Goal: Information Seeking & Learning: Understand process/instructions

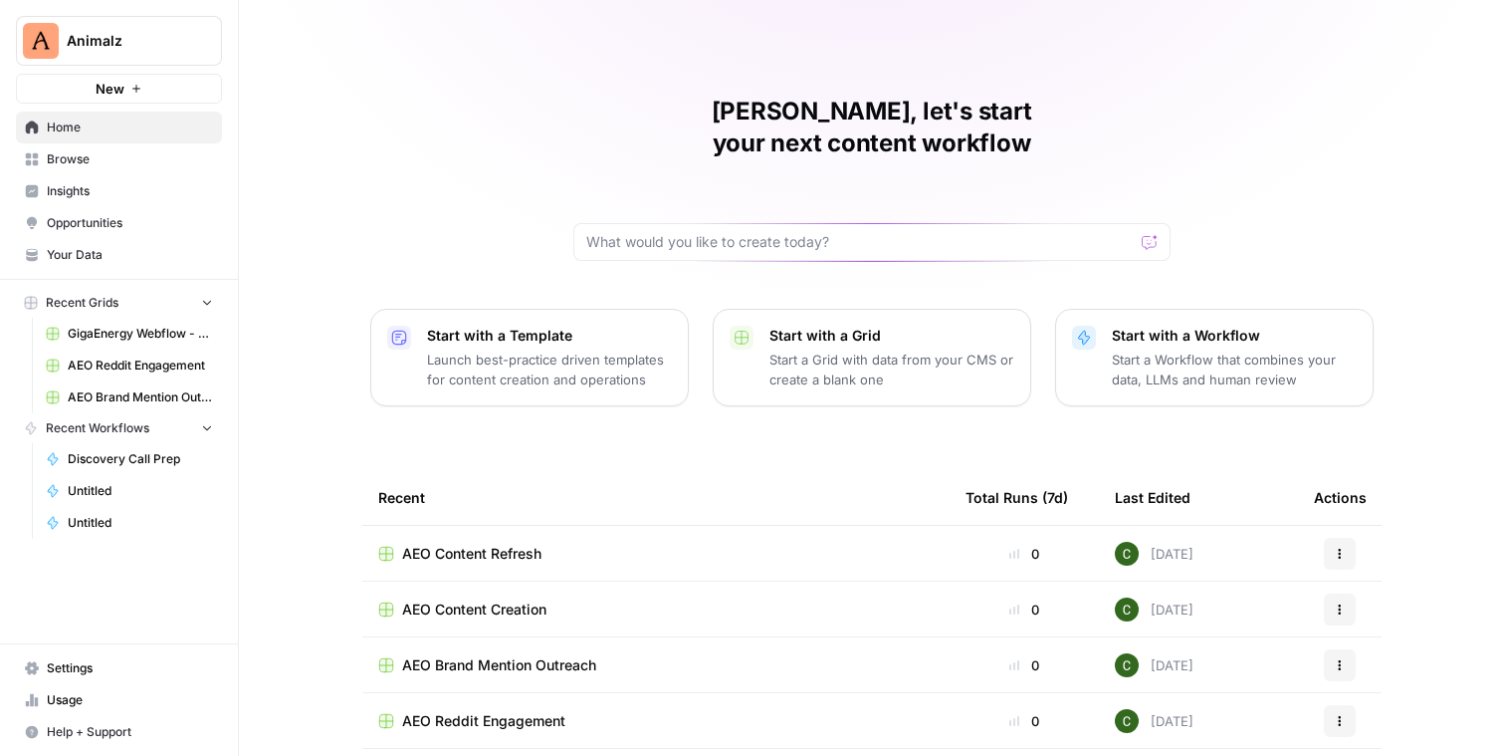
click at [124, 41] on span "Animalz" at bounding box center [127, 41] width 120 height 20
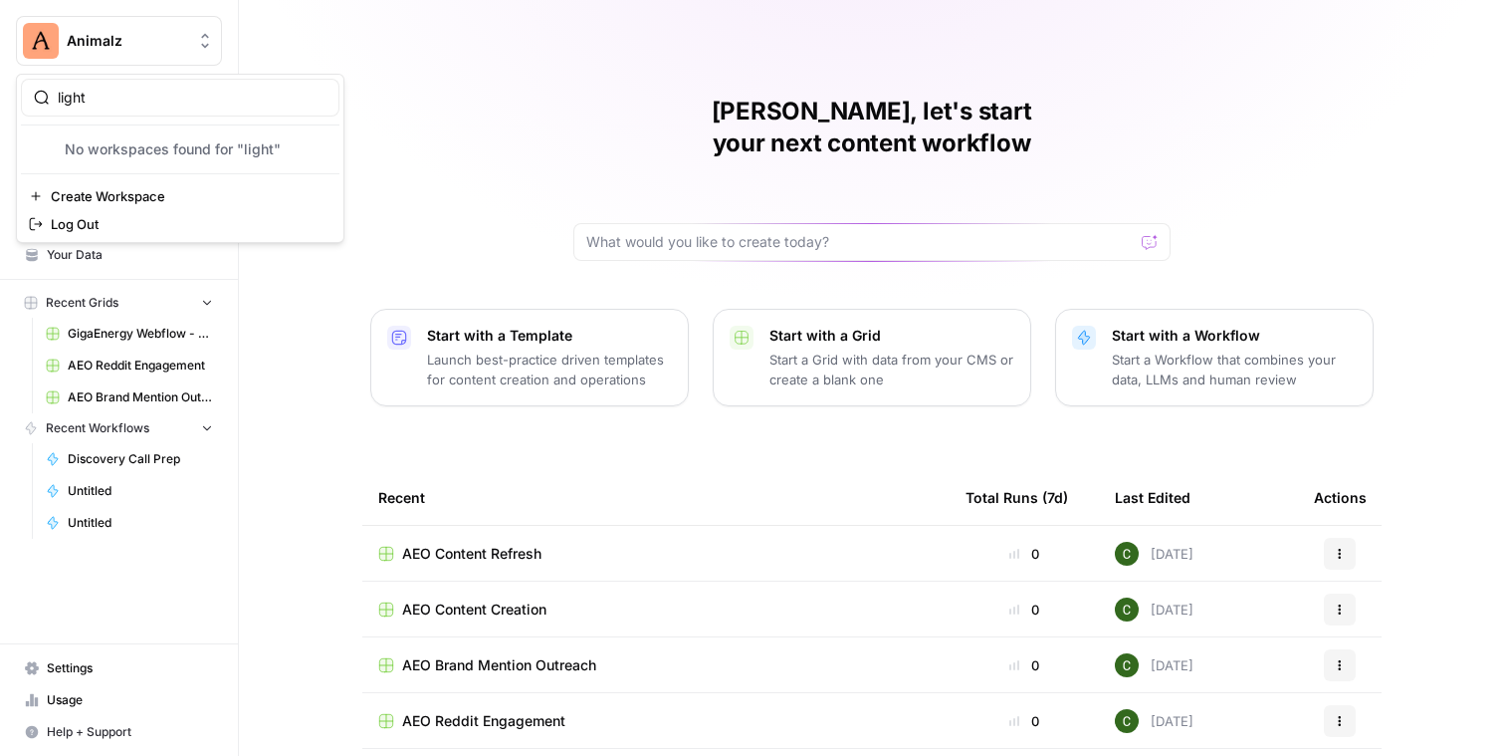
type input "light"
click at [149, 44] on span "Animalz" at bounding box center [127, 41] width 120 height 20
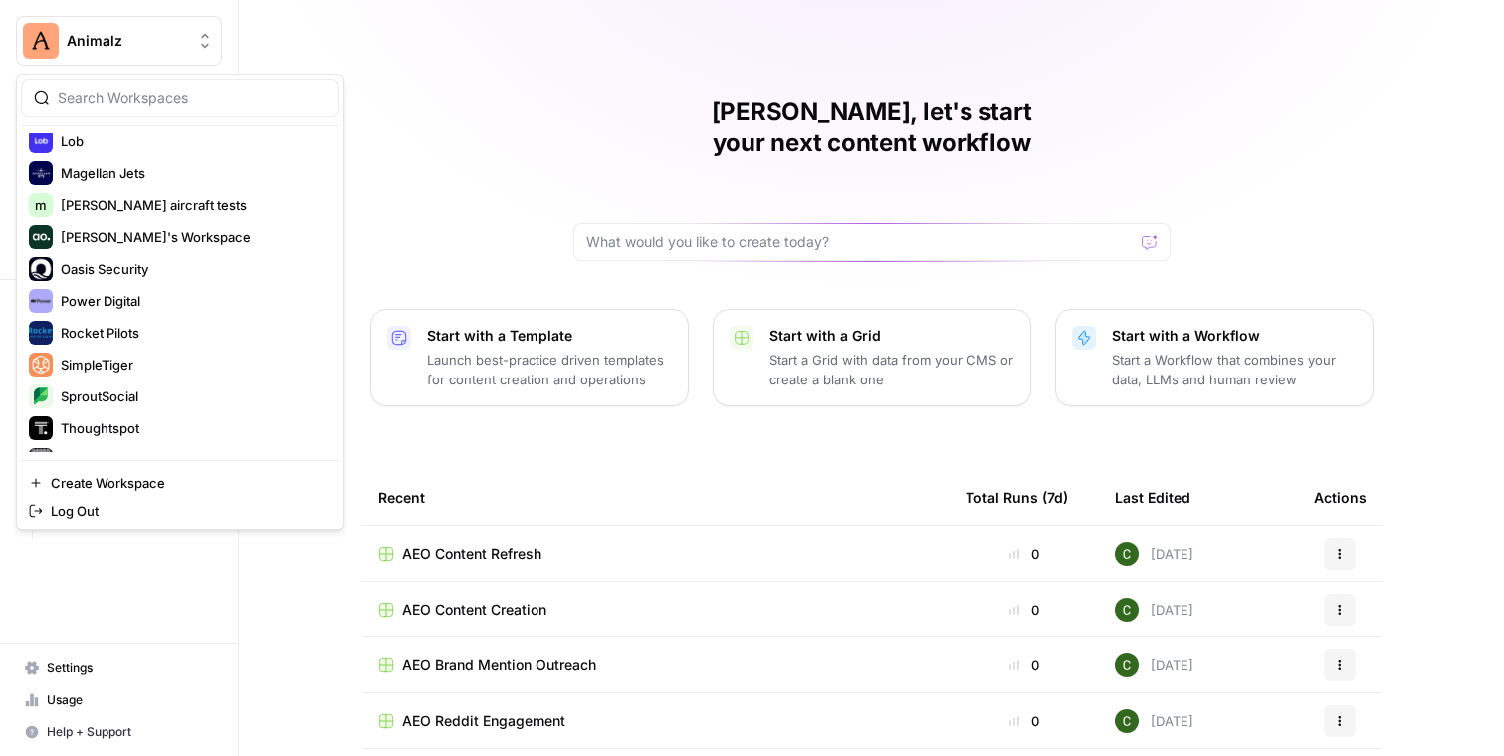
scroll to position [935, 0]
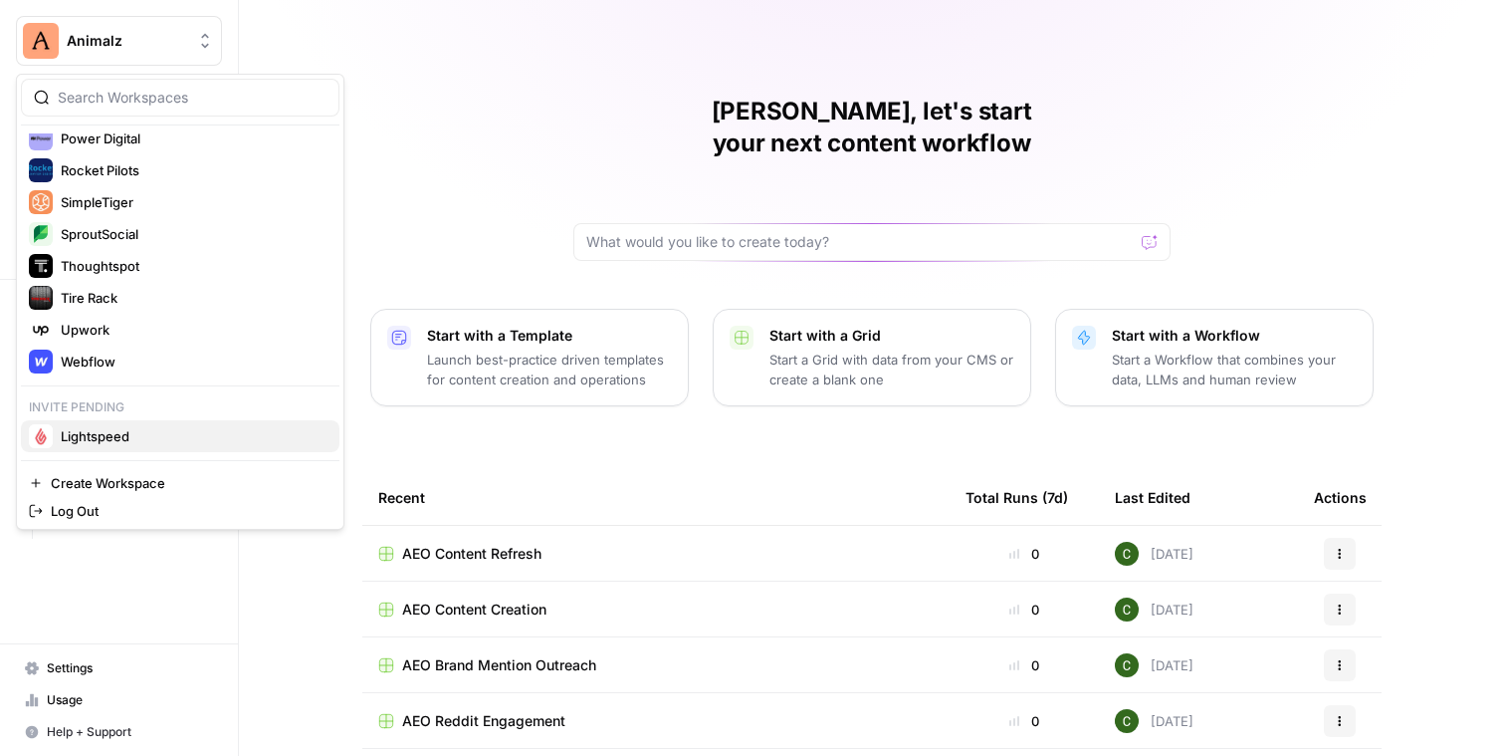
click at [153, 427] on span "Lightspeed" at bounding box center [192, 436] width 263 height 20
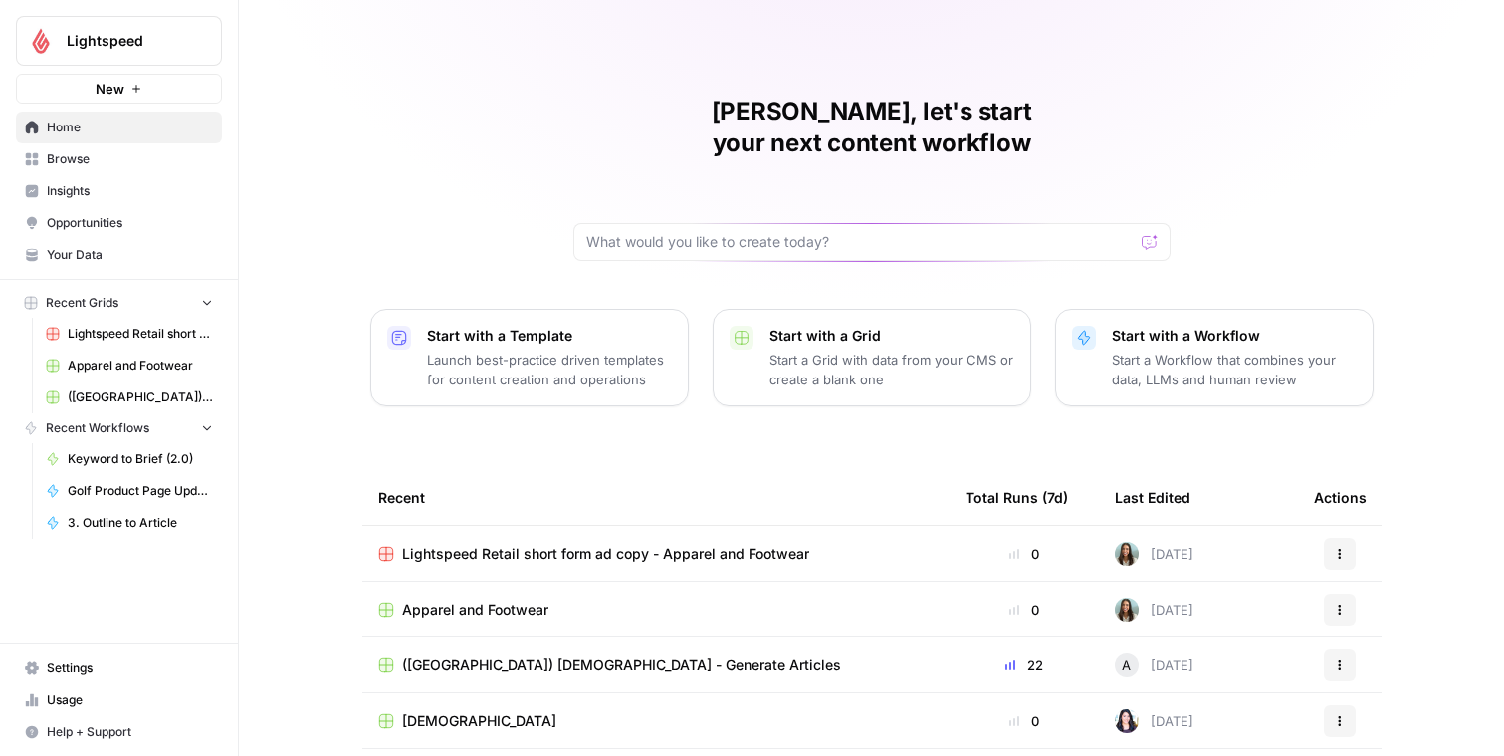
click at [129, 167] on span "Browse" at bounding box center [130, 159] width 166 height 18
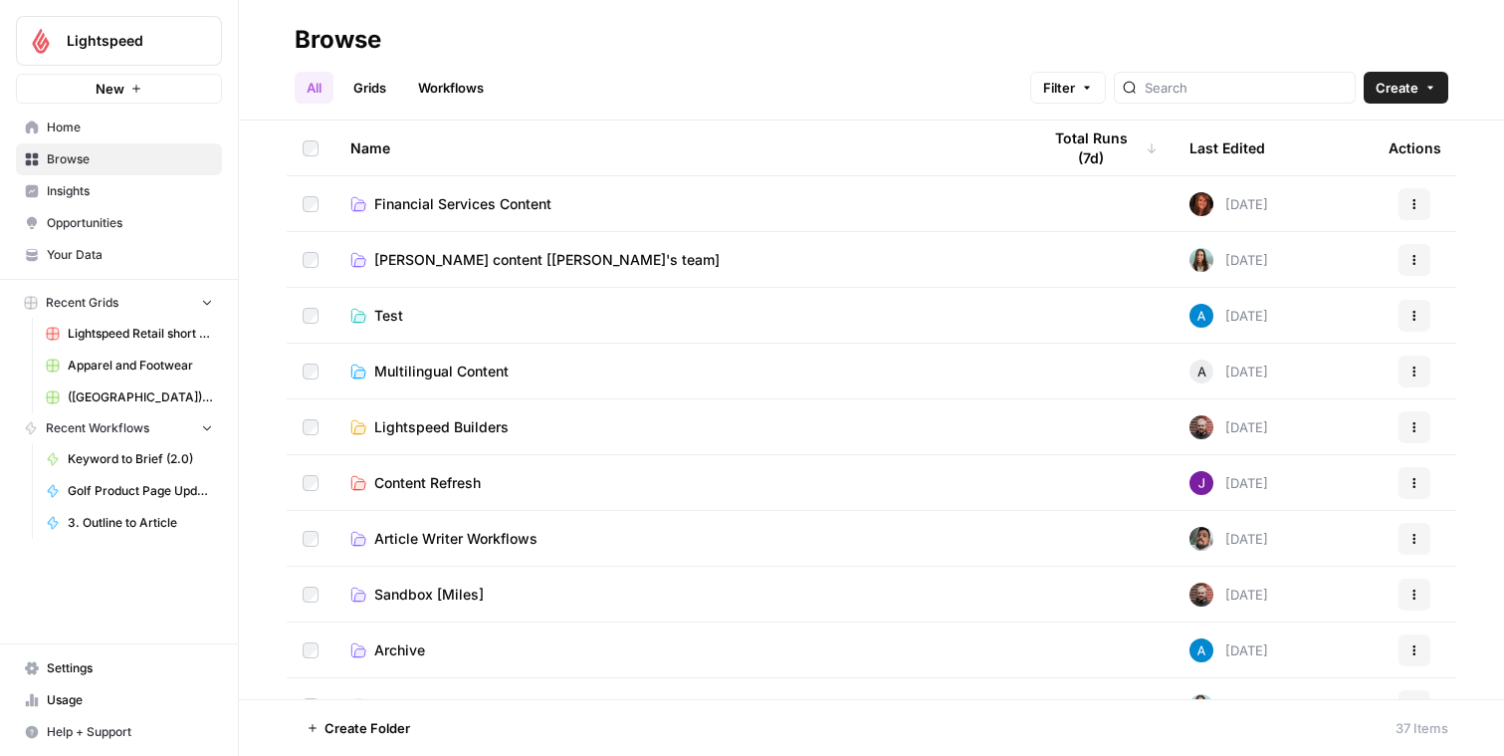
click at [370, 90] on link "Grids" at bounding box center [369, 88] width 57 height 32
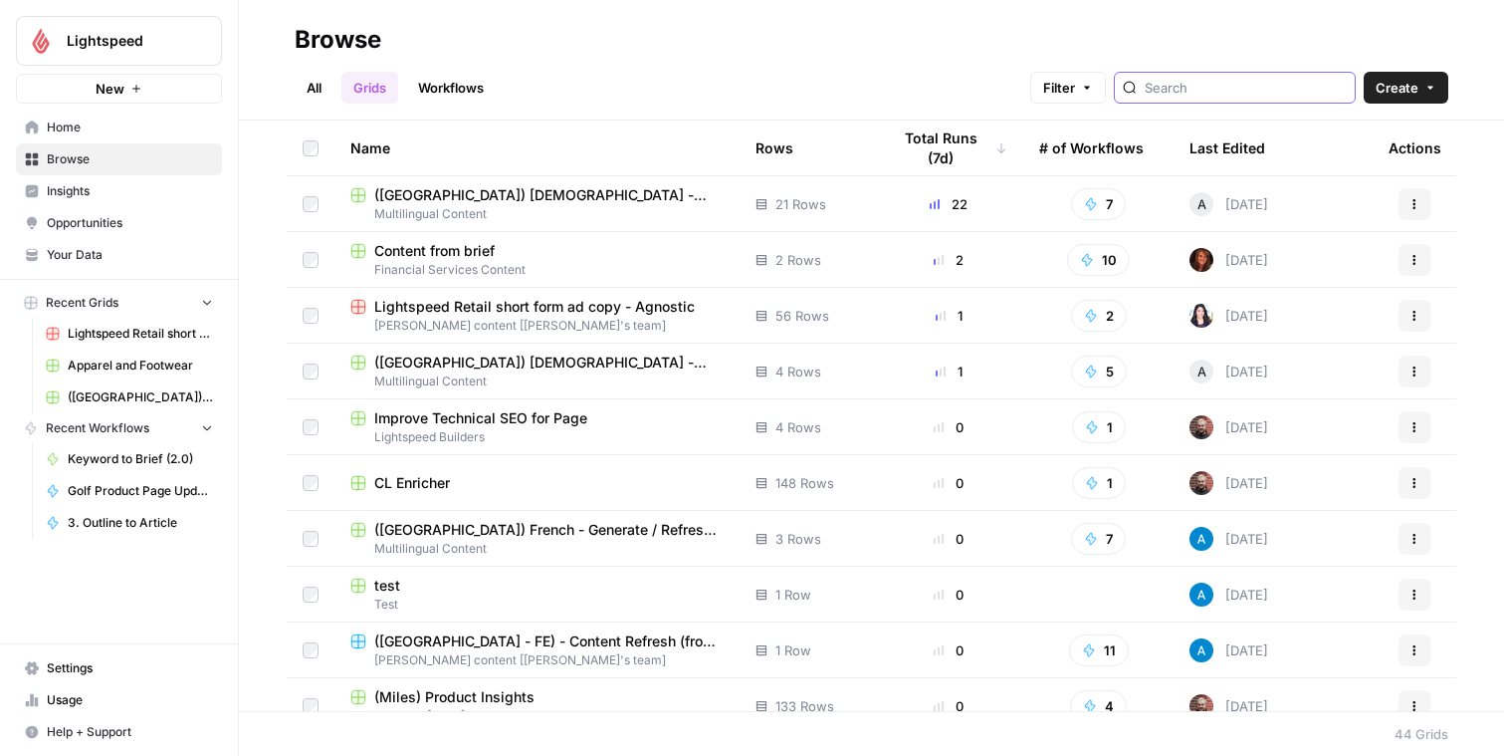
click at [1224, 92] on input "search" at bounding box center [1246, 88] width 202 height 20
click at [1429, 94] on button "Create" at bounding box center [1406, 88] width 85 height 32
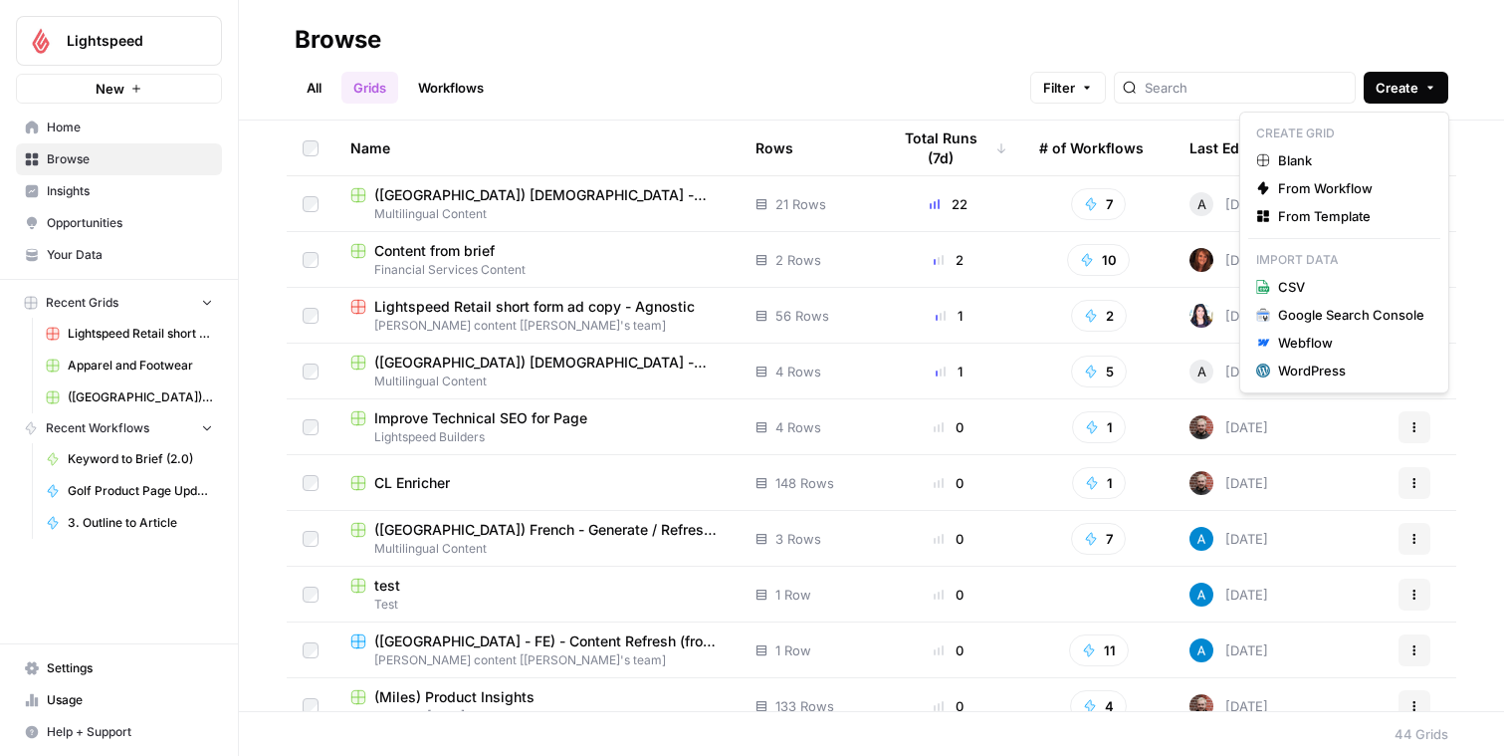
click at [1367, 25] on h2 "Browse" at bounding box center [872, 40] width 1154 height 32
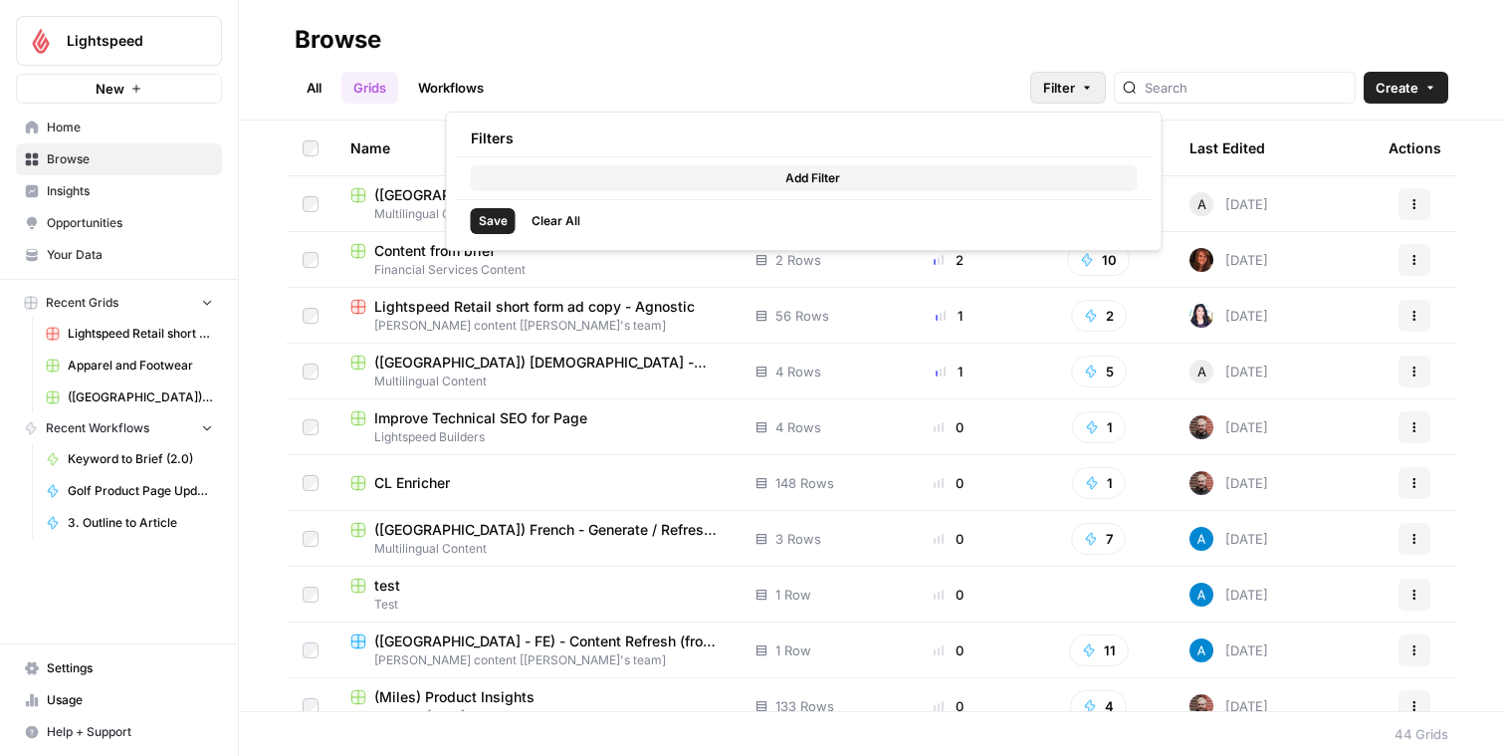
click at [1075, 84] on span "Filter" at bounding box center [1059, 88] width 32 height 20
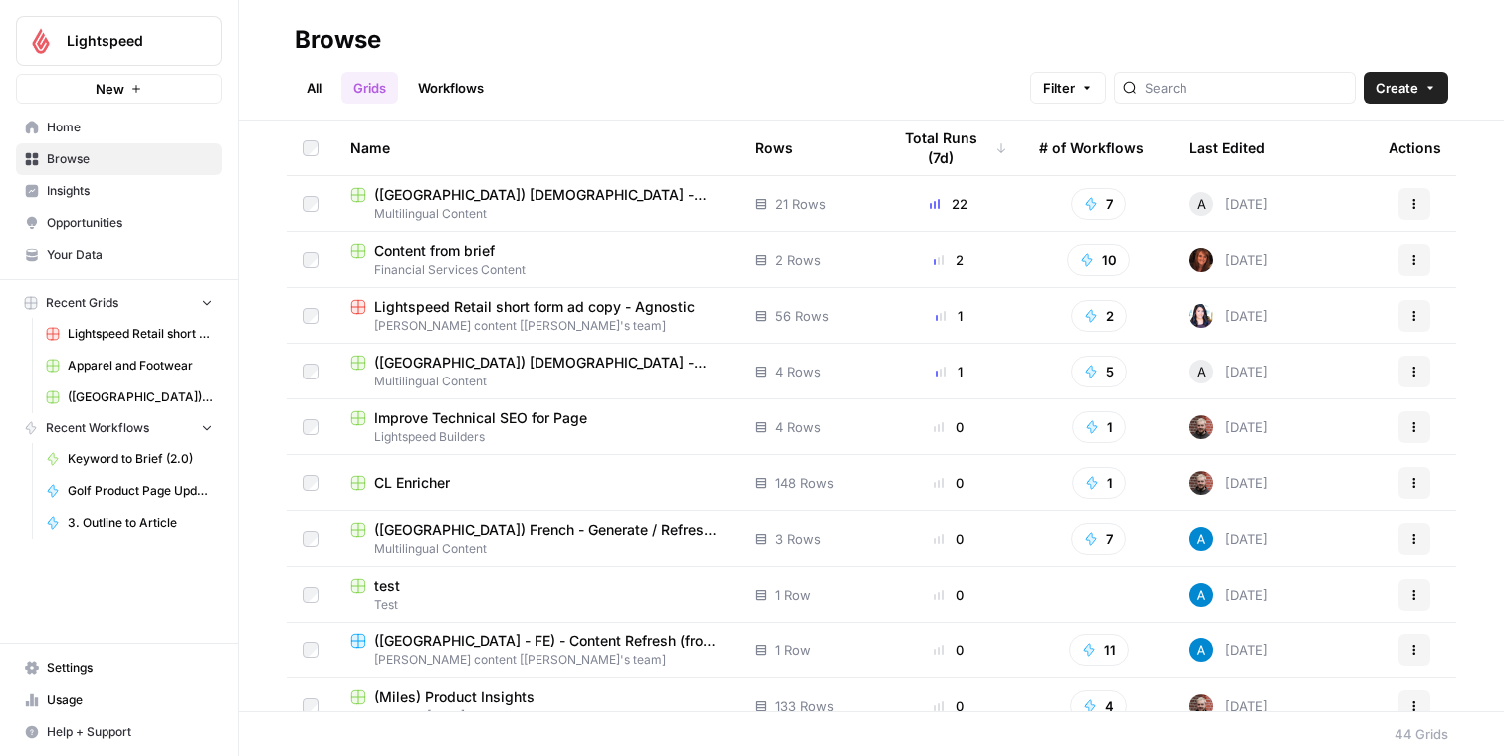
click at [992, 79] on div "All Grids Workflows Filter Create" at bounding box center [872, 80] width 1154 height 48
click at [457, 91] on link "Workflows" at bounding box center [451, 88] width 90 height 32
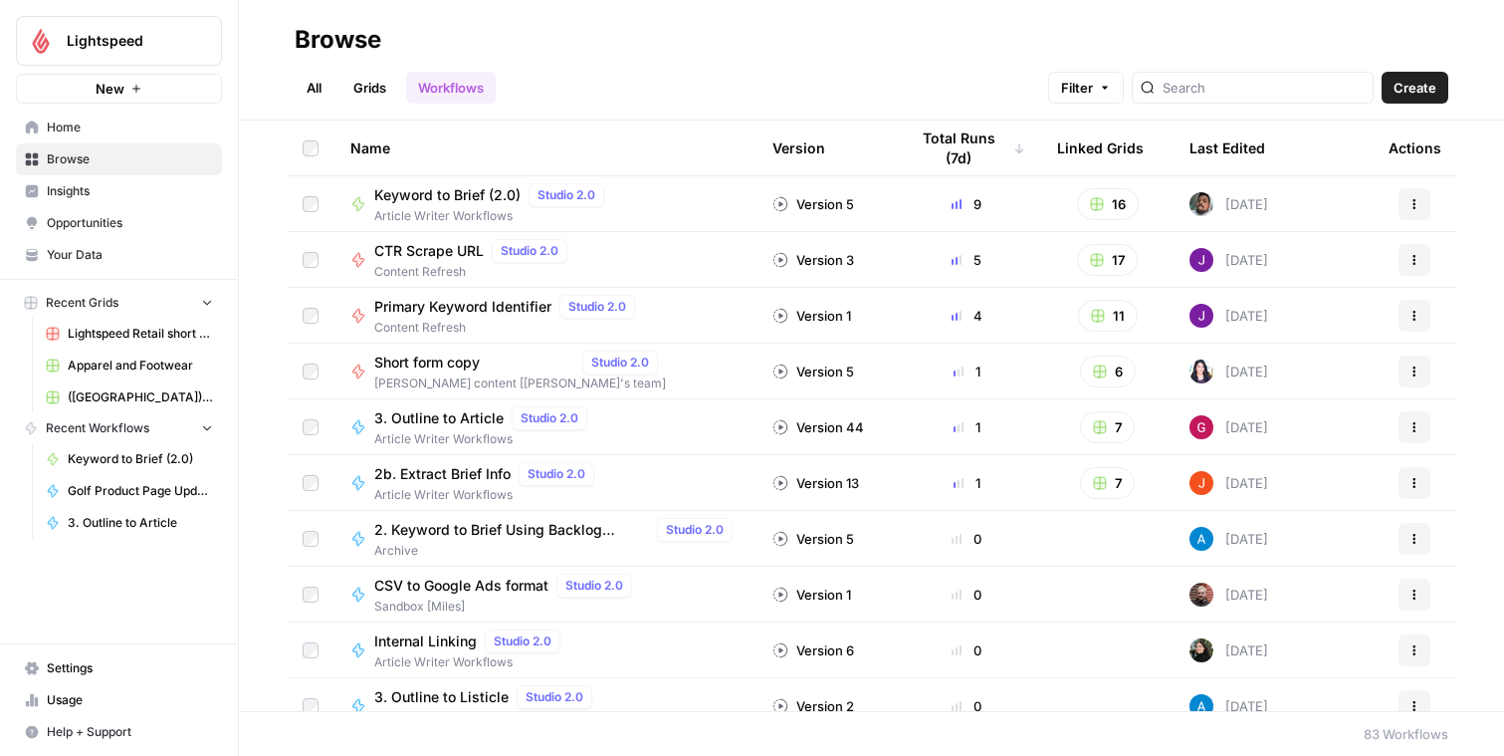
click at [1435, 86] on span "Create" at bounding box center [1415, 88] width 43 height 20
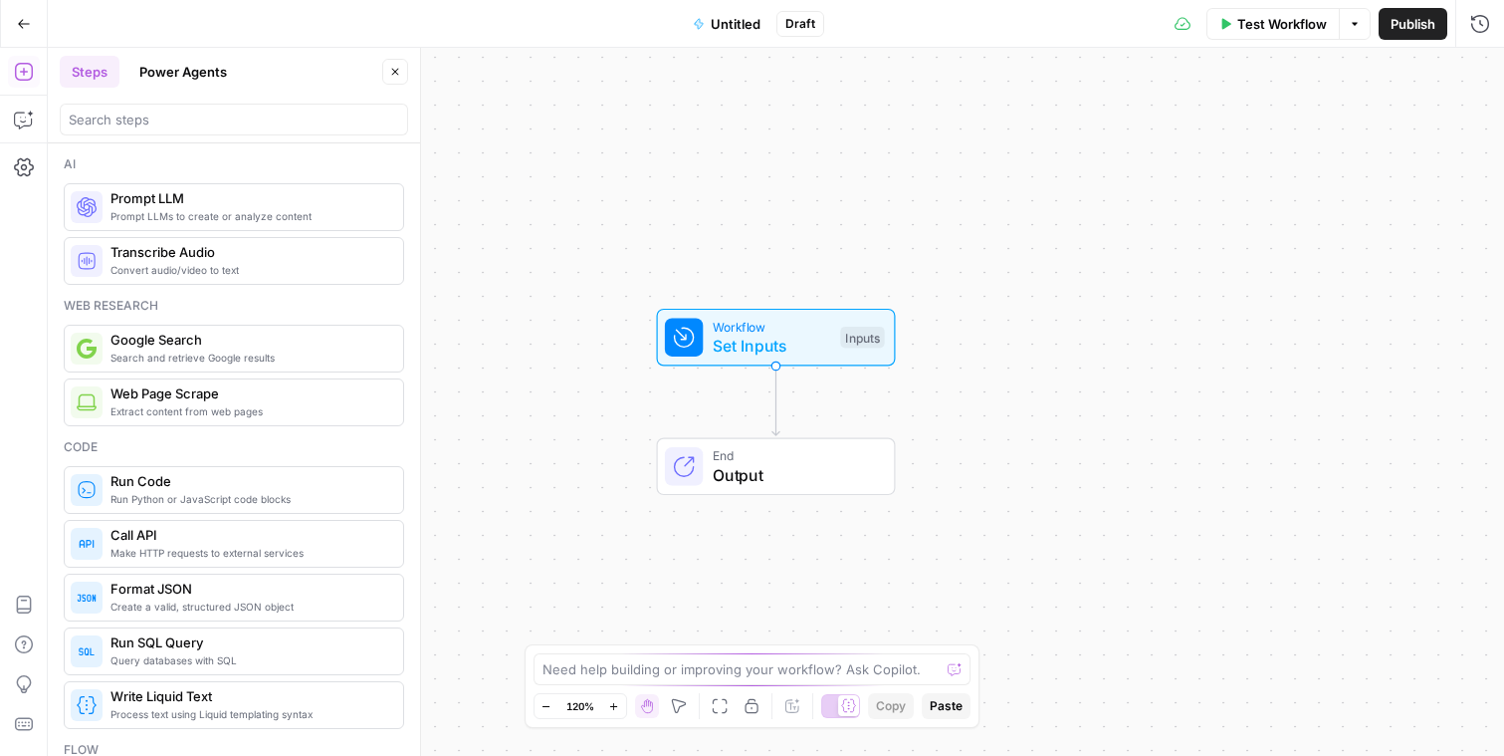
click at [740, 20] on span "Untitled" at bounding box center [736, 24] width 50 height 20
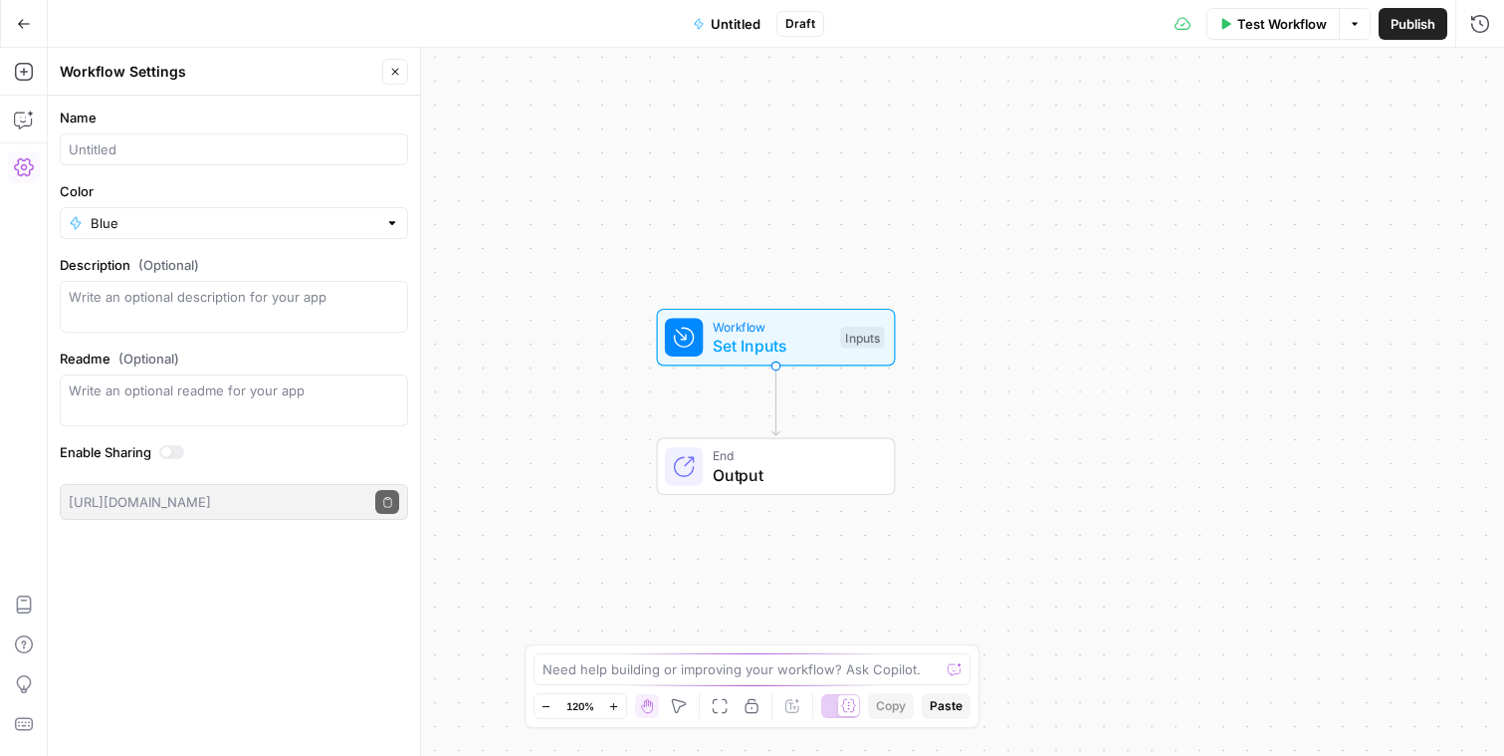
click at [28, 24] on icon "button" at bounding box center [24, 24] width 14 height 14
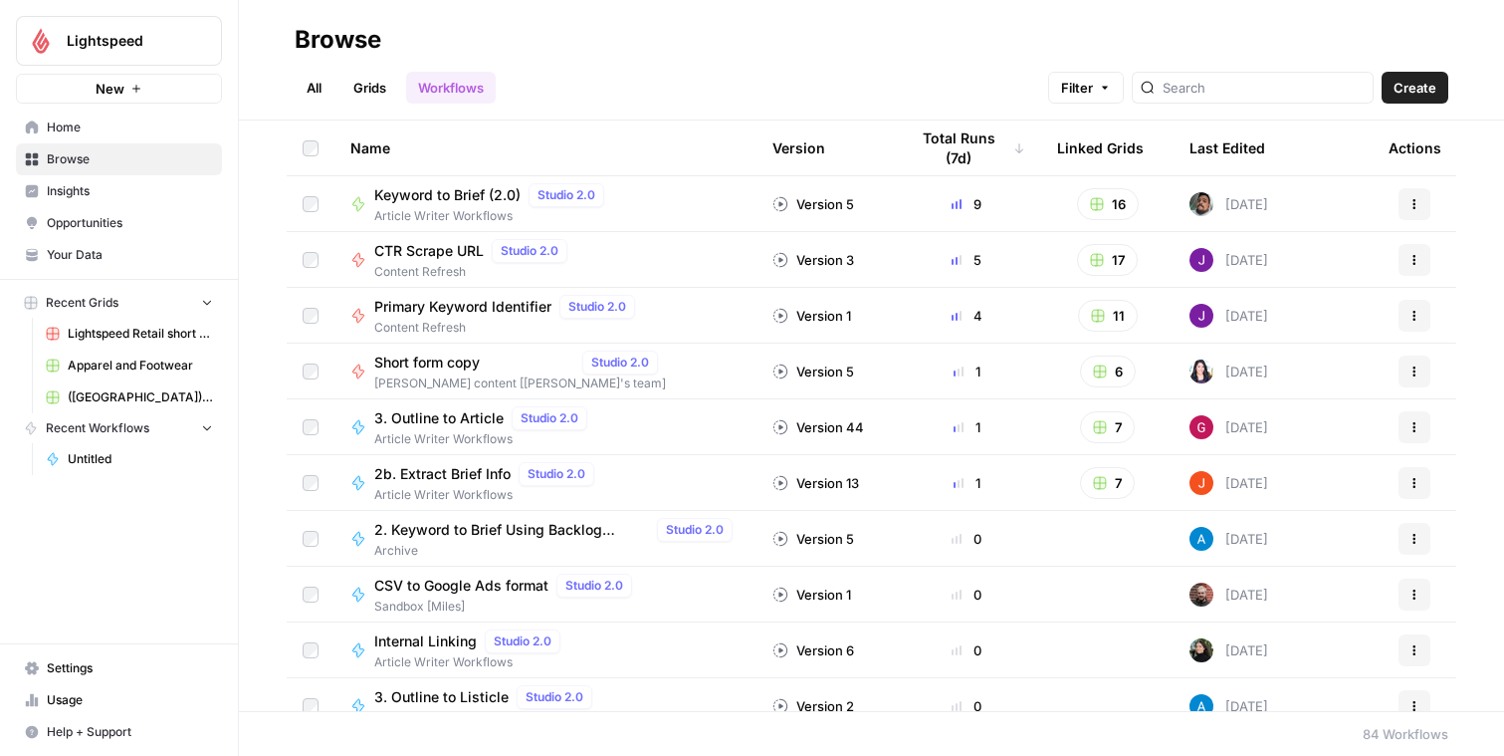
click at [1111, 85] on icon "button" at bounding box center [1105, 88] width 12 height 12
click at [987, 64] on div "All Grids Workflows Filter Create" at bounding box center [872, 80] width 1154 height 48
click at [368, 86] on link "Grids" at bounding box center [369, 88] width 57 height 32
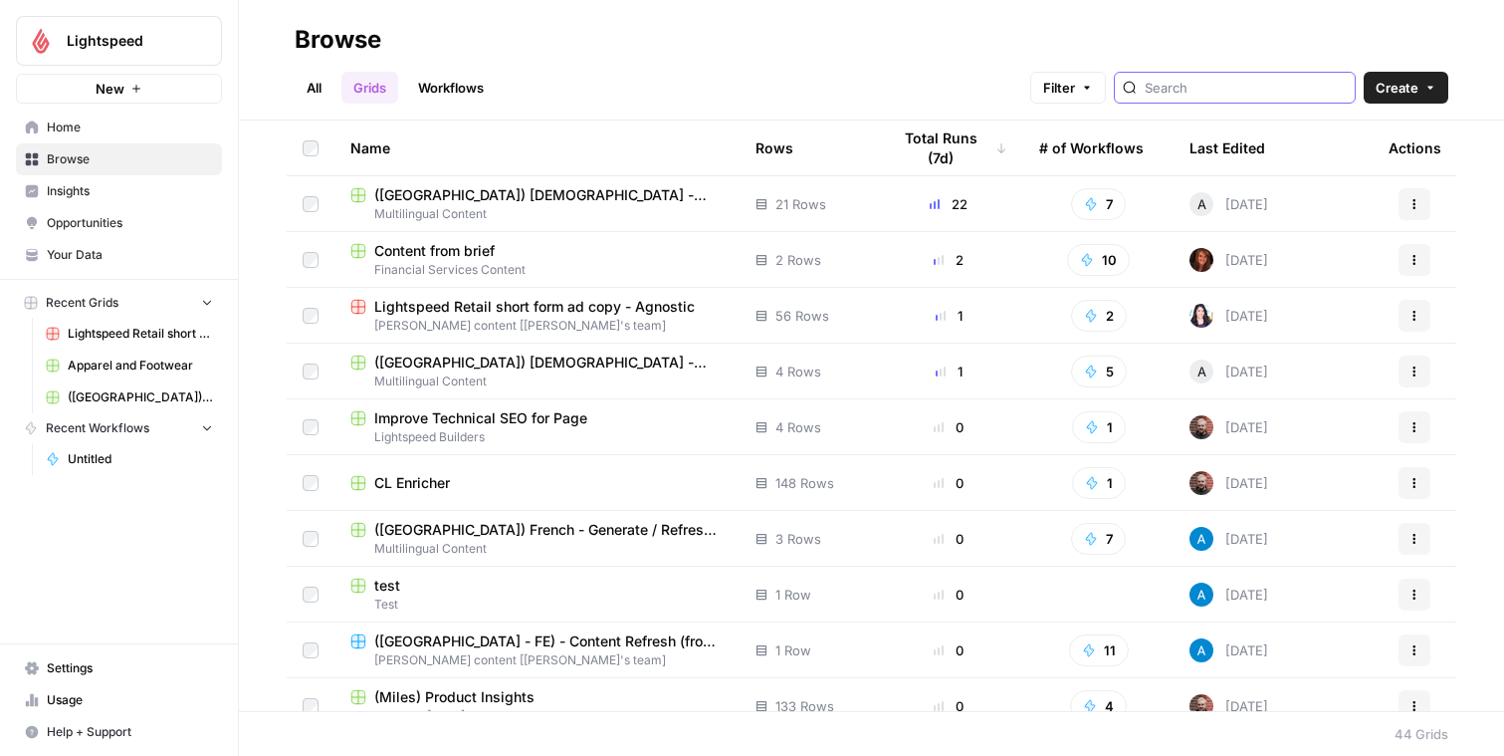
click at [1287, 88] on input "search" at bounding box center [1246, 88] width 202 height 20
type input "rsa"
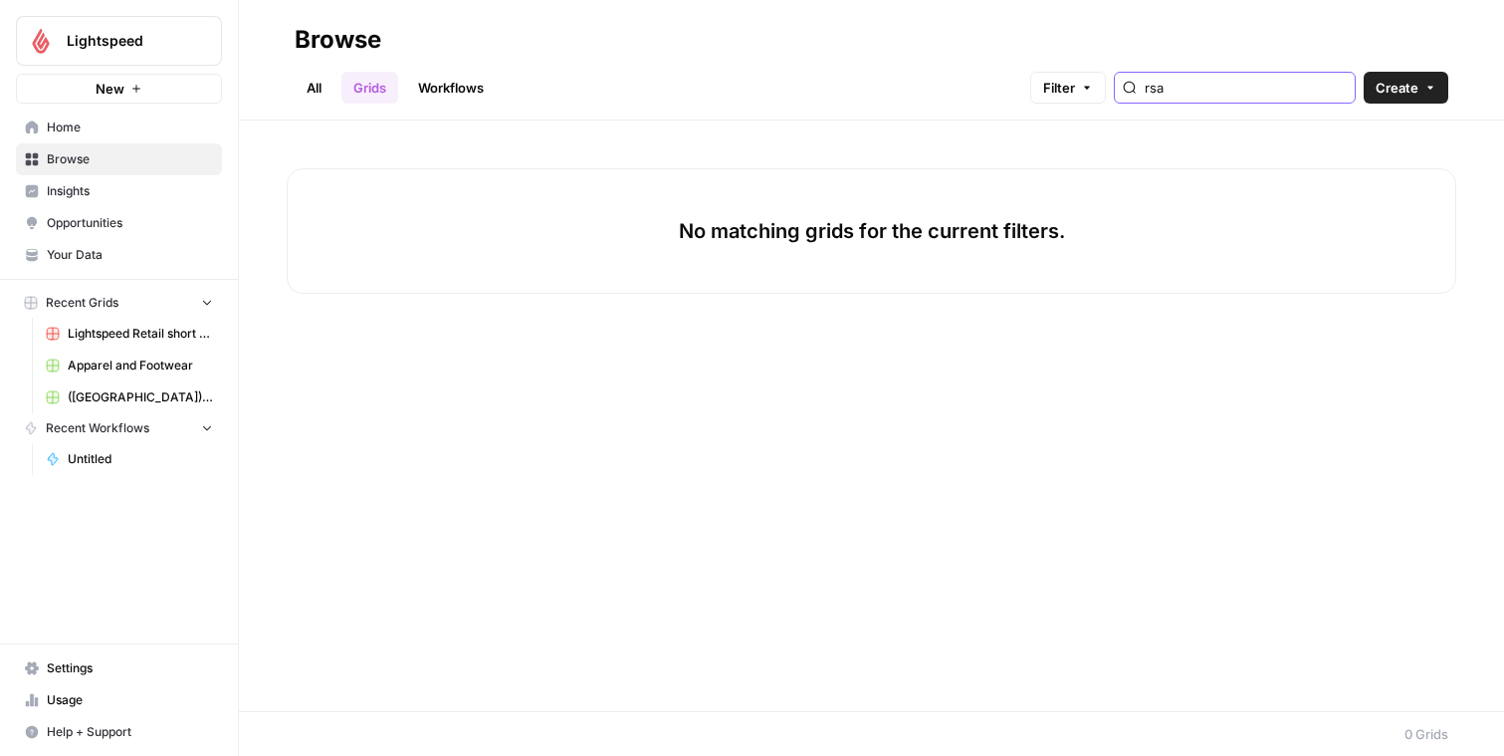
click at [1339, 88] on input "rsa" at bounding box center [1246, 88] width 202 height 20
type input "c"
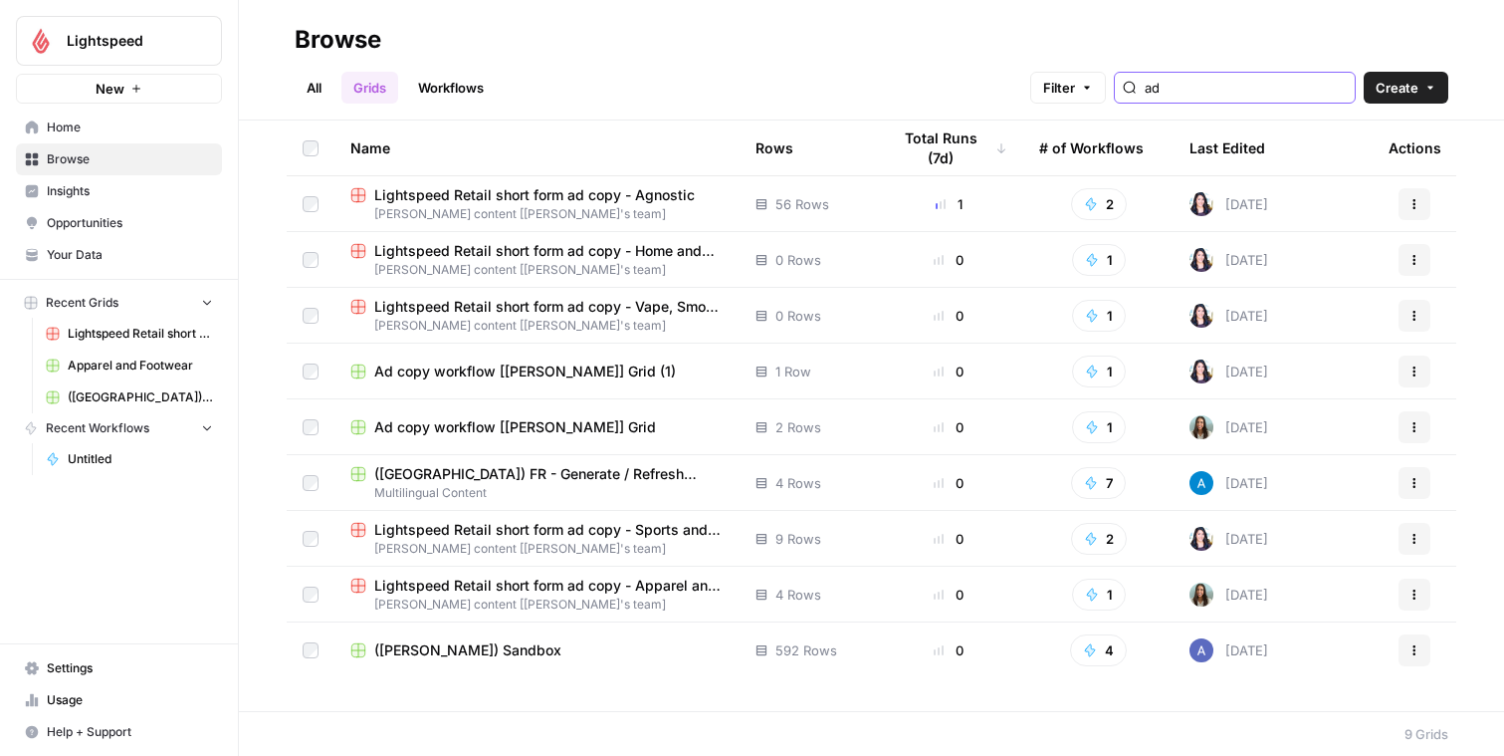
type input "ad"
click at [445, 92] on link "Workflows" at bounding box center [451, 88] width 90 height 32
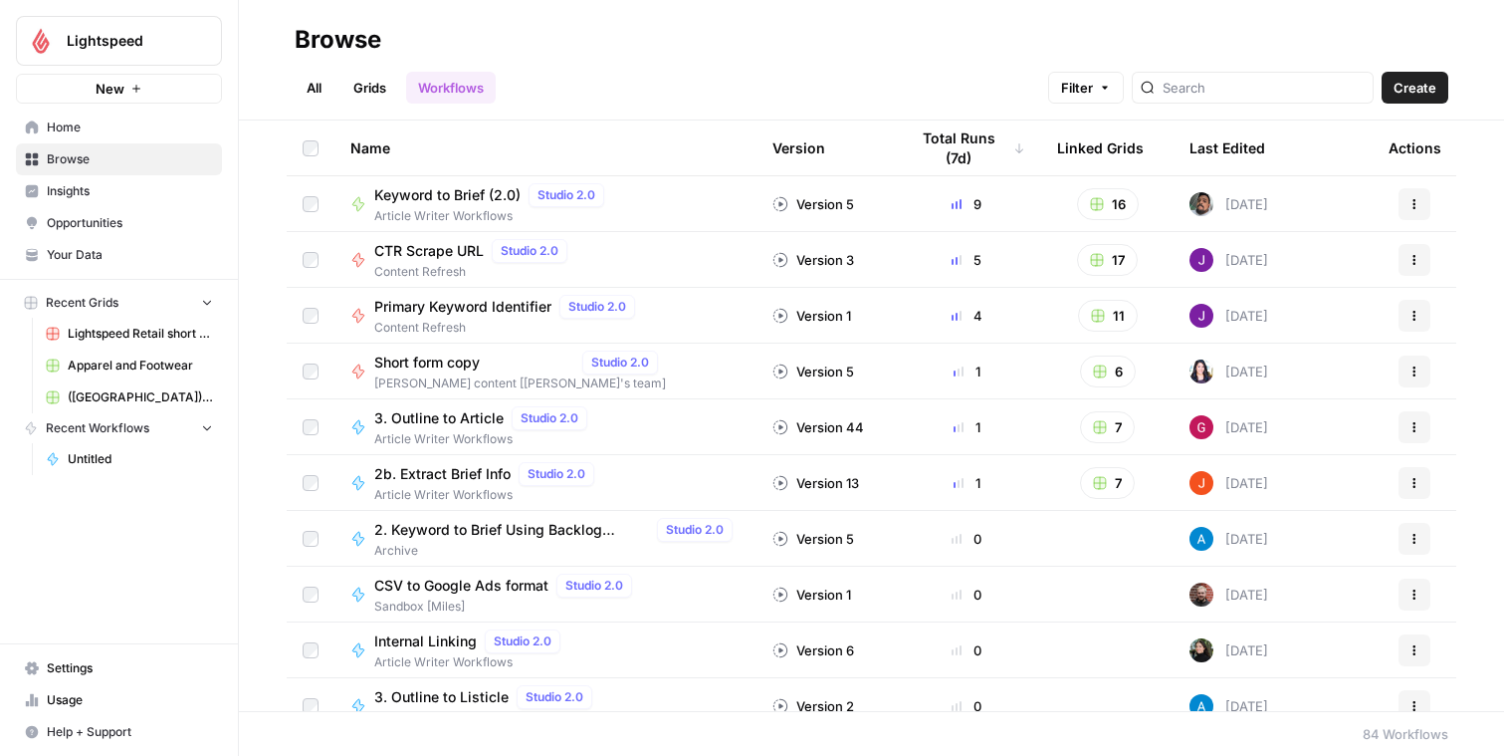
click at [125, 258] on span "Your Data" at bounding box center [130, 255] width 166 height 18
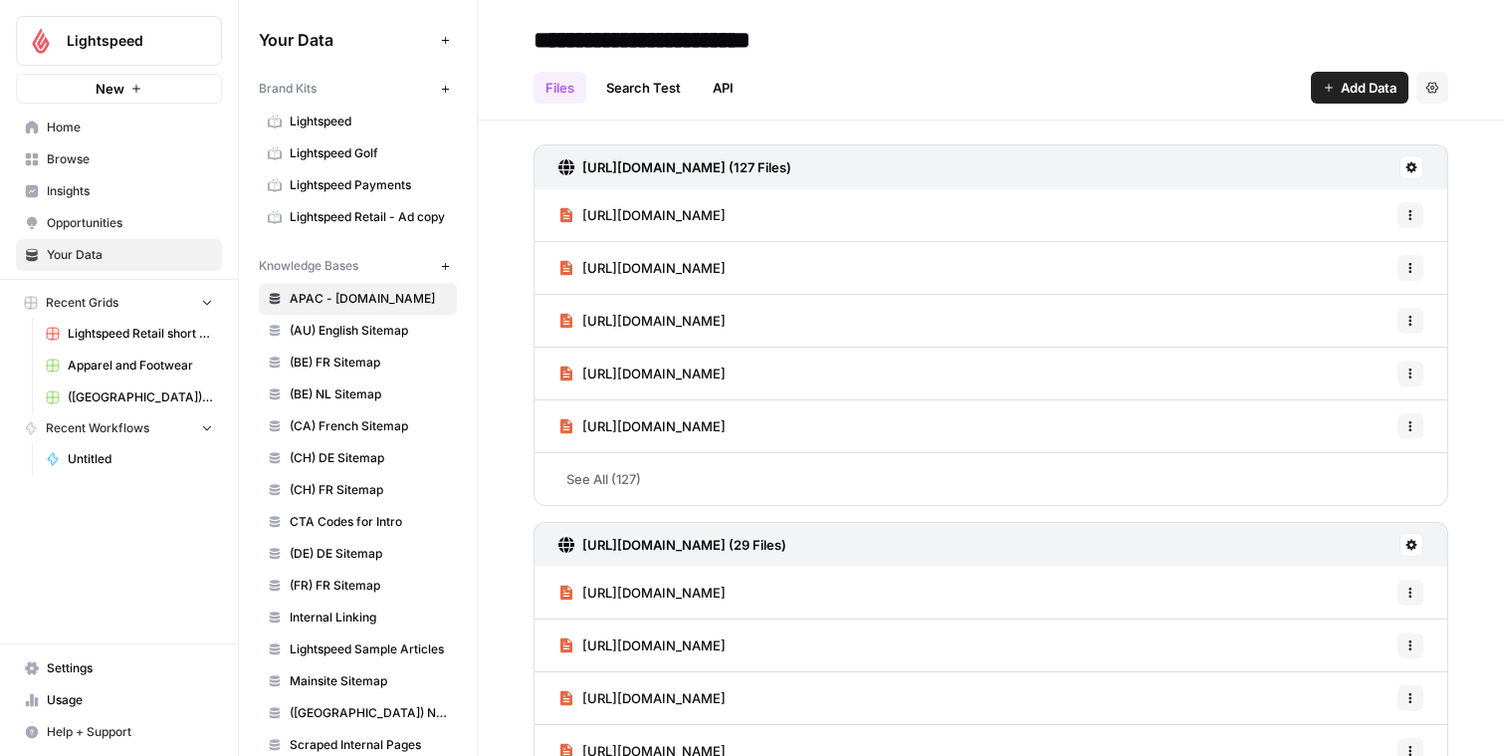
click at [67, 705] on span "Usage" at bounding box center [130, 700] width 166 height 18
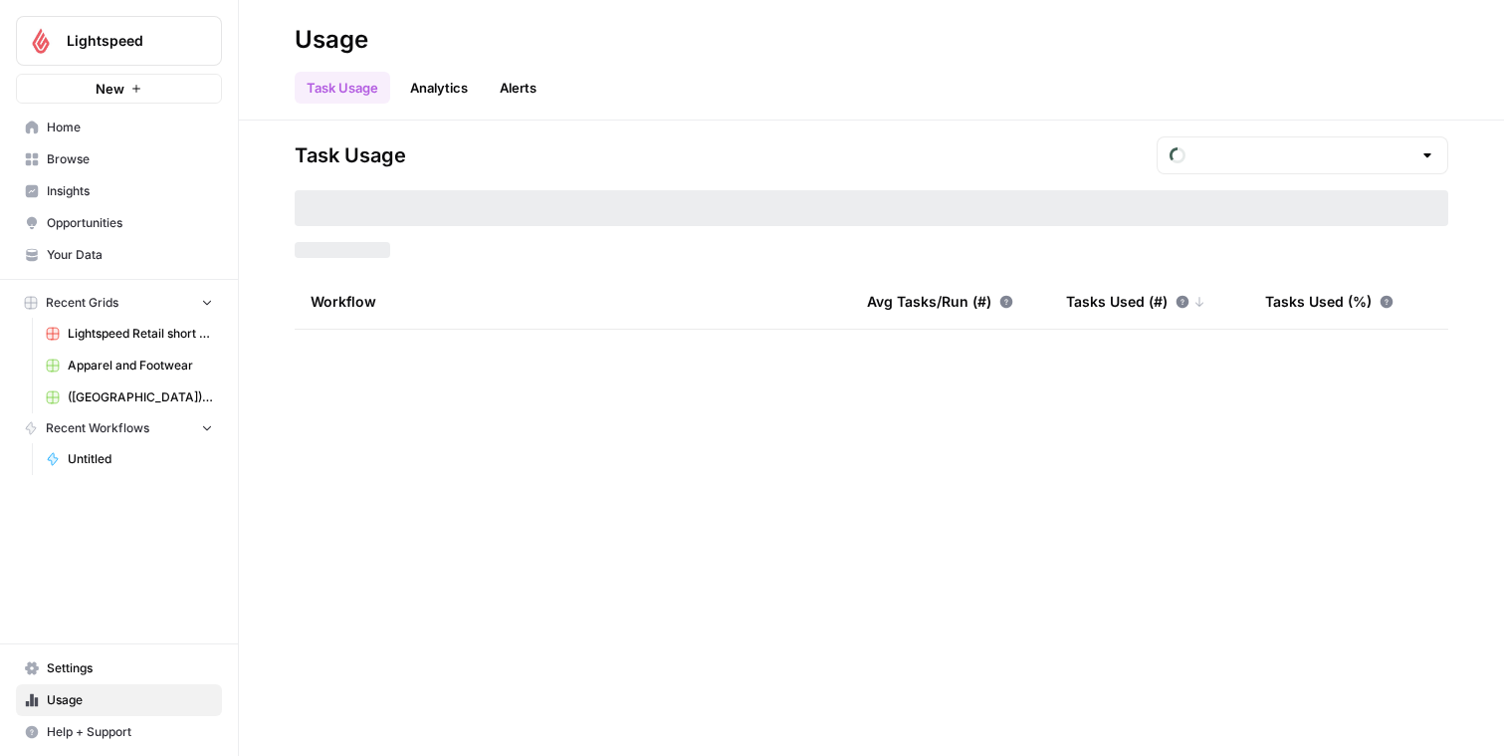
type input "September Tasks"
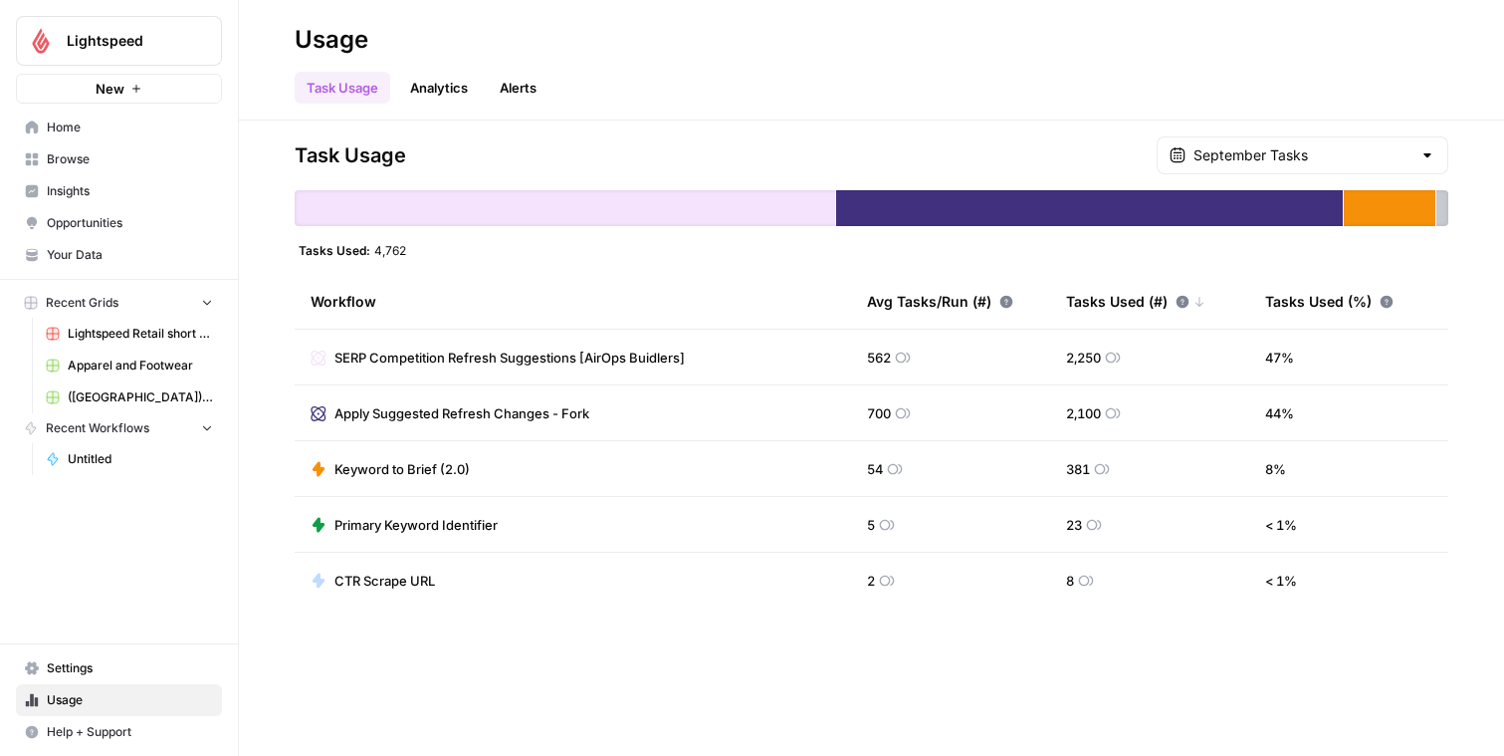
click at [1282, 174] on div "Task Usage September Tasks Tasks Used: 4,762 Workflow Avg Tasks/Run (#) Tasks U…" at bounding box center [872, 372] width 1154 height 472
click at [1280, 159] on input "text" at bounding box center [1303, 155] width 218 height 20
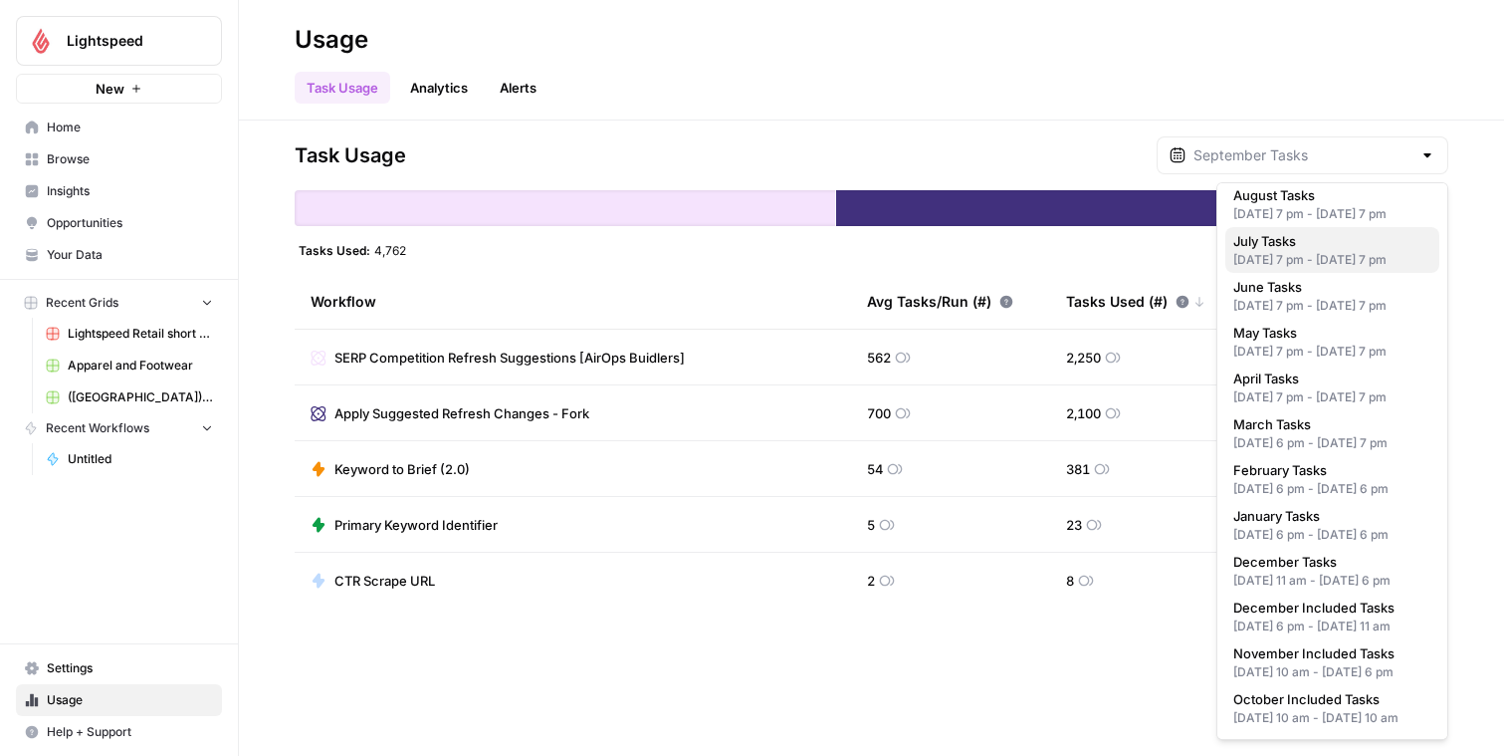
scroll to position [122, 0]
click at [1344, 480] on span "February Tasks" at bounding box center [1328, 470] width 190 height 20
type input "February Tasks"
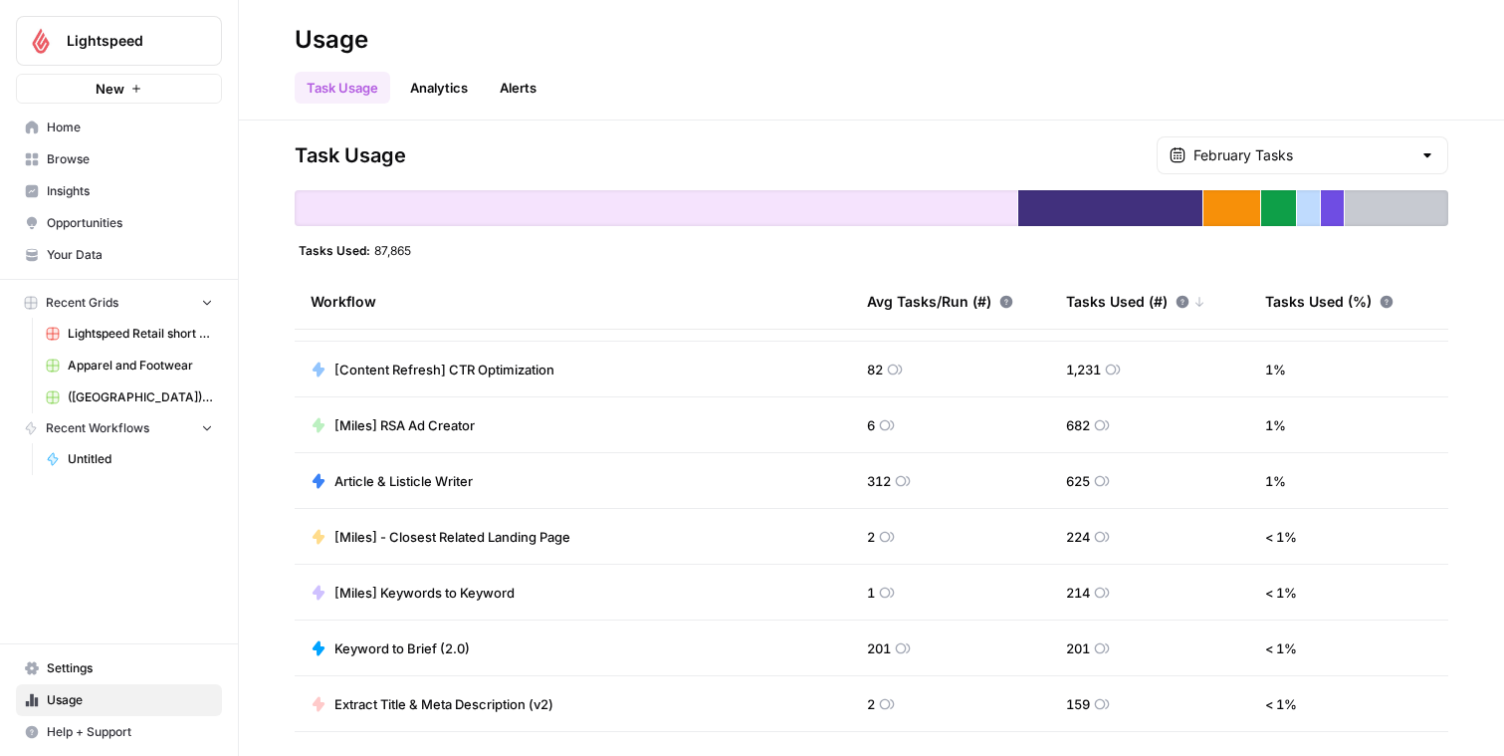
scroll to position [347, 0]
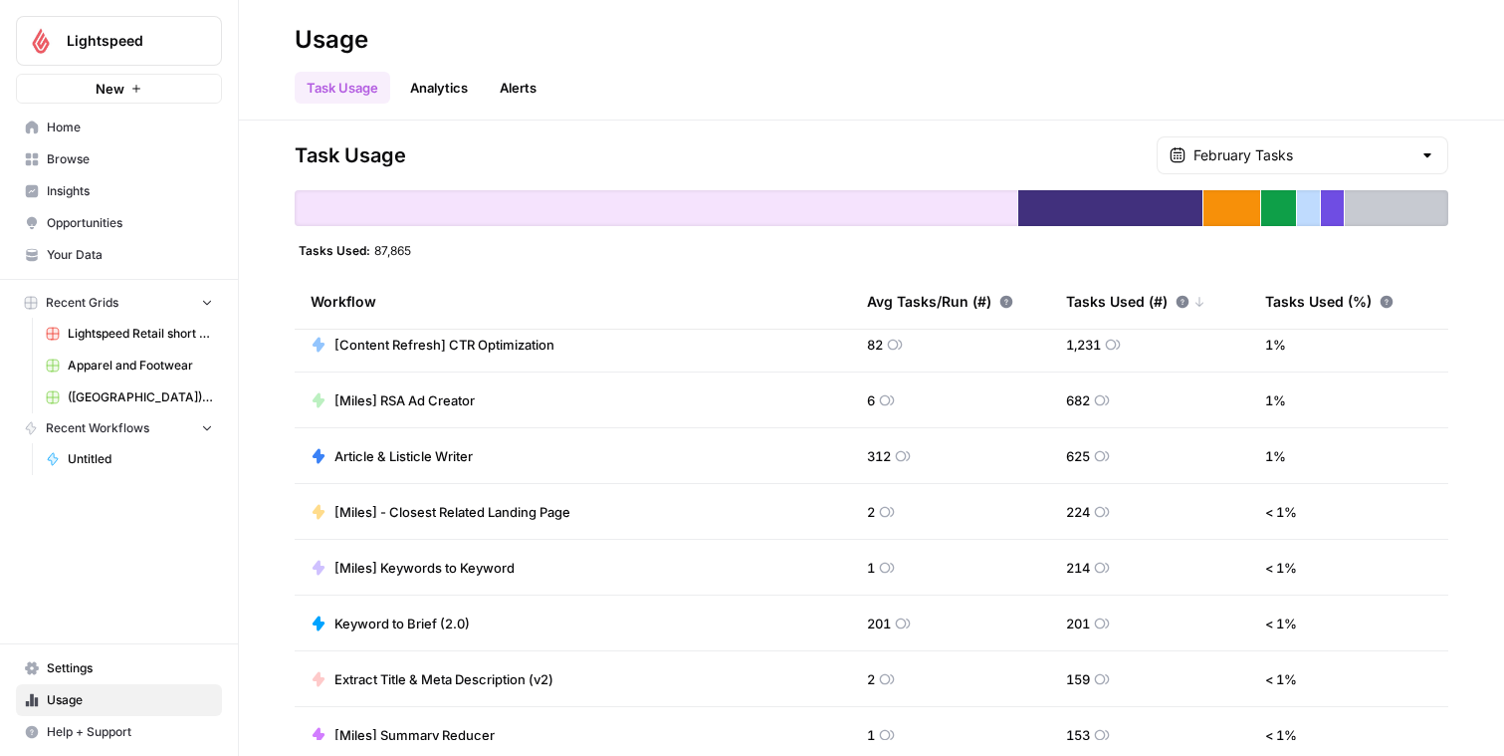
click at [437, 403] on span "[Miles] RSA Ad Creator" at bounding box center [404, 400] width 140 height 20
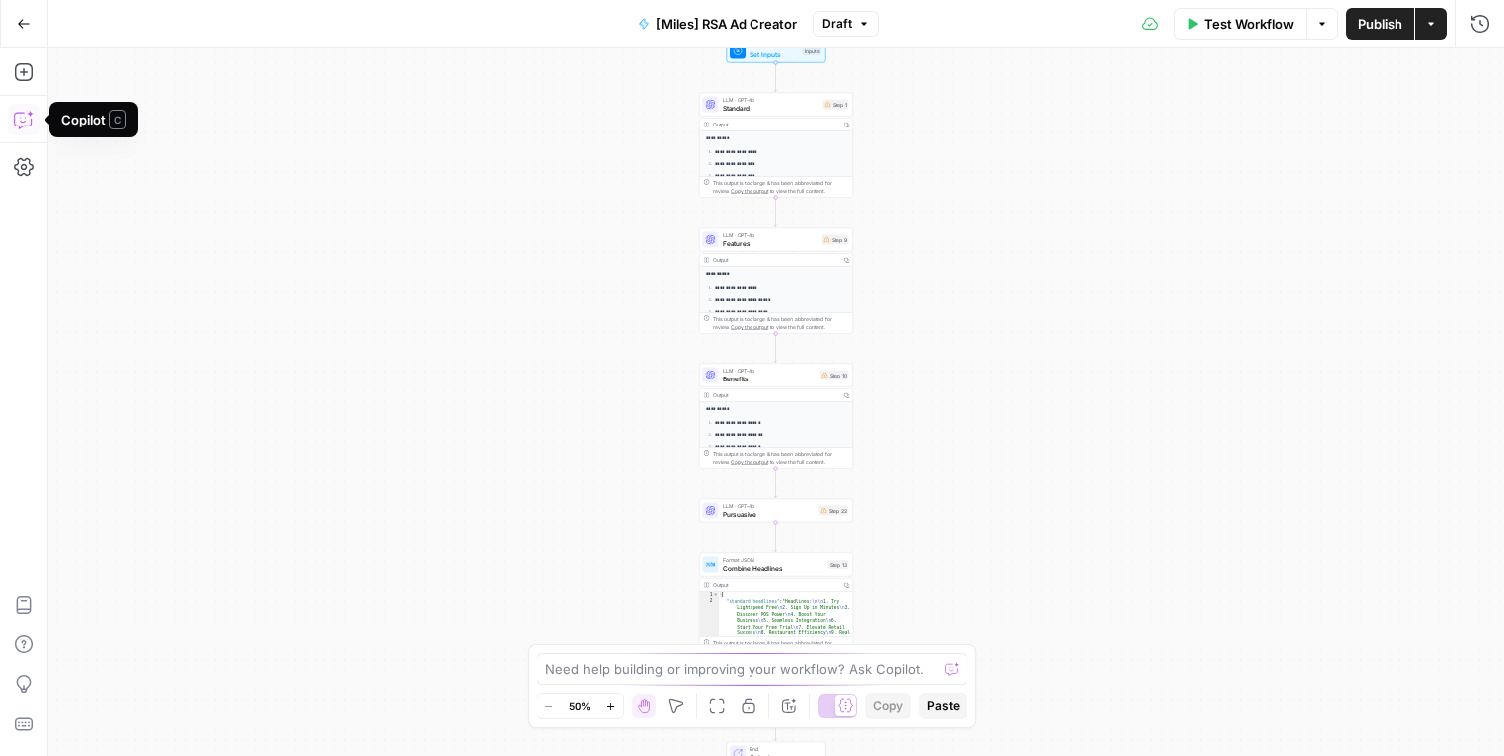
click at [23, 121] on icon "button" at bounding box center [24, 120] width 20 height 20
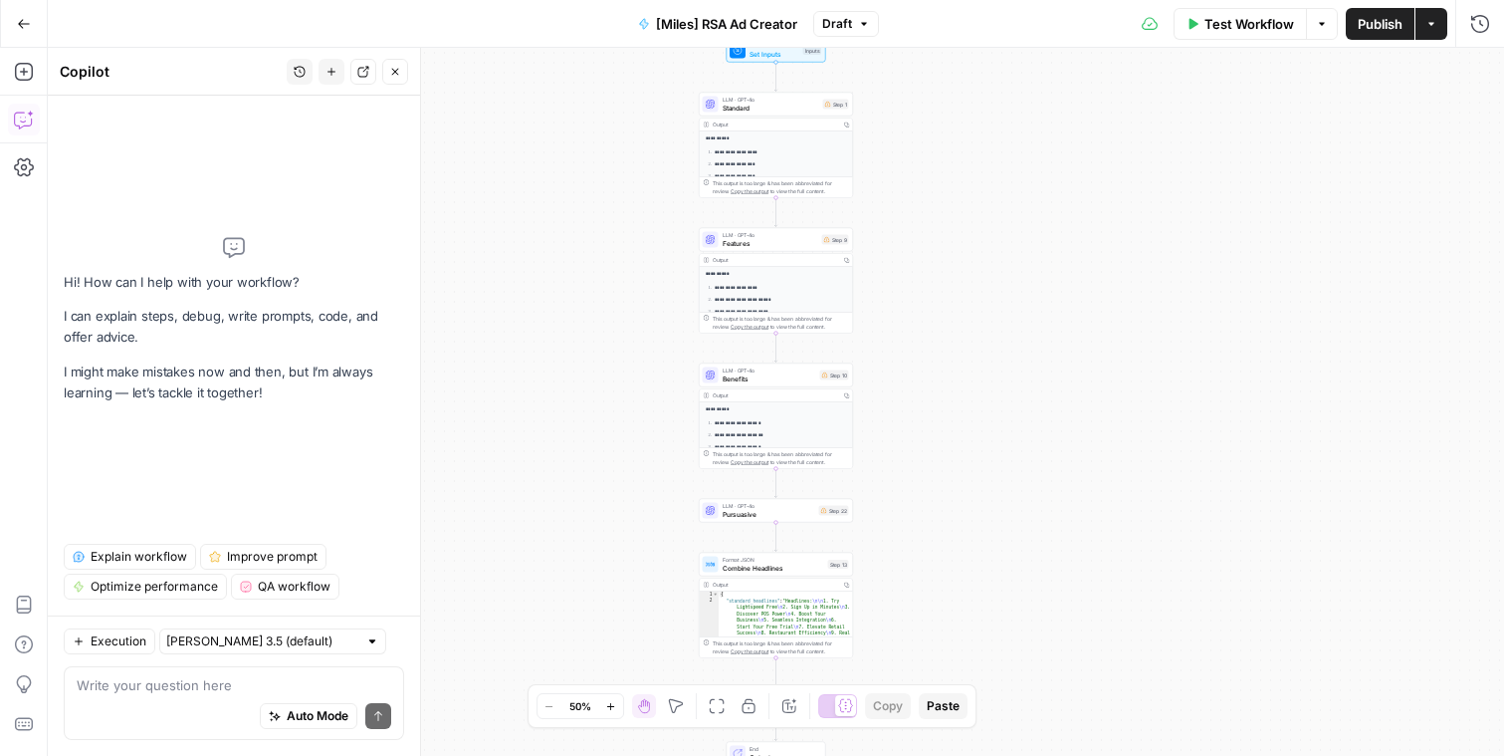
click at [167, 552] on span "Explain workflow" at bounding box center [139, 557] width 97 height 18
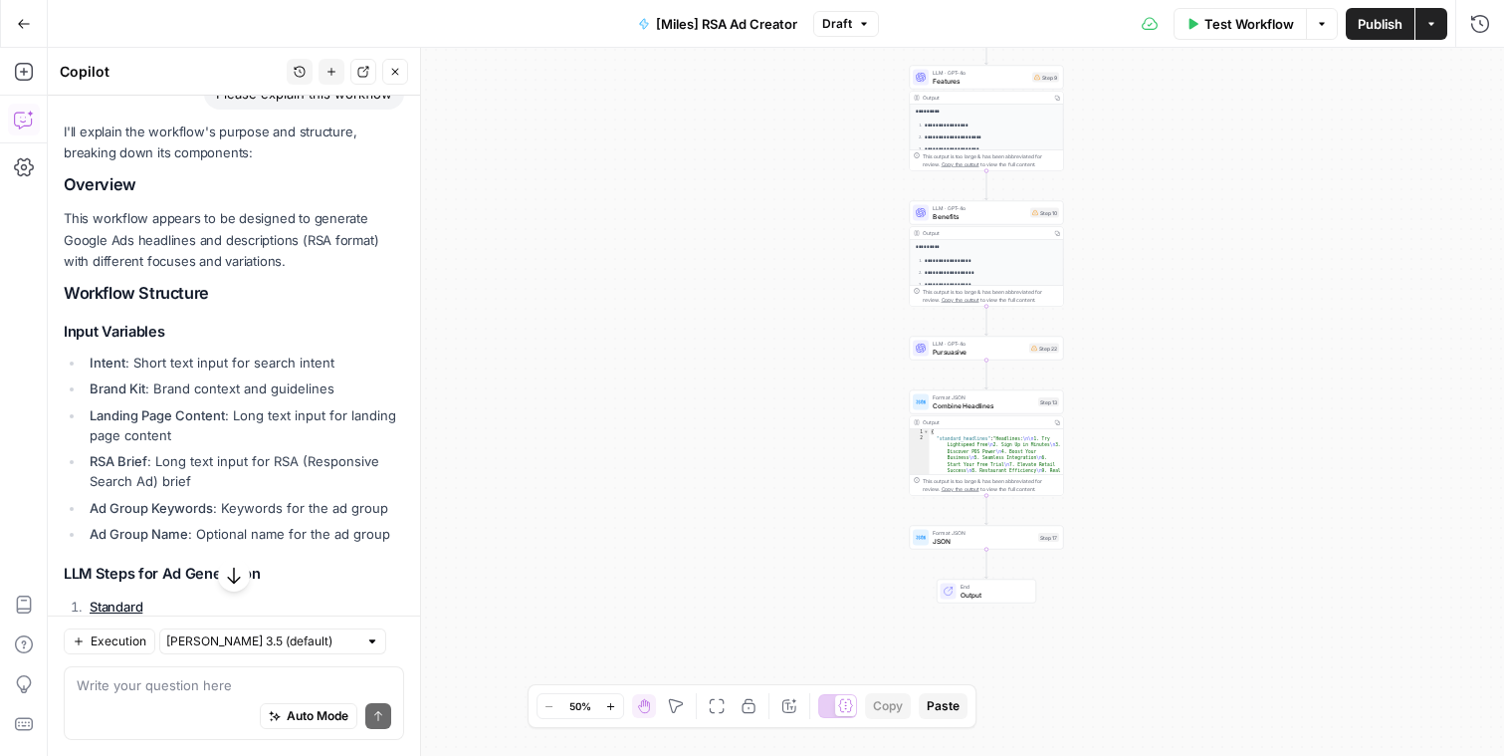
scroll to position [188, 0]
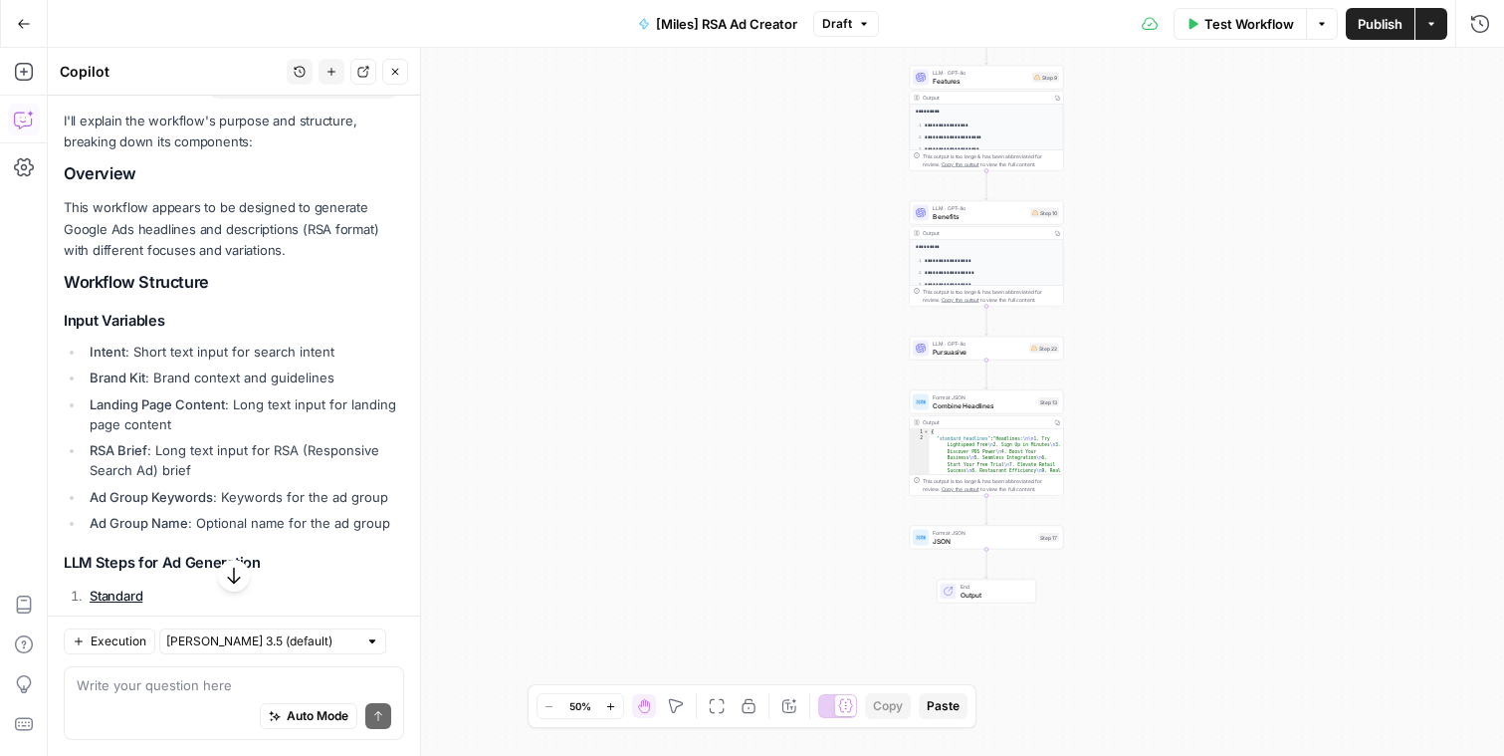
click at [17, 24] on icon "button" at bounding box center [24, 24] width 14 height 14
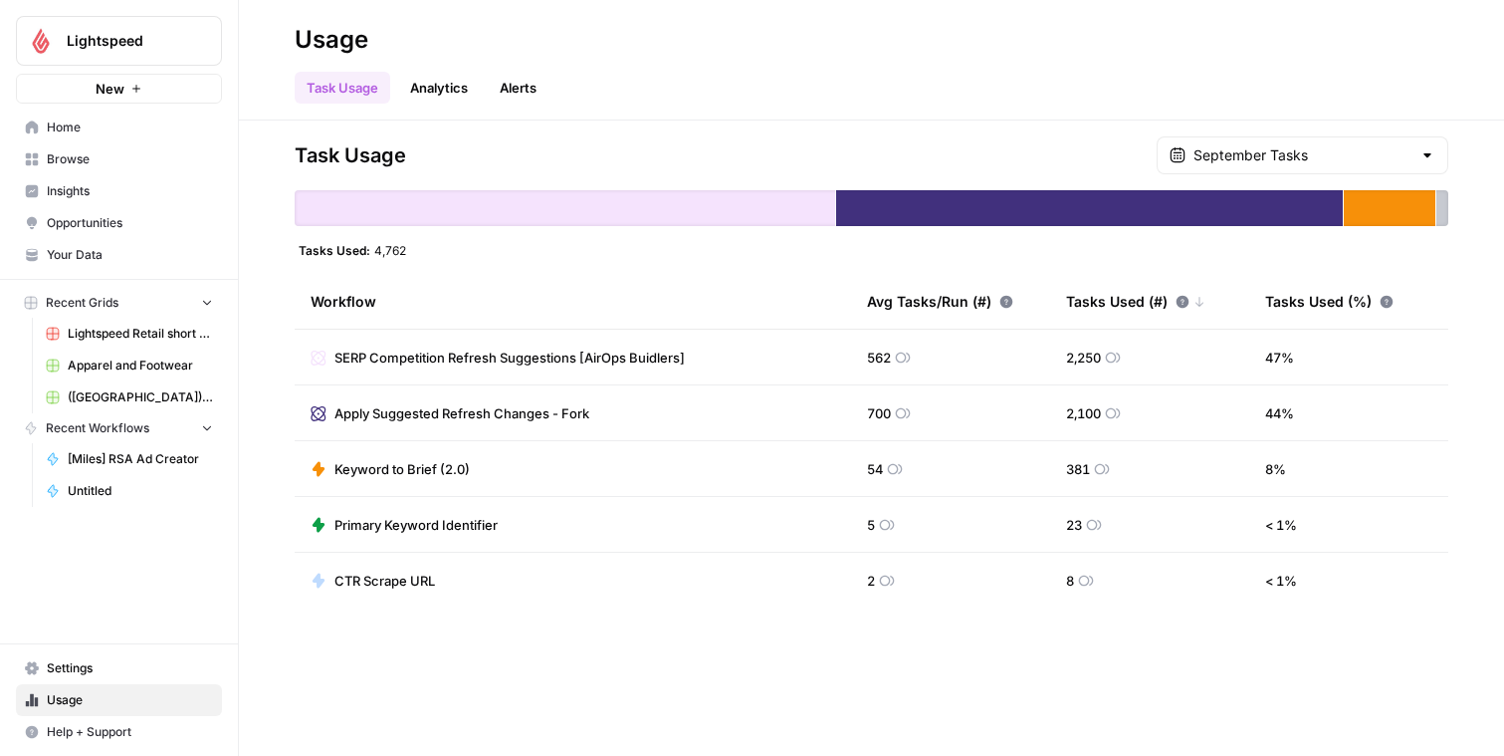
click at [1310, 165] on div "September Tasks" at bounding box center [1303, 155] width 292 height 38
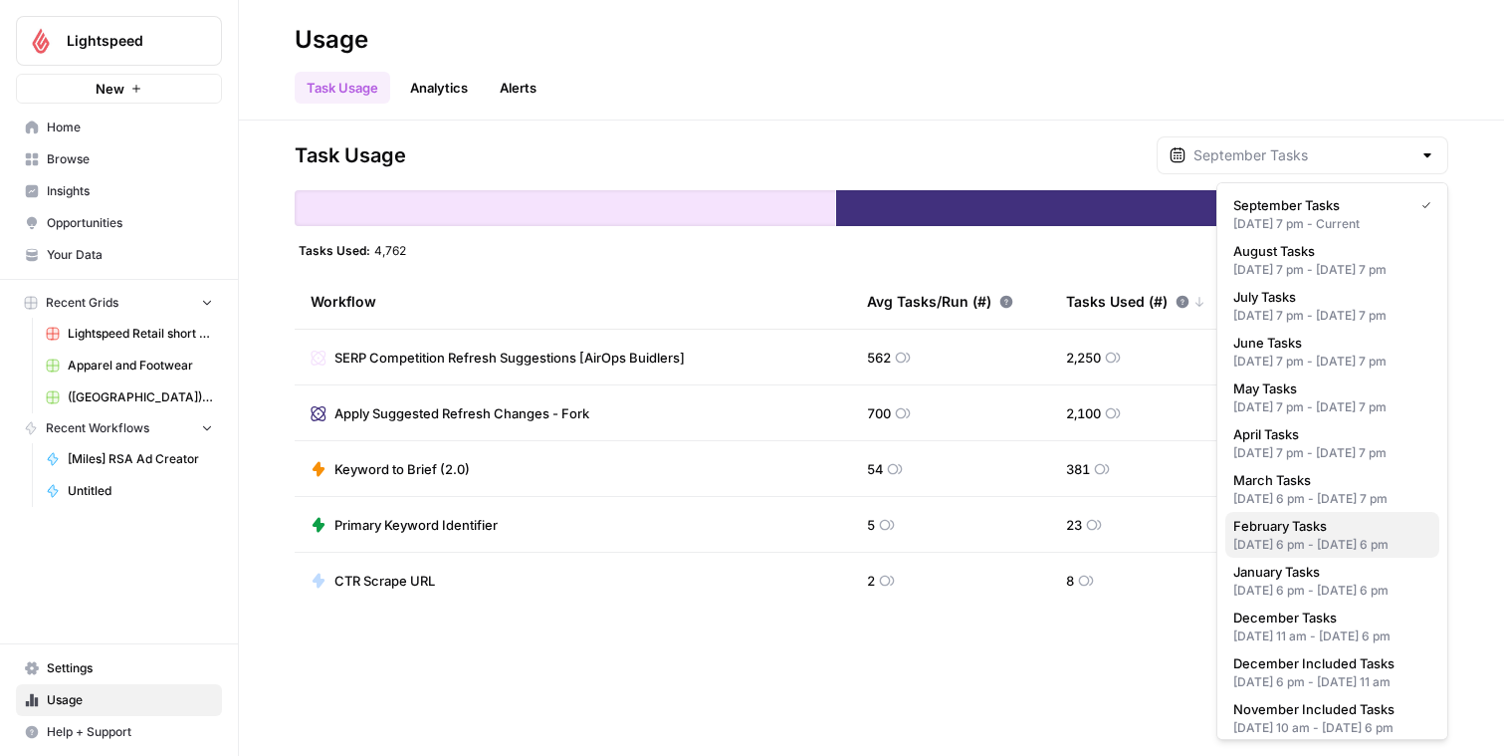
click at [1281, 553] on div "Jan 31, 2025 6 pm - Feb 28, 2025 6 pm" at bounding box center [1332, 545] width 198 height 18
type input "February Tasks"
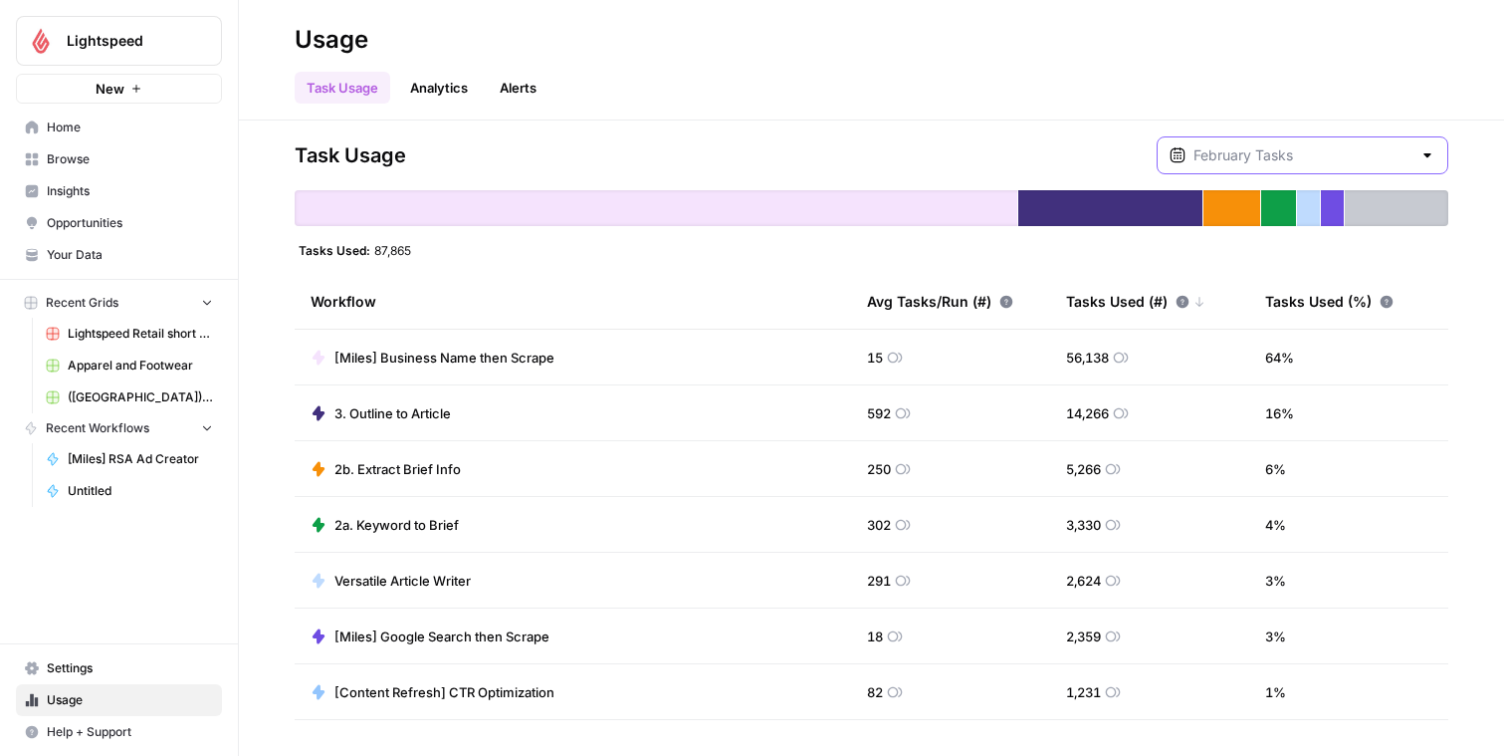
click at [1300, 148] on input "text" at bounding box center [1303, 155] width 218 height 20
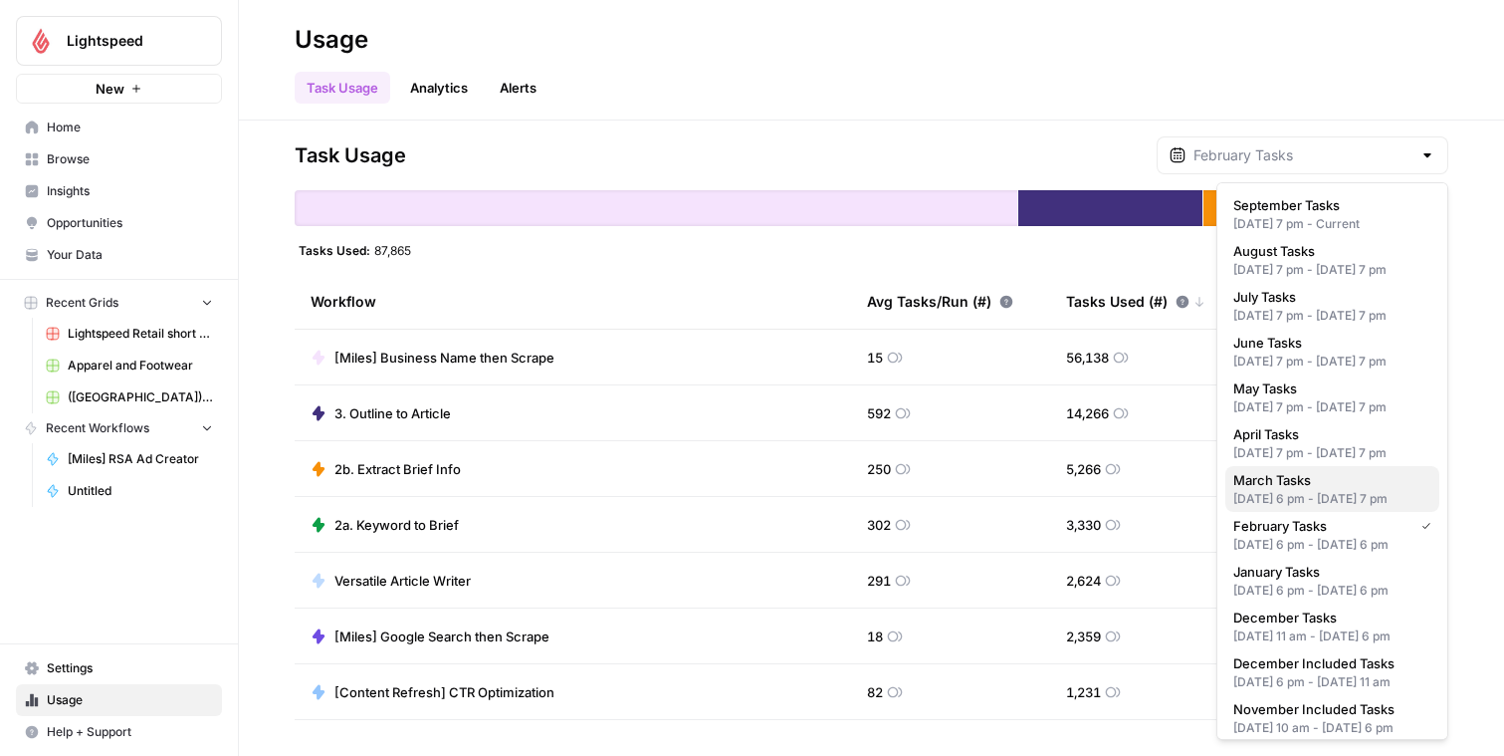
click at [1279, 490] on span "March Tasks" at bounding box center [1328, 480] width 190 height 20
type input "March Tasks"
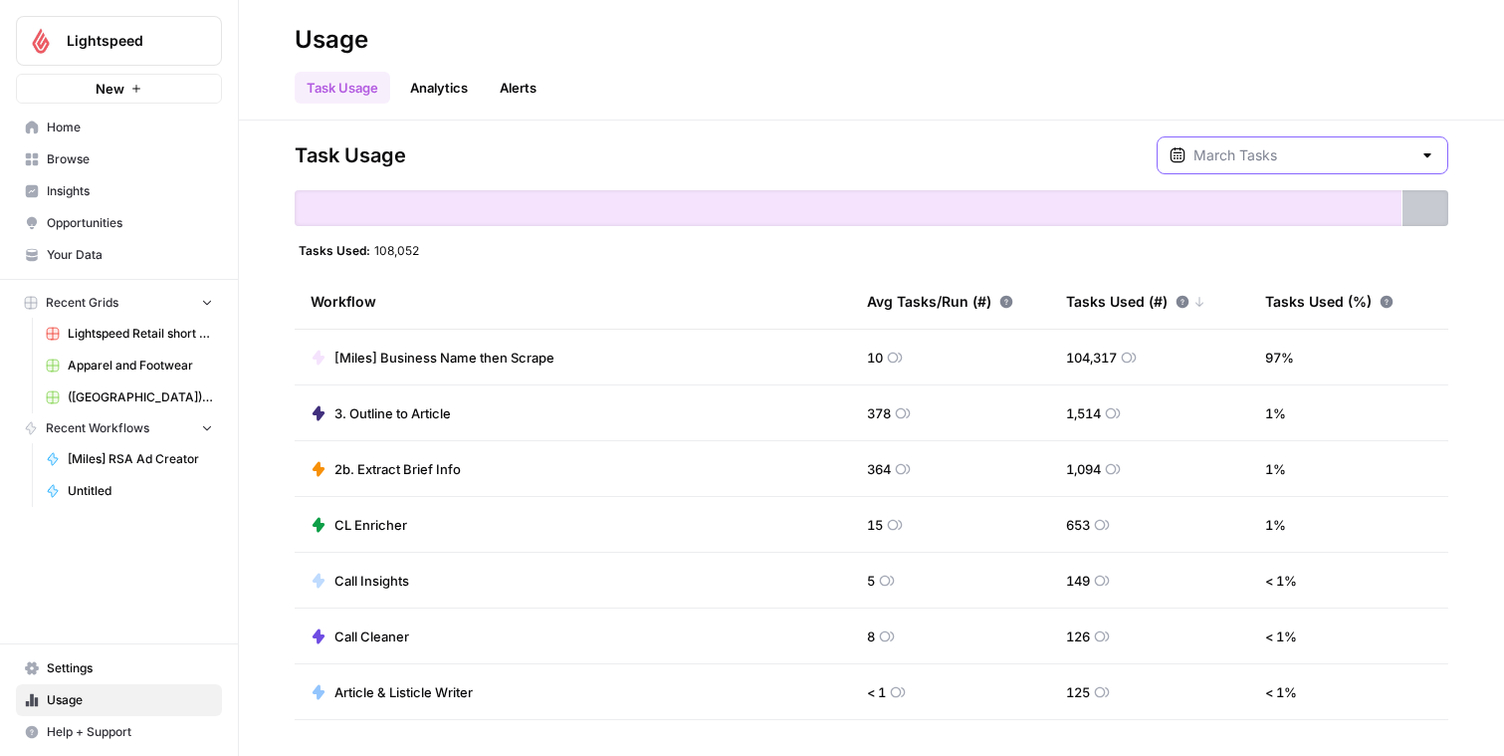
click at [1310, 157] on input "text" at bounding box center [1303, 155] width 218 height 20
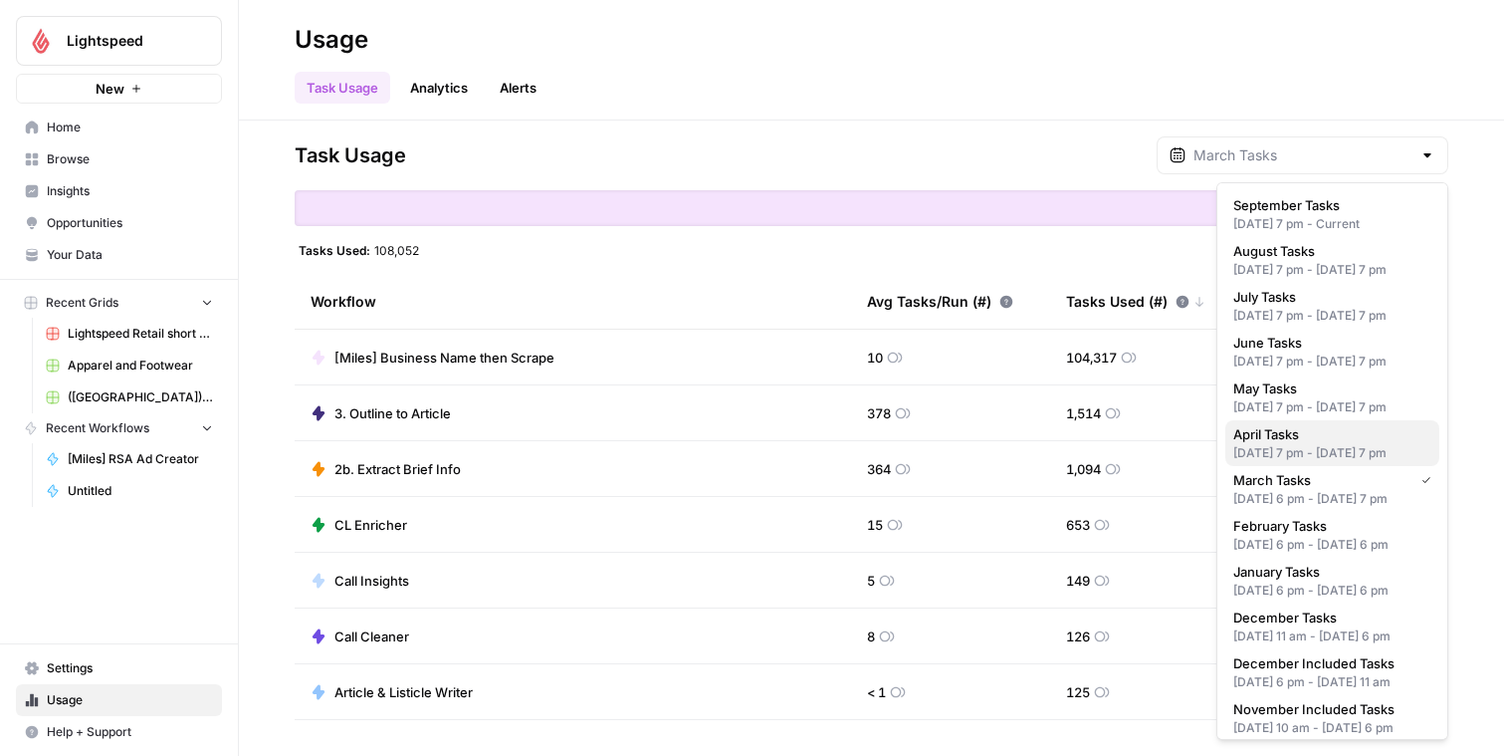
click at [1332, 462] on div "Mar 31, 2025 7 pm - Apr 30, 2025 7 pm" at bounding box center [1332, 453] width 198 height 18
type input "April Tasks"
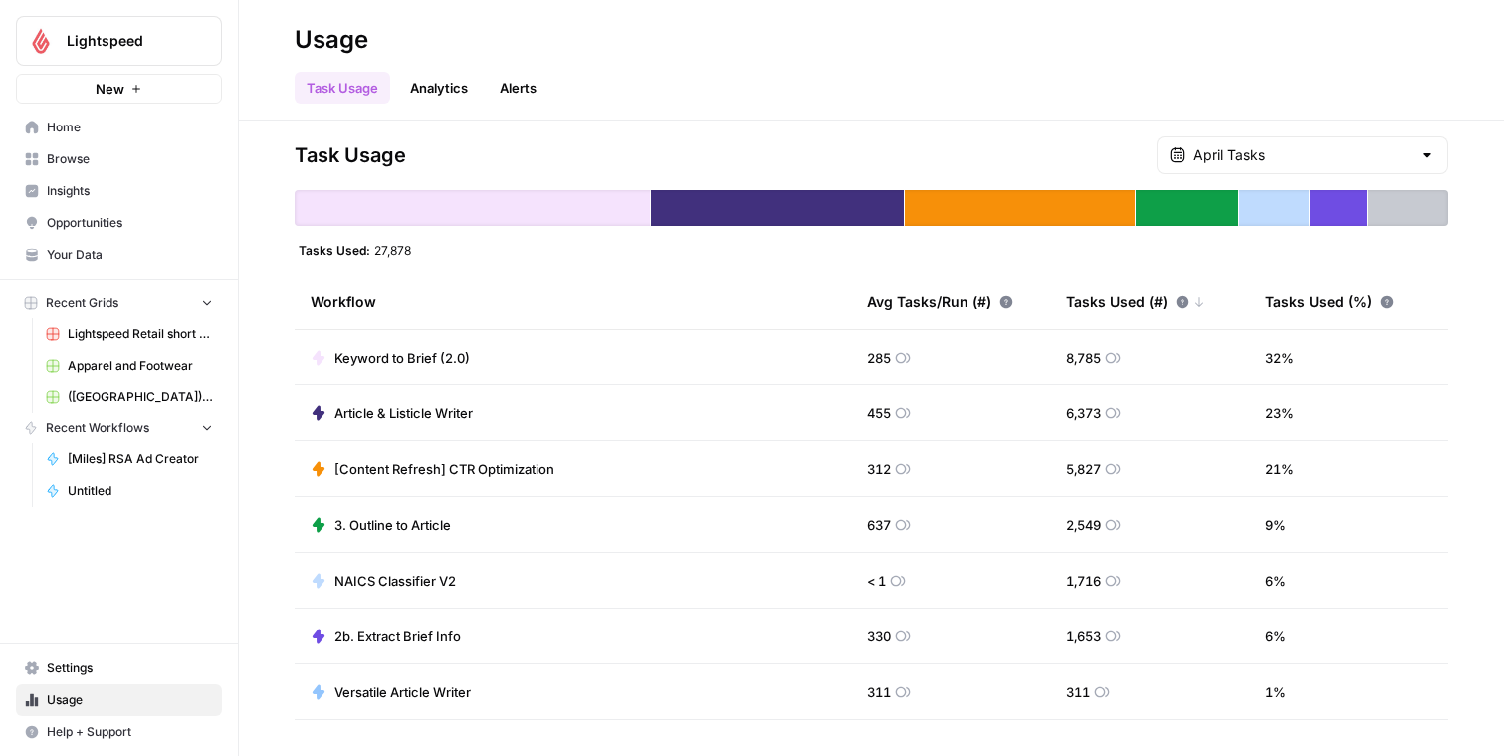
click at [118, 134] on span "Home" at bounding box center [130, 127] width 166 height 18
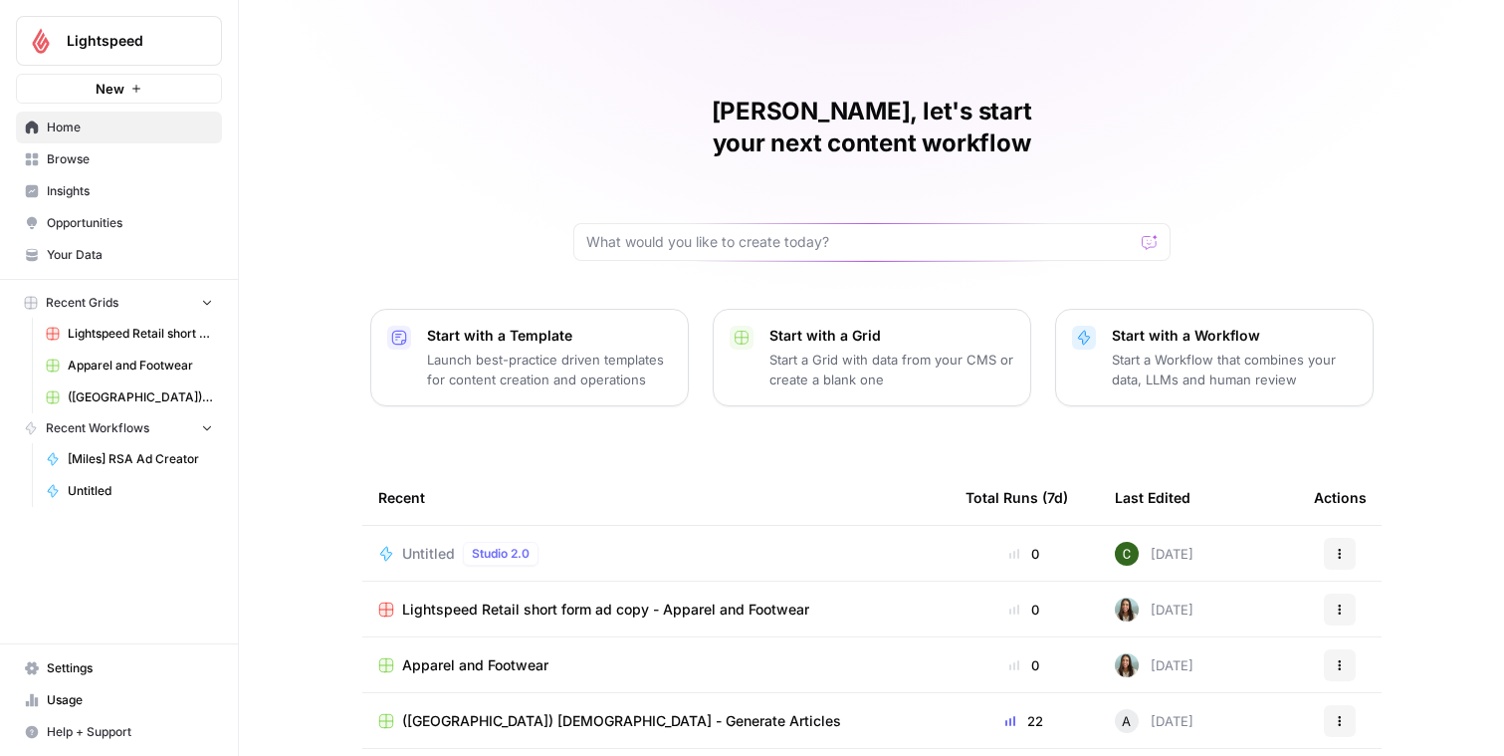
click at [117, 165] on span "Browse" at bounding box center [130, 159] width 166 height 18
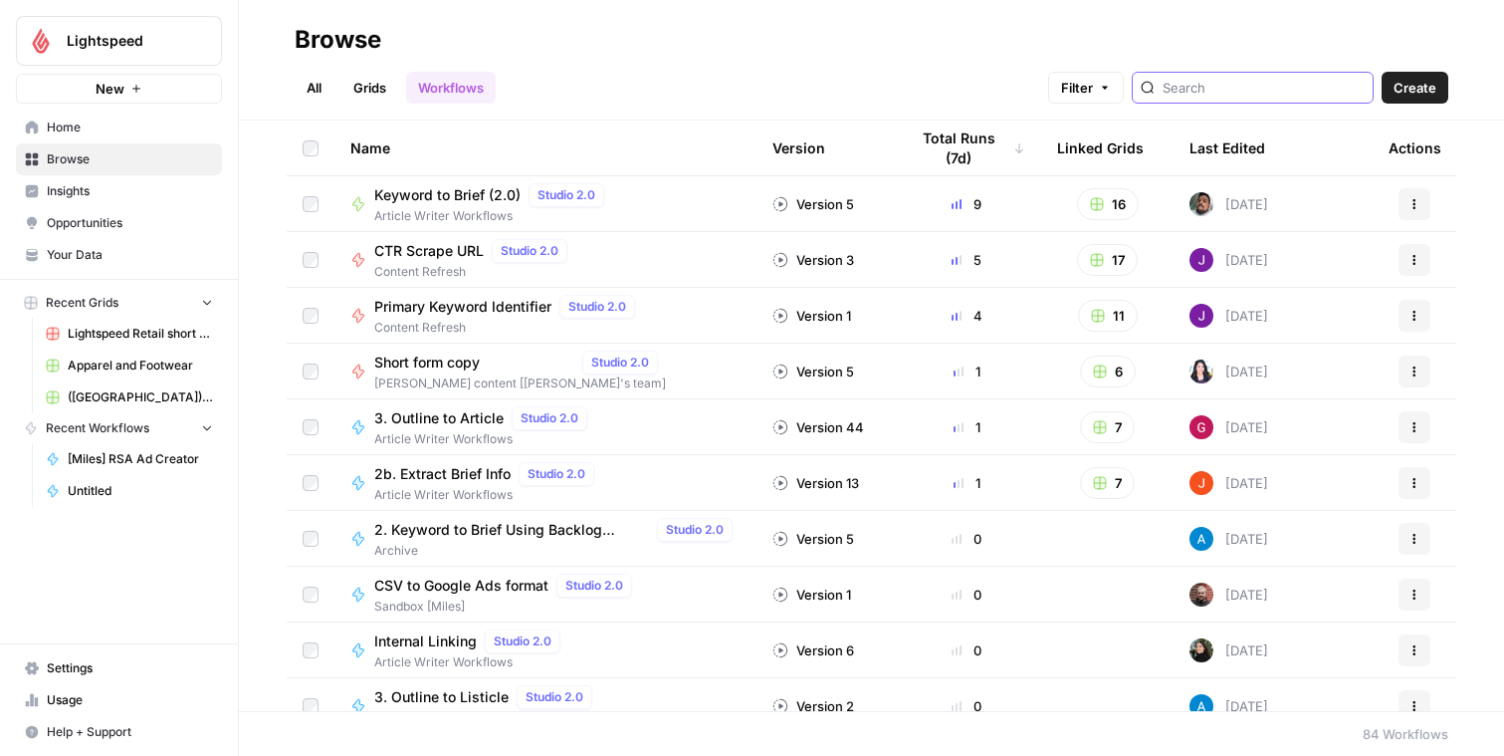
click at [1267, 89] on input "search" at bounding box center [1264, 88] width 202 height 20
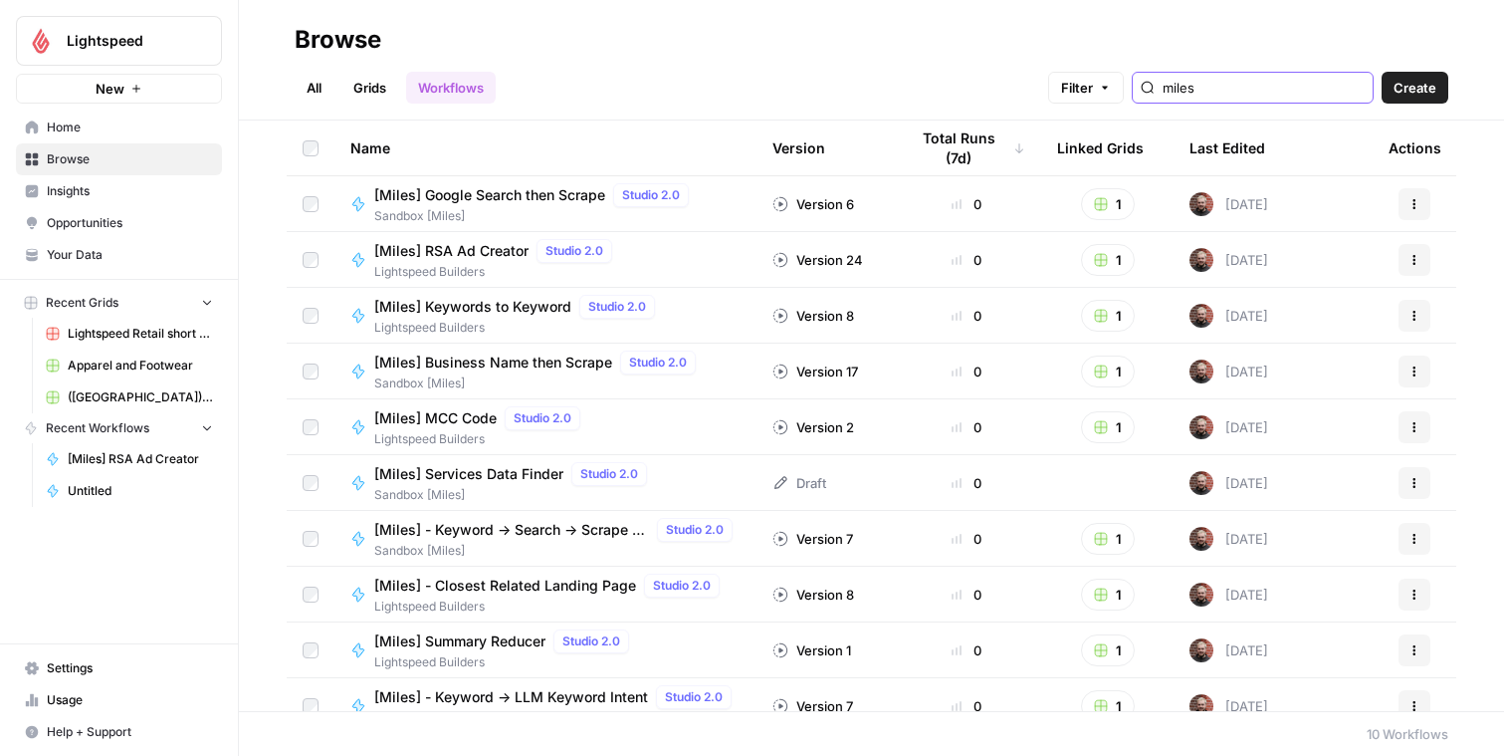
type input "miles"
click at [1116, 261] on button "1" at bounding box center [1108, 260] width 54 height 32
click at [1142, 334] on span "[Miles] Sandbox" at bounding box center [1199, 333] width 159 height 20
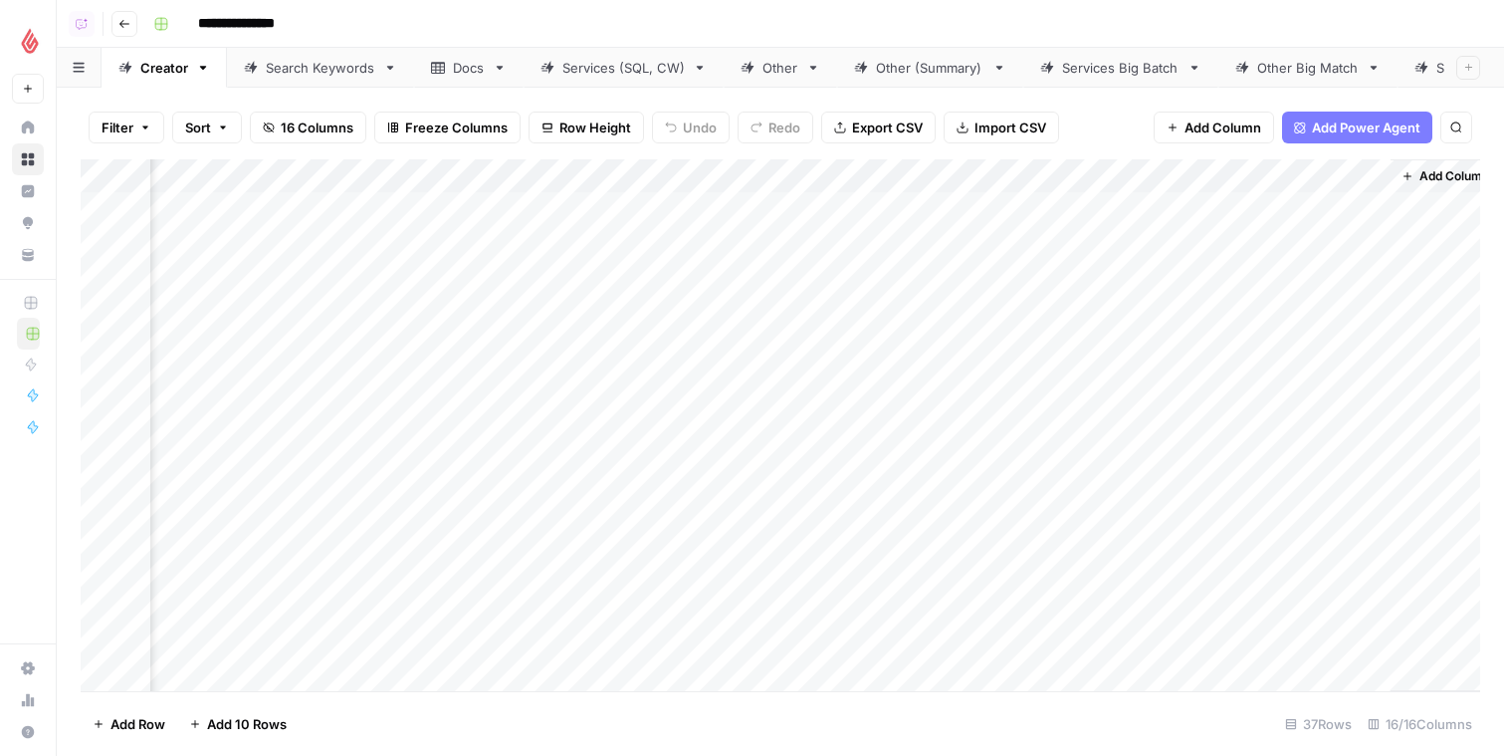
scroll to position [0, 2925]
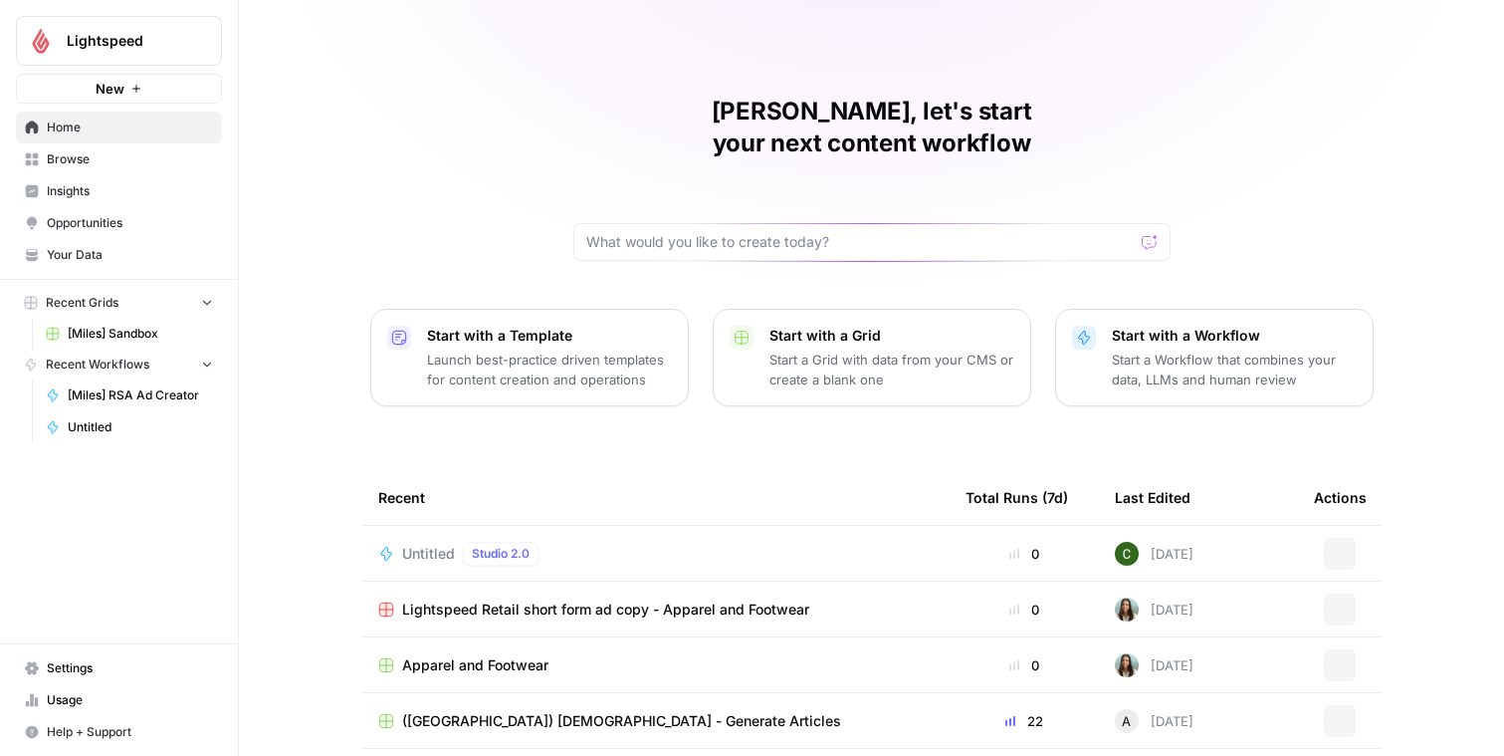
click at [151, 46] on span "Lightspeed" at bounding box center [127, 41] width 120 height 20
type input "webflow"
click at [115, 143] on span "Webflow" at bounding box center [192, 149] width 263 height 20
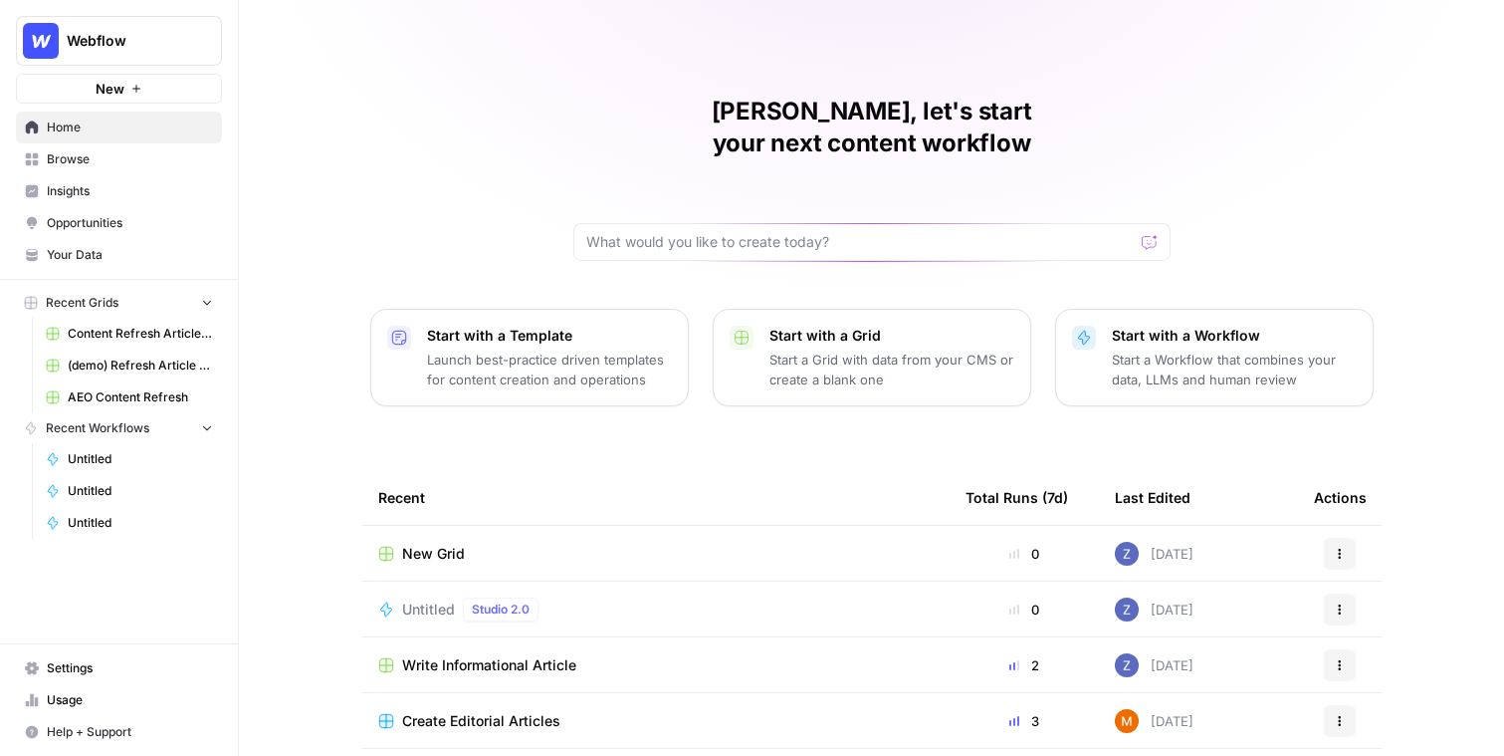
click at [110, 162] on span "Browse" at bounding box center [130, 159] width 166 height 18
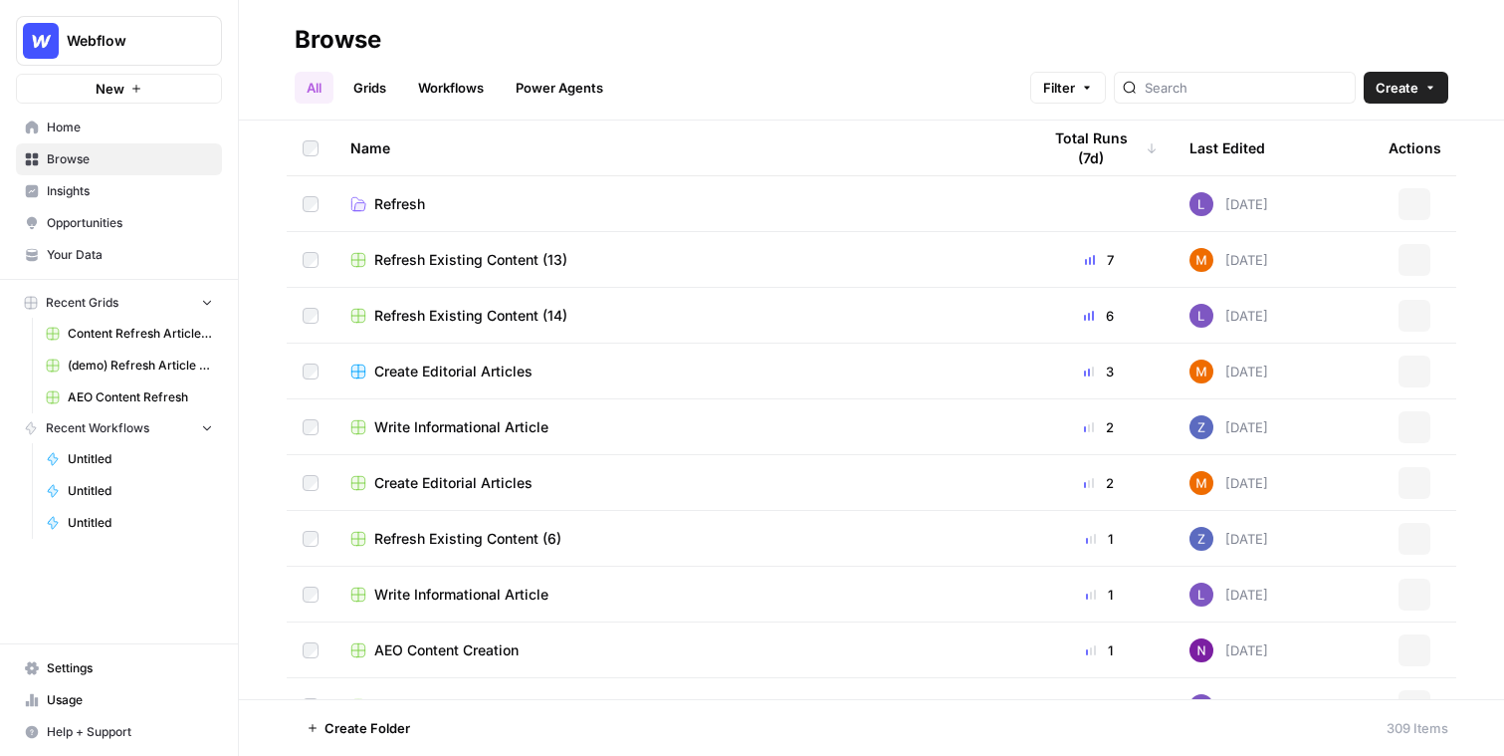
click at [453, 90] on link "Workflows" at bounding box center [451, 88] width 90 height 32
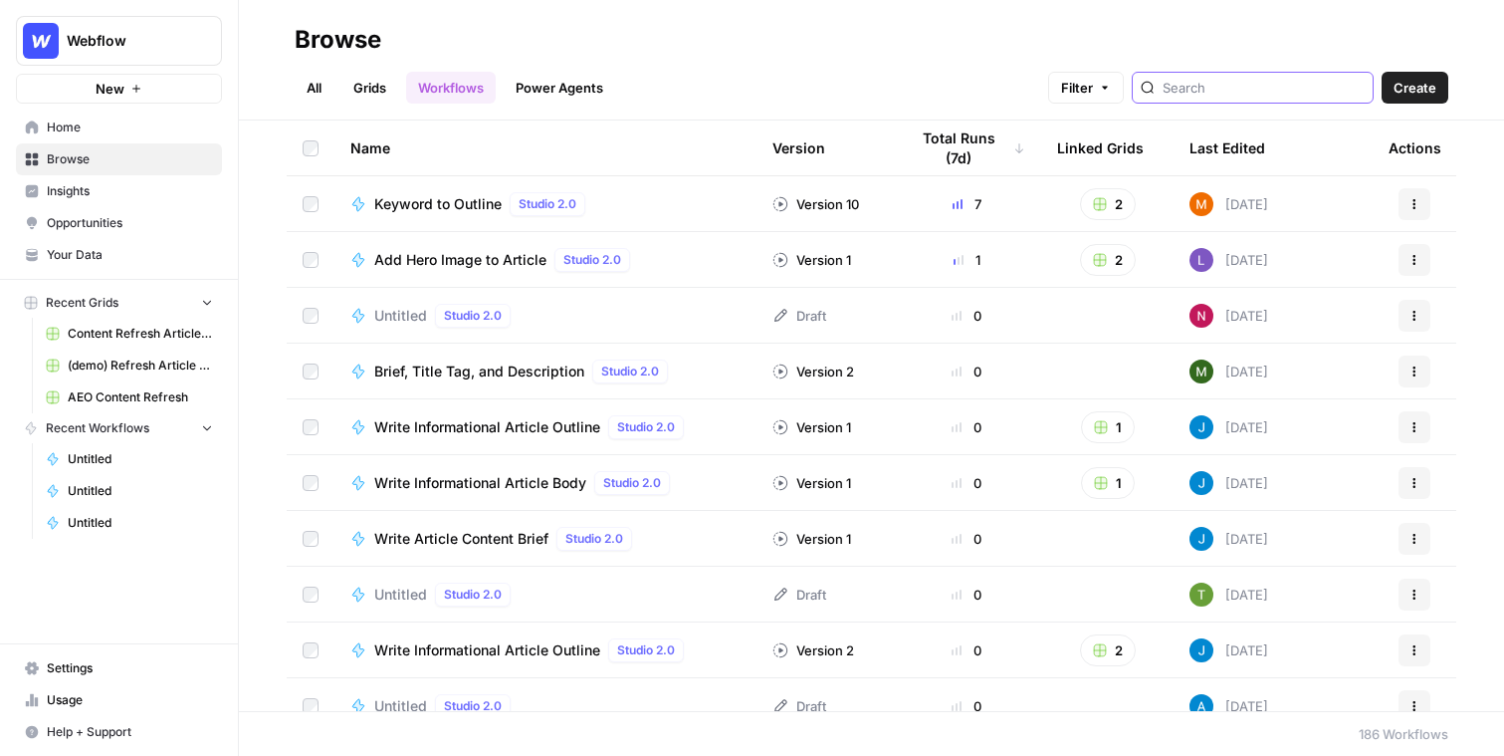
click at [1257, 84] on input "search" at bounding box center [1264, 88] width 202 height 20
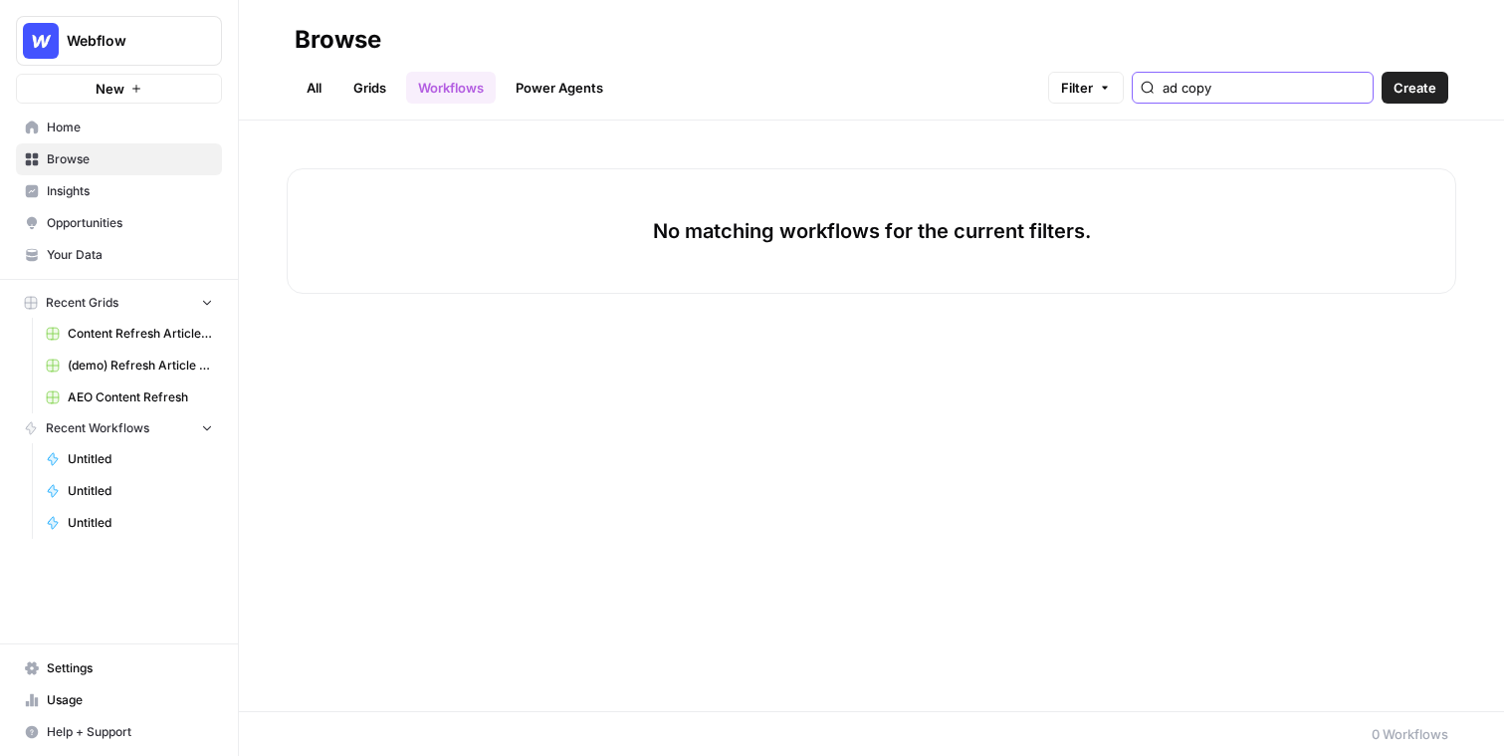
drag, startPoint x: 1272, startPoint y: 89, endPoint x: 1100, endPoint y: 85, distance: 172.3
click at [1100, 85] on div "All Grids Workflows Power Agents Filter ad copy Create" at bounding box center [872, 80] width 1154 height 48
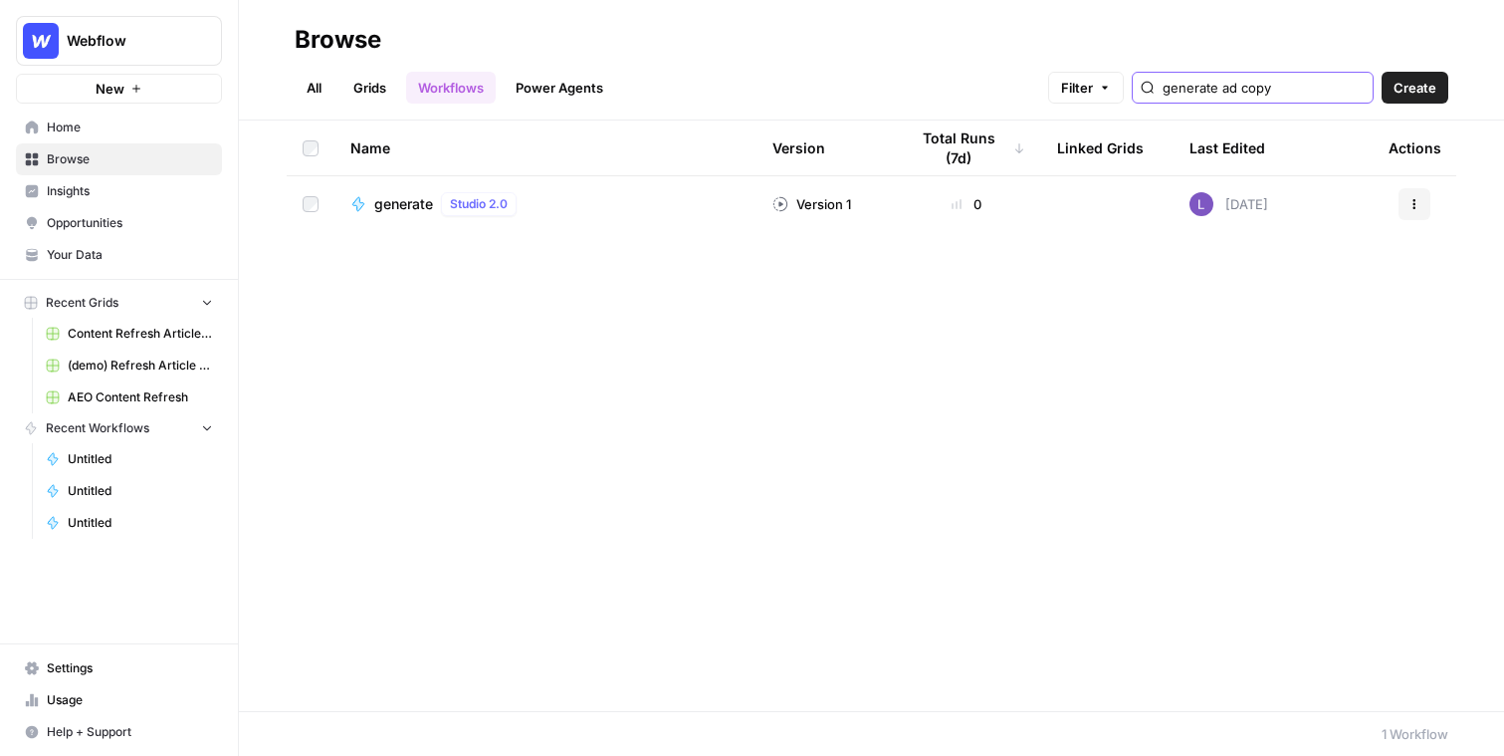
type input "generate ad copy"
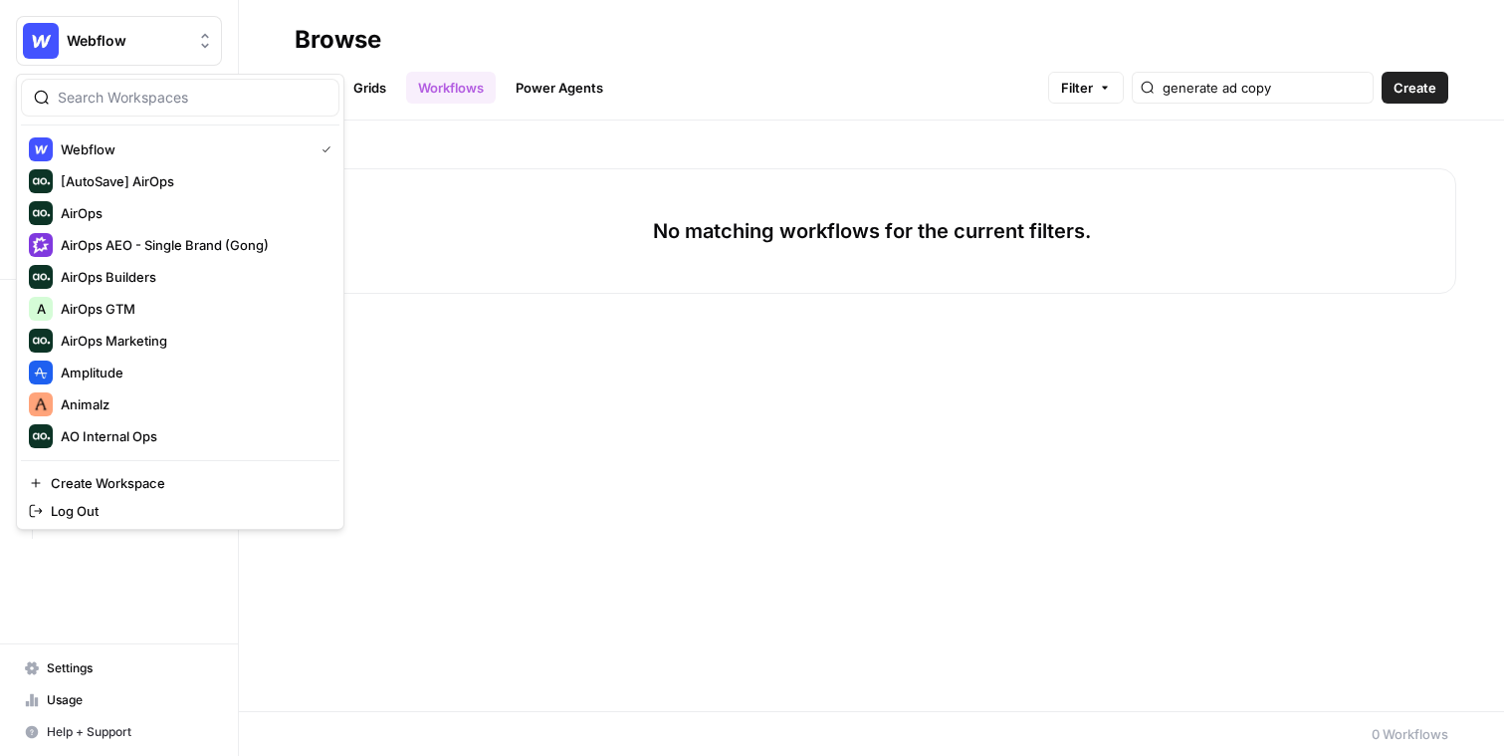
click at [173, 47] on span "Webflow" at bounding box center [127, 41] width 120 height 20
click at [188, 95] on input "search" at bounding box center [192, 98] width 269 height 20
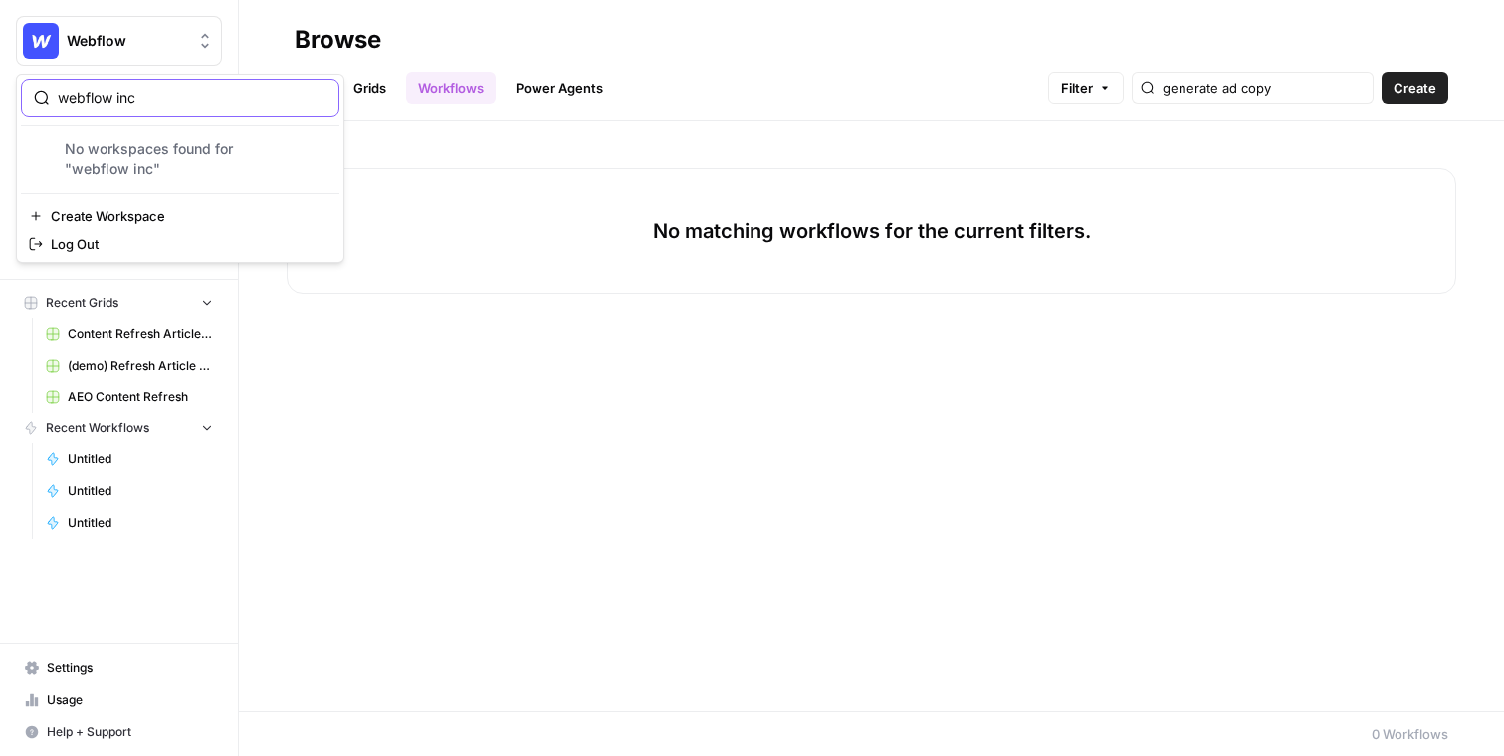
type input "webflow inc"
click at [318, 100] on input "webflow inc" at bounding box center [192, 98] width 269 height 20
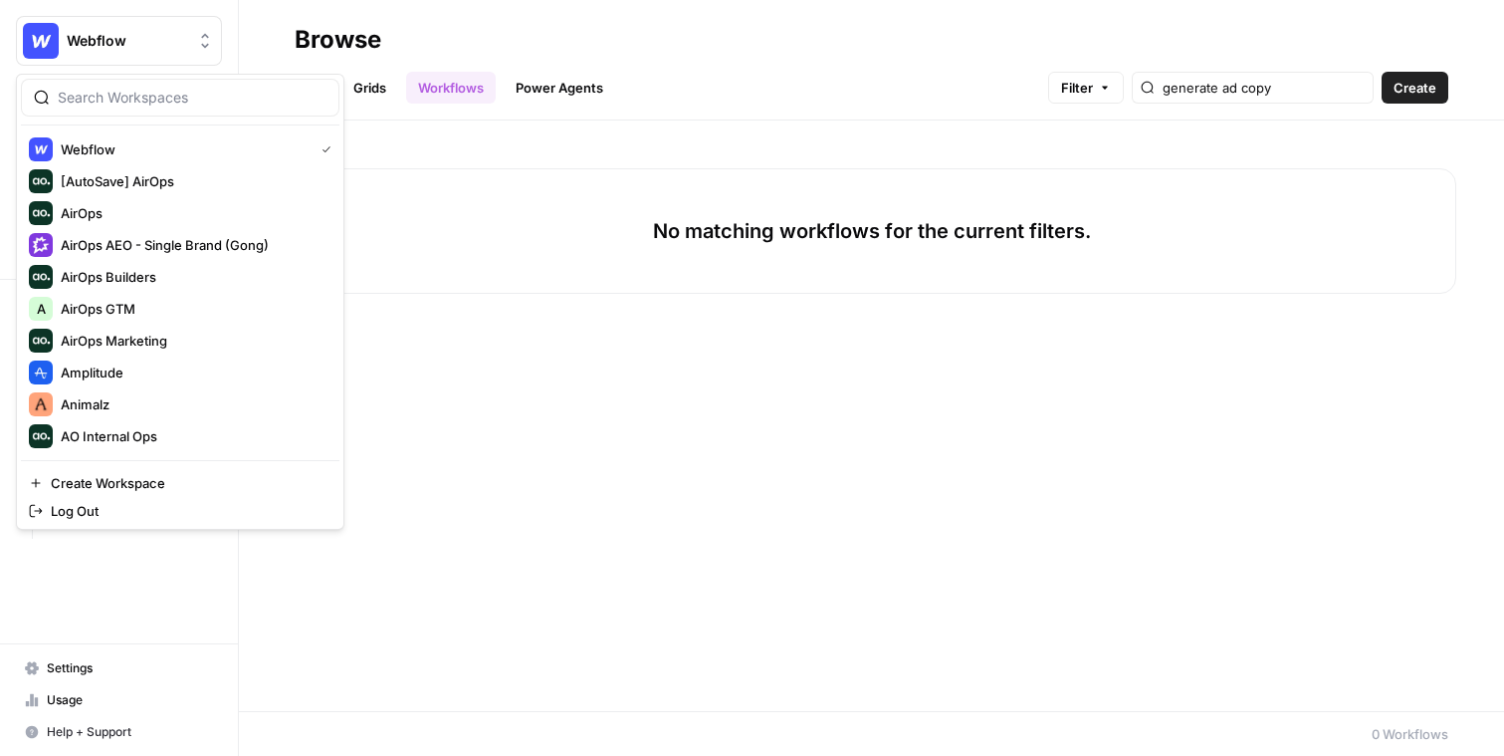
click at [273, 22] on header "Browse All Grids Workflows Power Agents Filter generate ad copy Create" at bounding box center [871, 60] width 1265 height 120
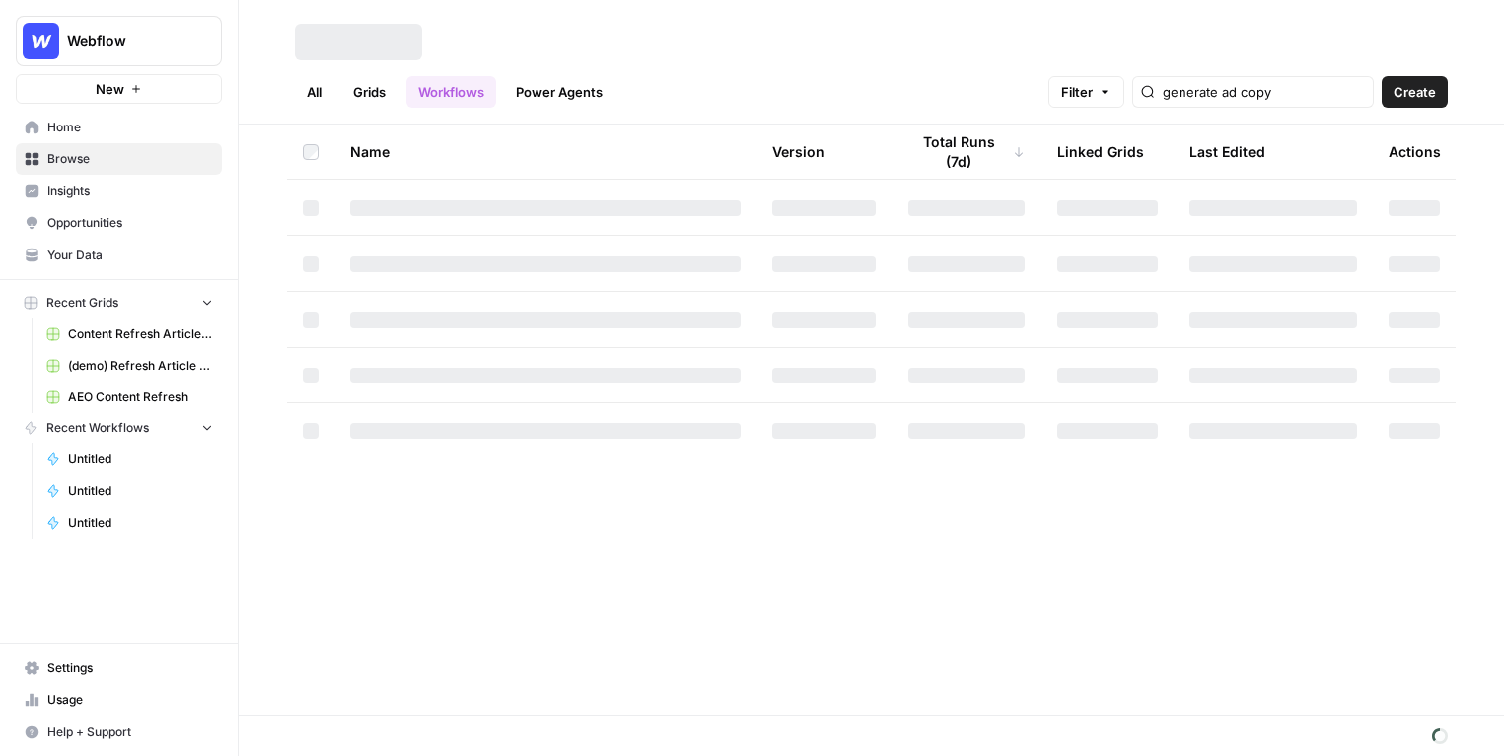
click at [112, 41] on span "Webflow" at bounding box center [127, 41] width 120 height 20
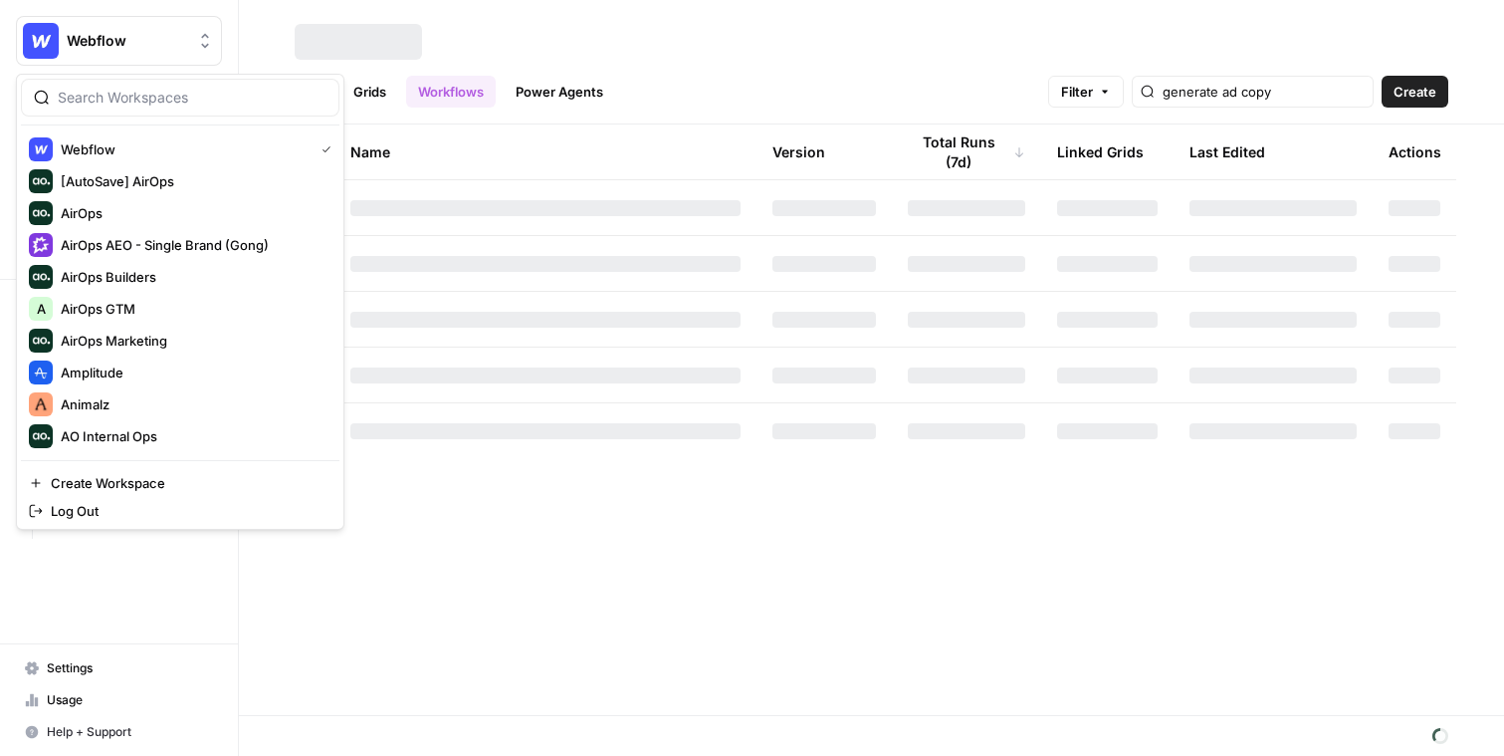
scroll to position [967, 0]
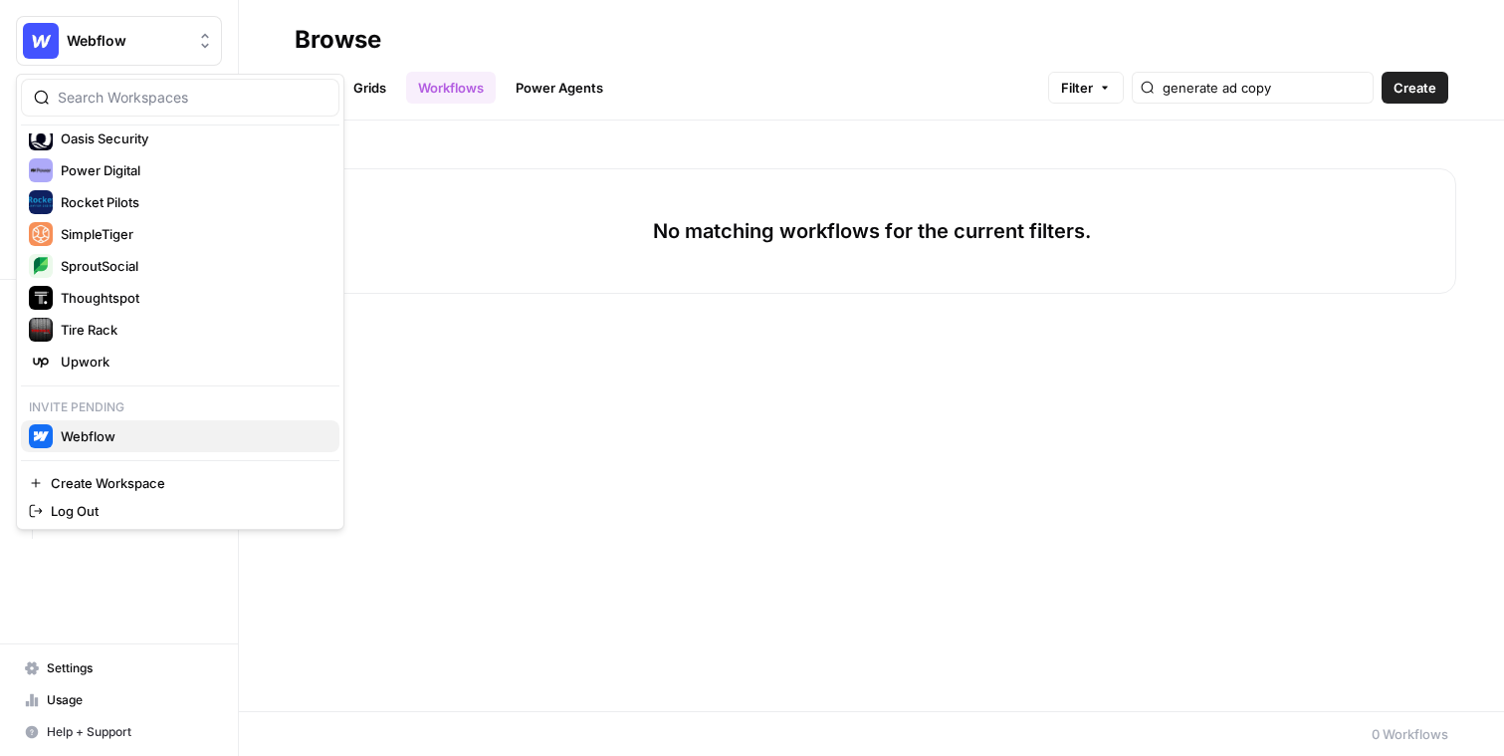
click at [102, 428] on span "Webflow" at bounding box center [192, 436] width 263 height 20
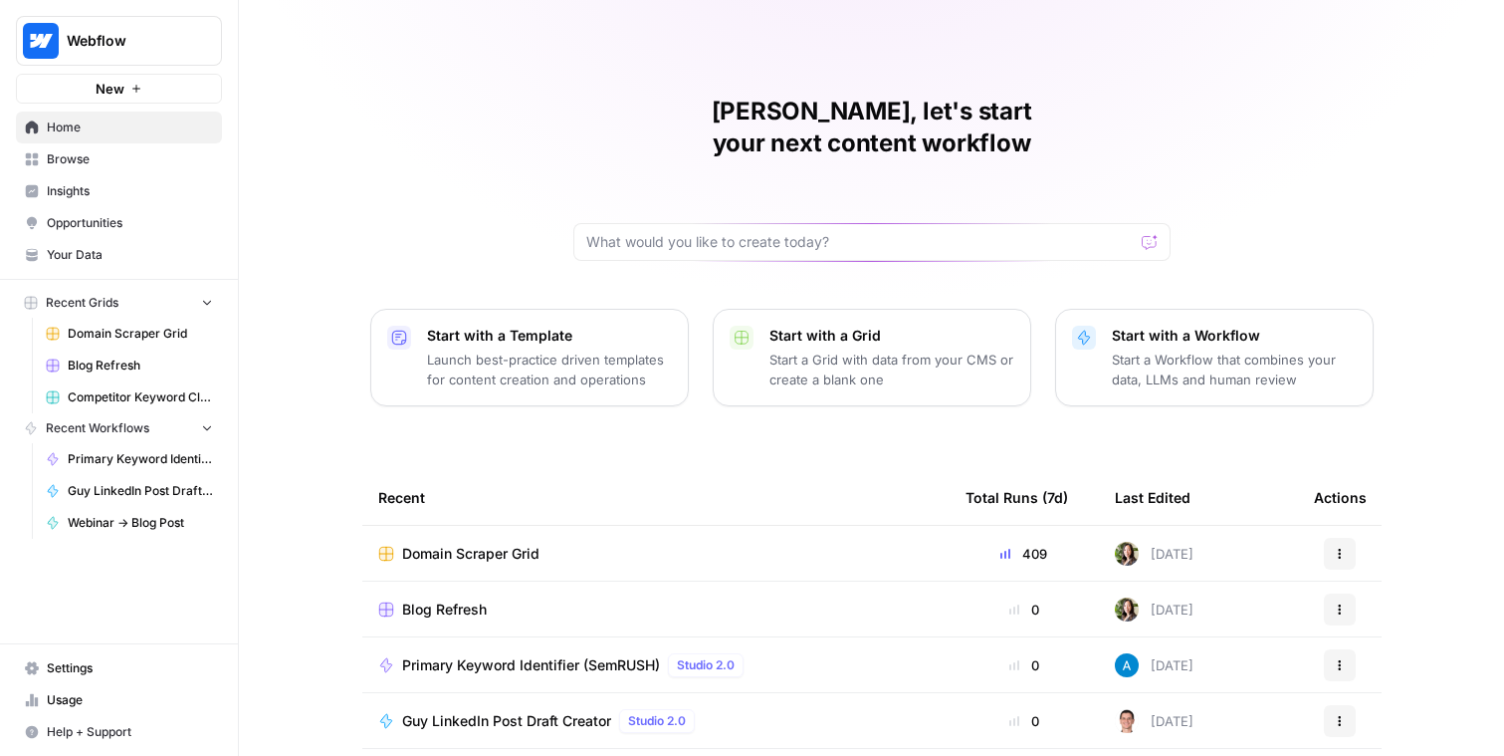
click at [91, 158] on span "Browse" at bounding box center [130, 159] width 166 height 18
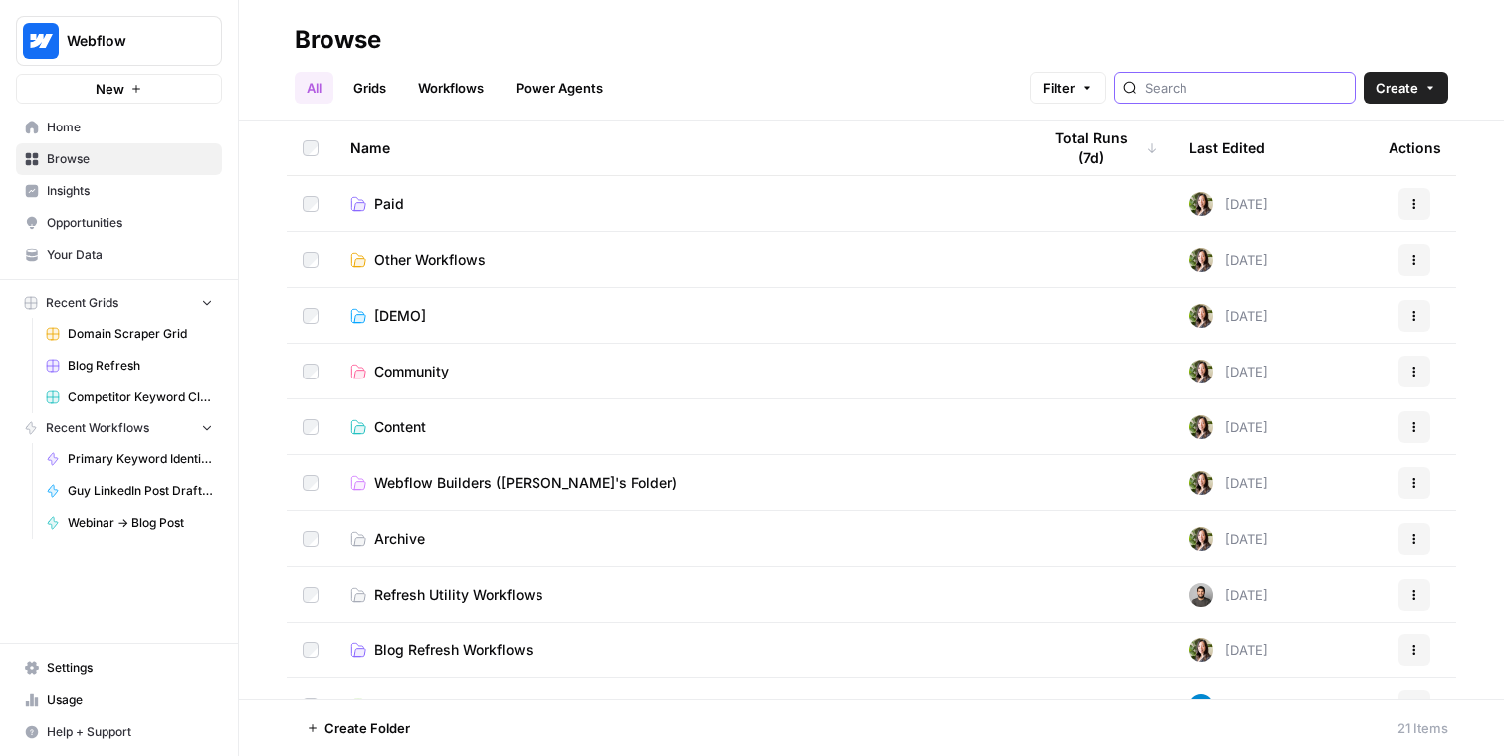
click at [1235, 89] on input "search" at bounding box center [1246, 88] width 202 height 20
click at [435, 79] on link "Workflows" at bounding box center [451, 88] width 90 height 32
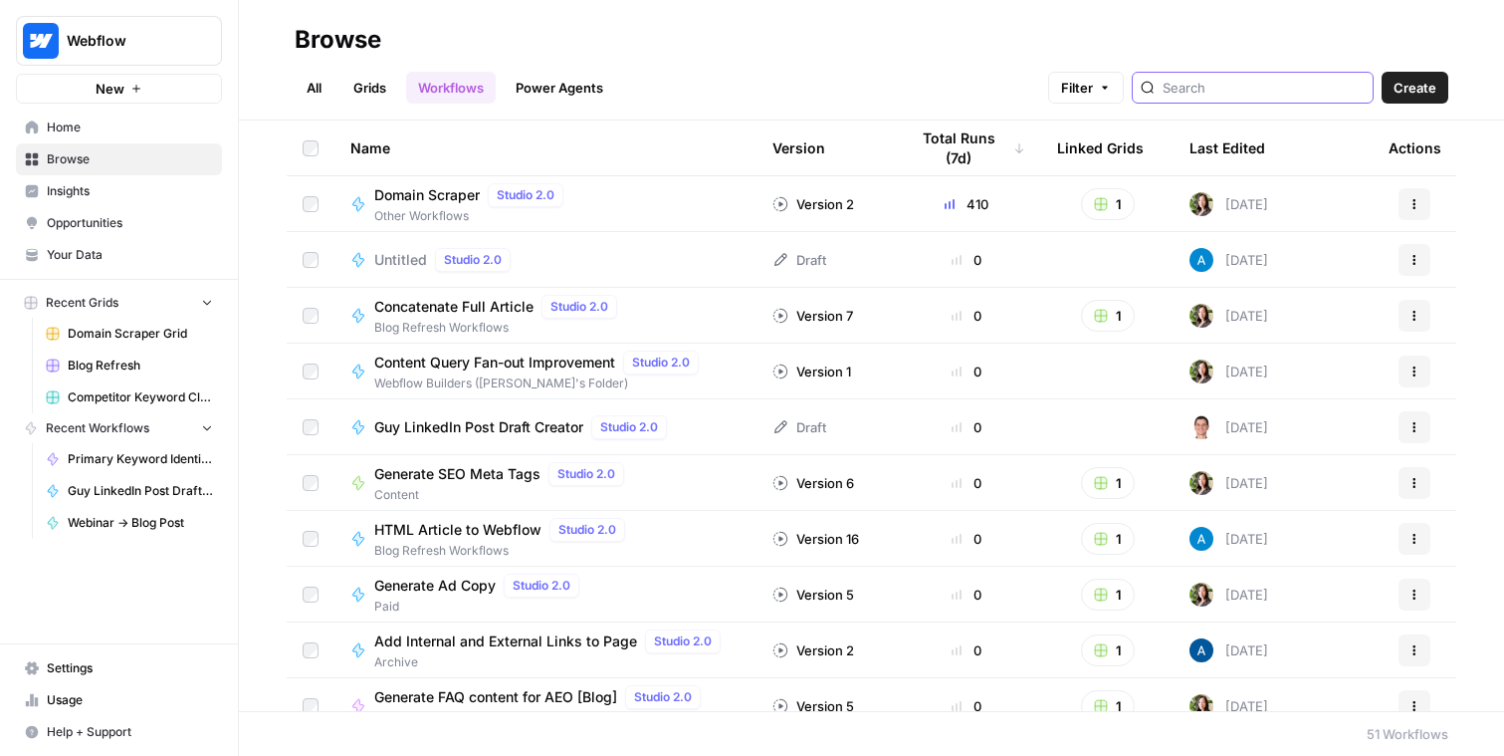
click at [1257, 85] on input "search" at bounding box center [1264, 88] width 202 height 20
type input "ad"
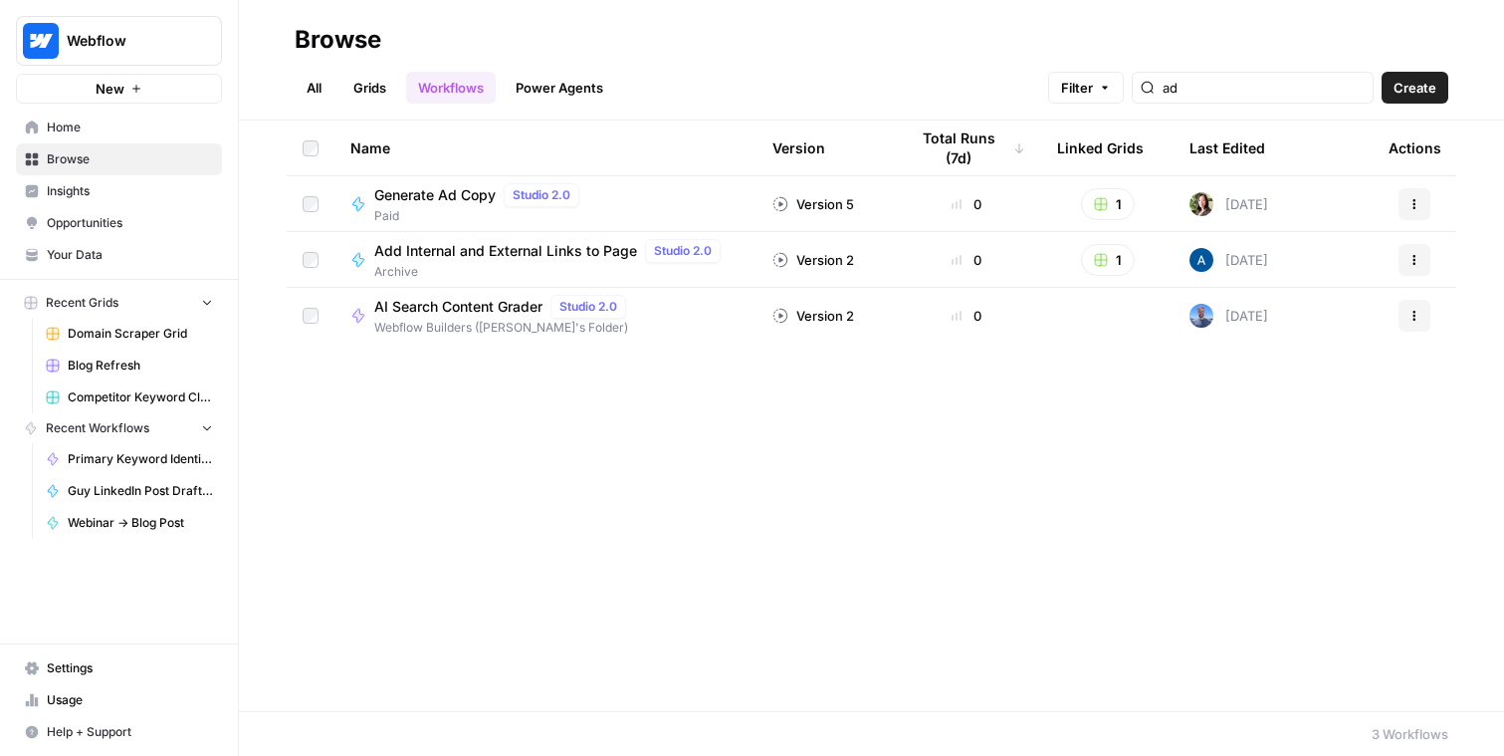
click at [436, 194] on span "Generate Ad Copy" at bounding box center [434, 195] width 121 height 20
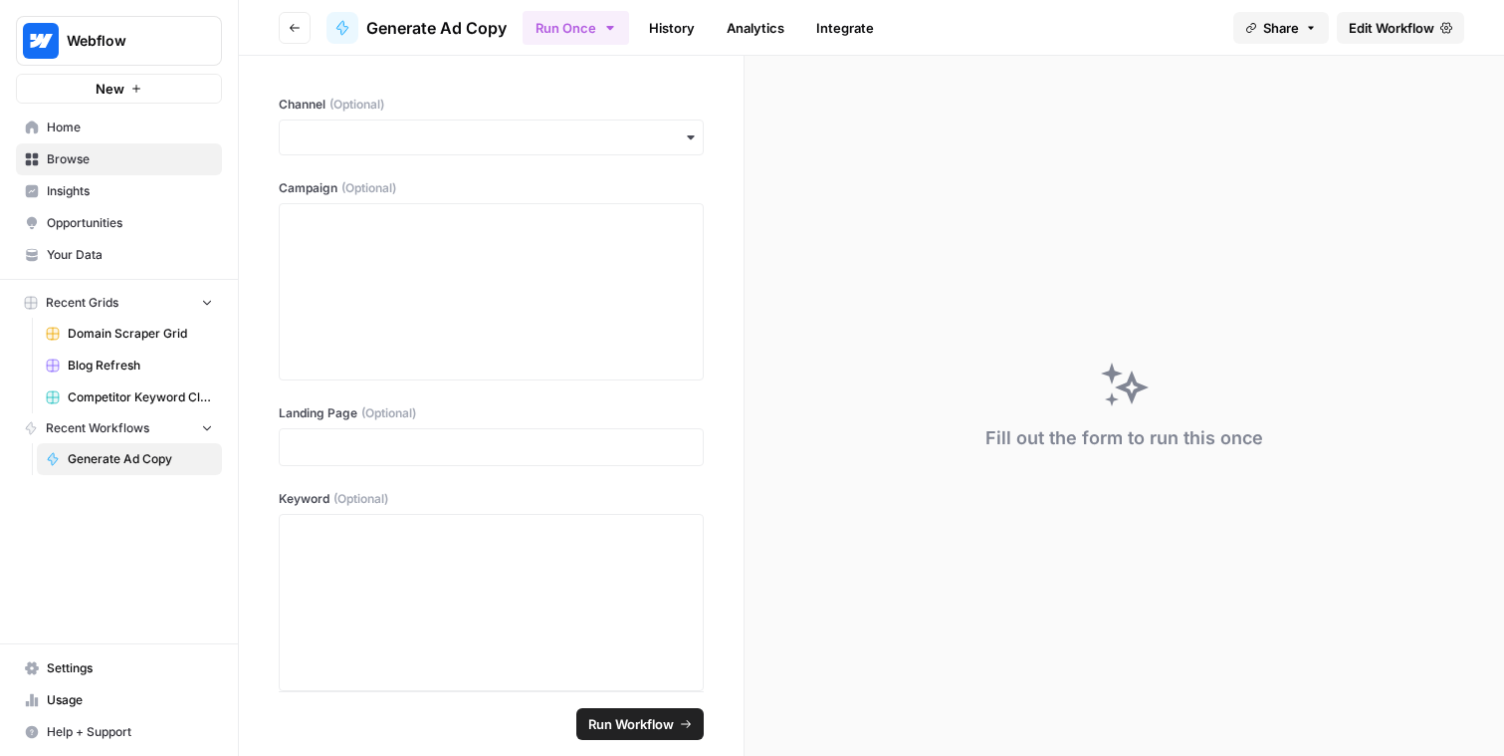
click at [1441, 23] on icon at bounding box center [1446, 28] width 12 height 12
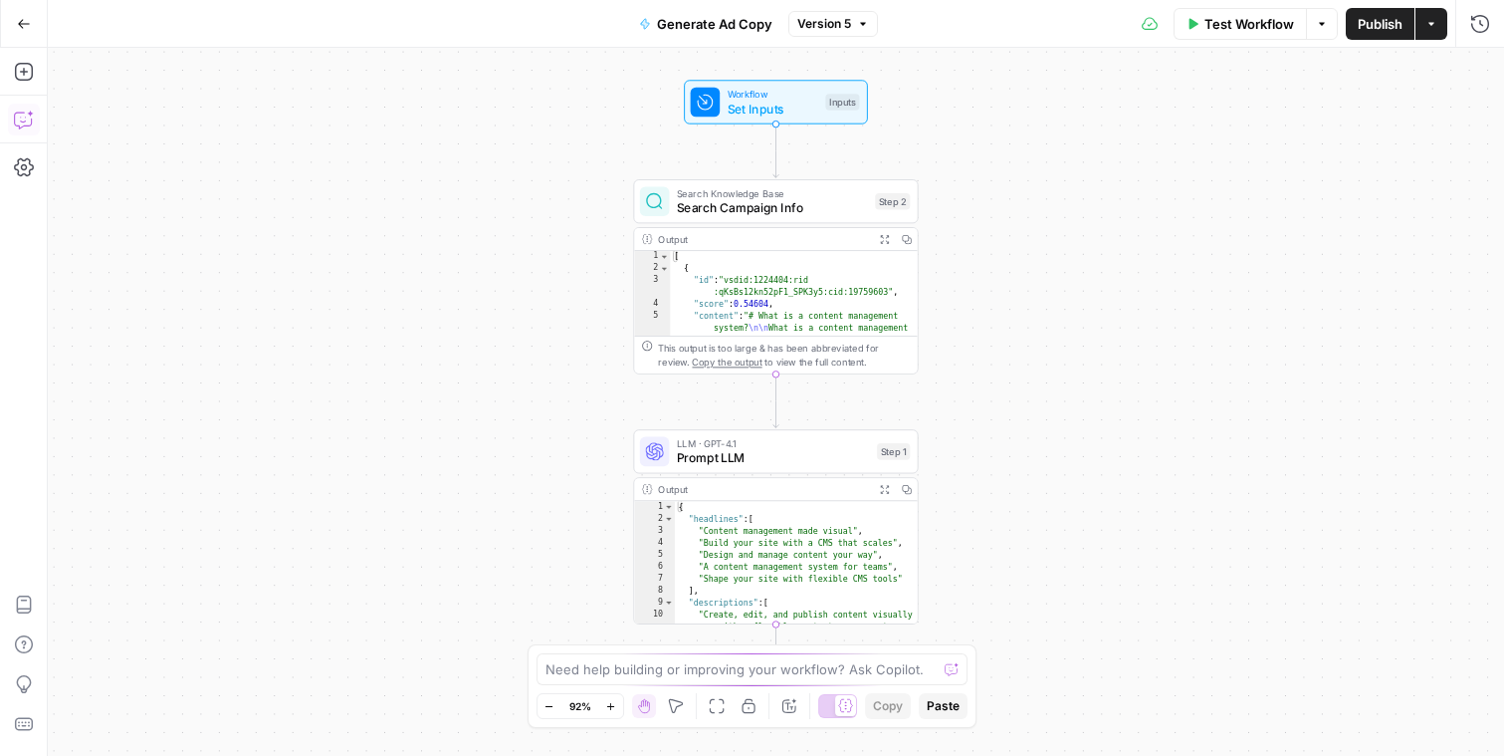
click at [14, 117] on icon "button" at bounding box center [24, 120] width 20 height 20
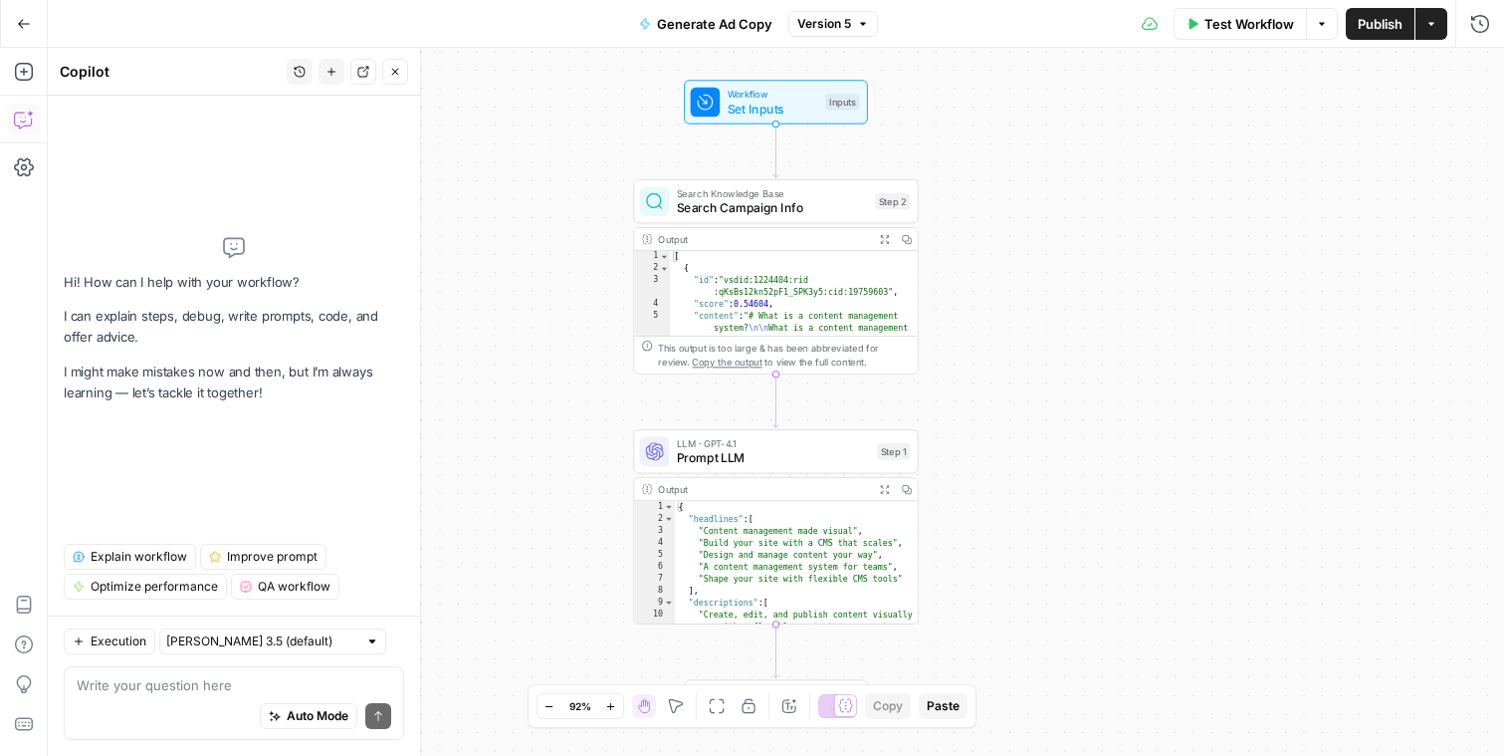
click at [143, 552] on span "Explain workflow" at bounding box center [139, 557] width 97 height 18
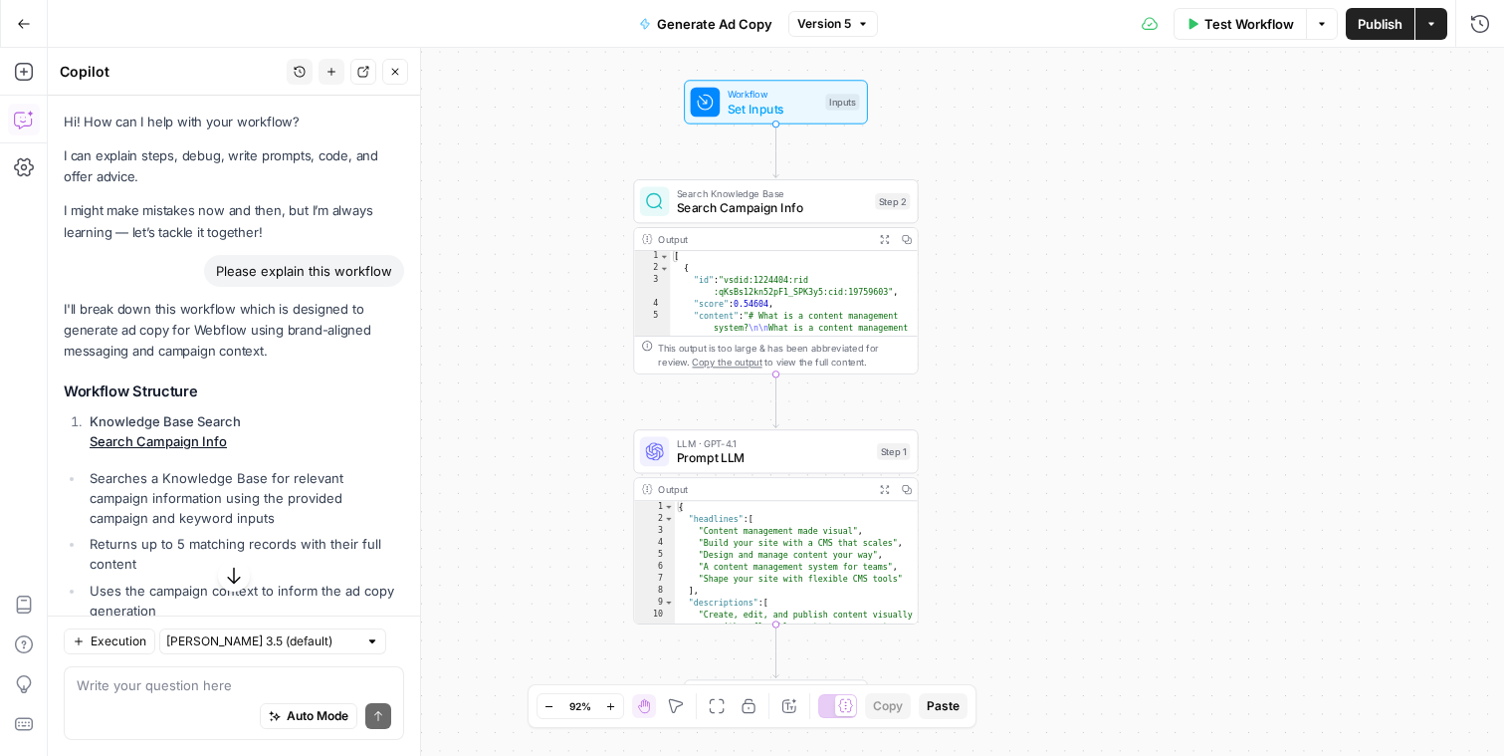
drag, startPoint x: 196, startPoint y: 561, endPoint x: 58, endPoint y: 390, distance: 220.1
click at [58, 390] on div "Hi! How can I help with your workflow? I can explain steps, debug, write prompt…" at bounding box center [234, 745] width 372 height 1298
copy div "Workflow Structure Knowledge Base Search Search Campaign Info Searches a Knowle…"
click at [28, 22] on icon "button" at bounding box center [24, 24] width 14 height 14
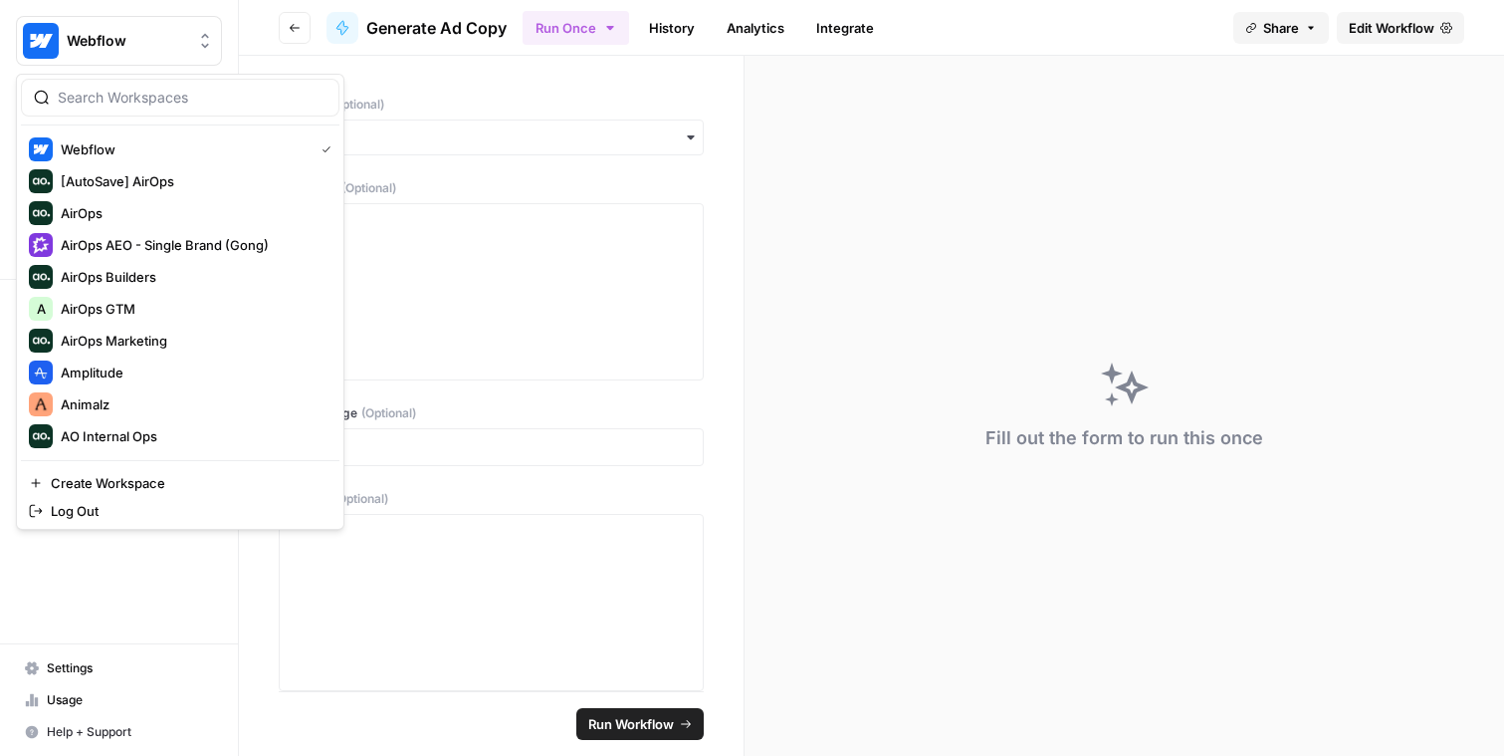
click at [89, 34] on span "Webflow" at bounding box center [127, 41] width 120 height 20
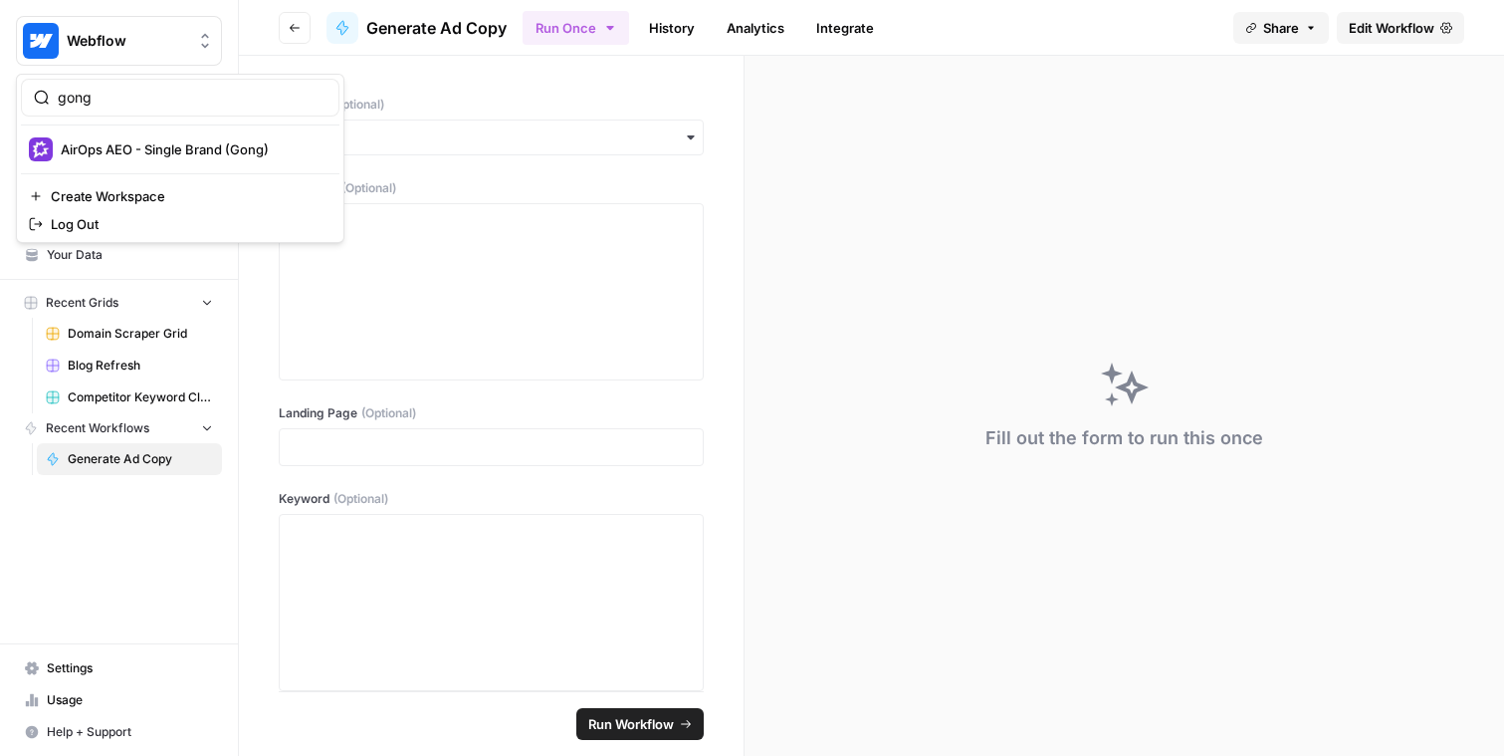
type input "gong"
click at [112, 152] on span "AirOps AEO - Single Brand (Gong)" at bounding box center [192, 149] width 263 height 20
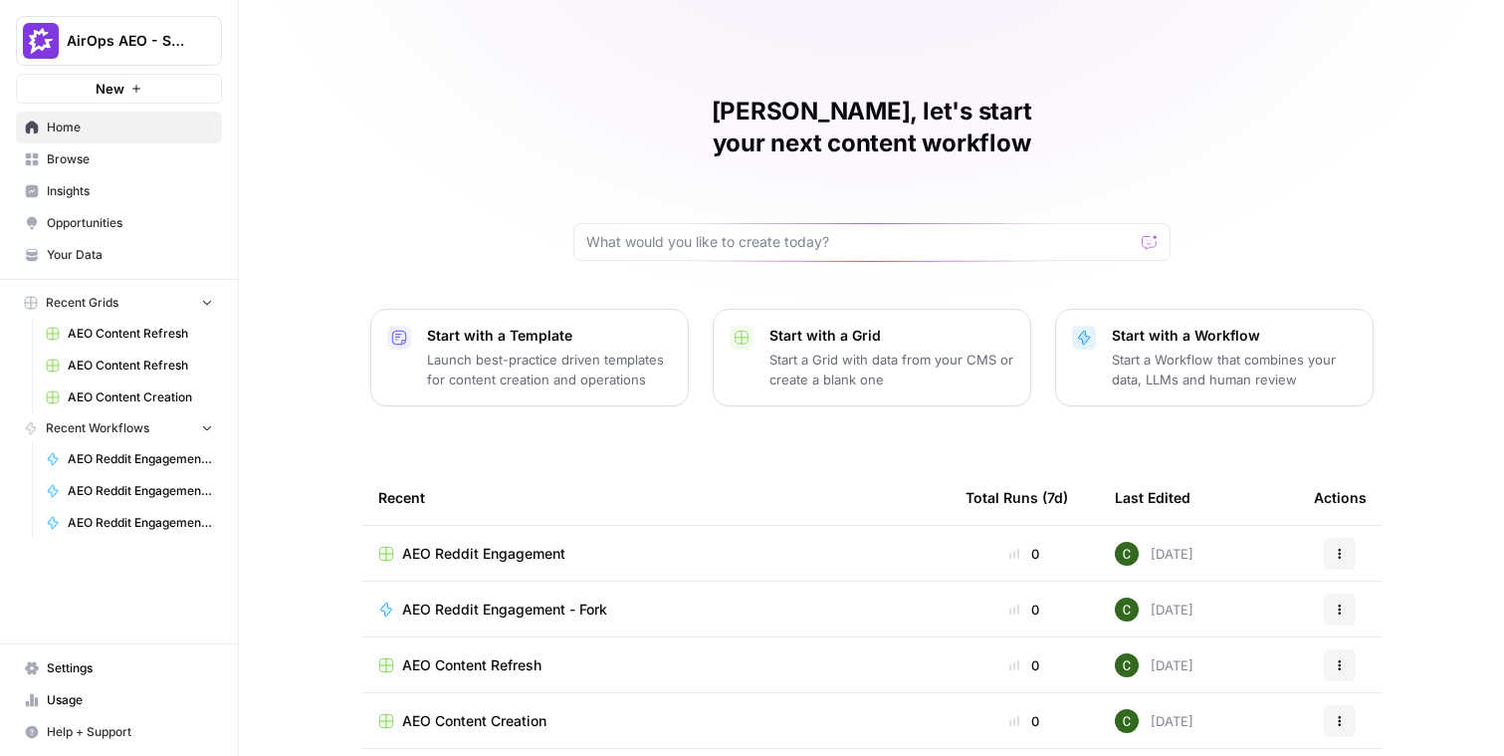
click at [174, 37] on span "AirOps AEO - Single Brand (Gong)" at bounding box center [127, 41] width 120 height 20
click at [146, 36] on span "AirOps AEO - Single Brand (Gong)" at bounding box center [127, 41] width 120 height 20
type input "glean"
click at [119, 37] on span "AirOps AEO - Single Brand (Gong)" at bounding box center [127, 41] width 120 height 20
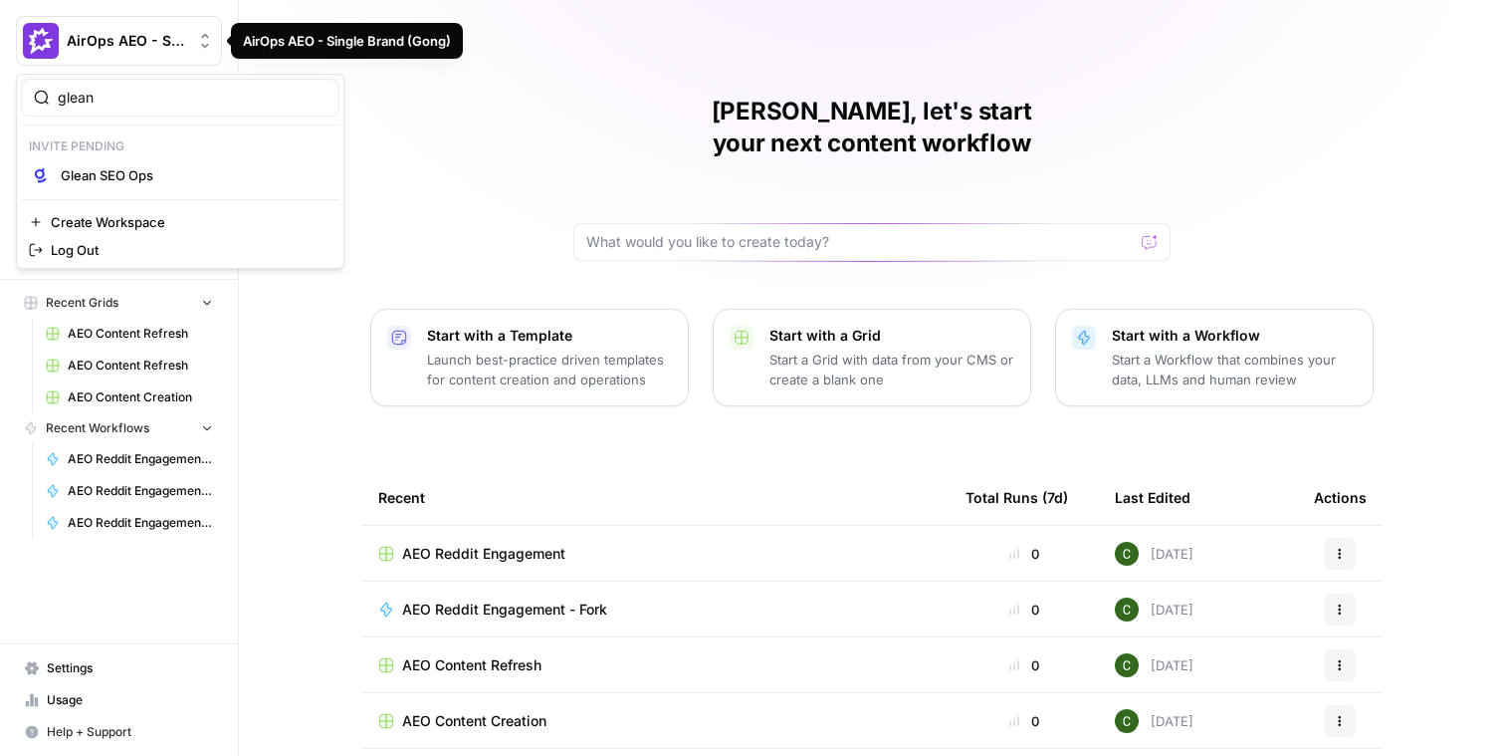
type input "glean"
click at [162, 175] on span "Glean SEO Ops" at bounding box center [192, 175] width 263 height 20
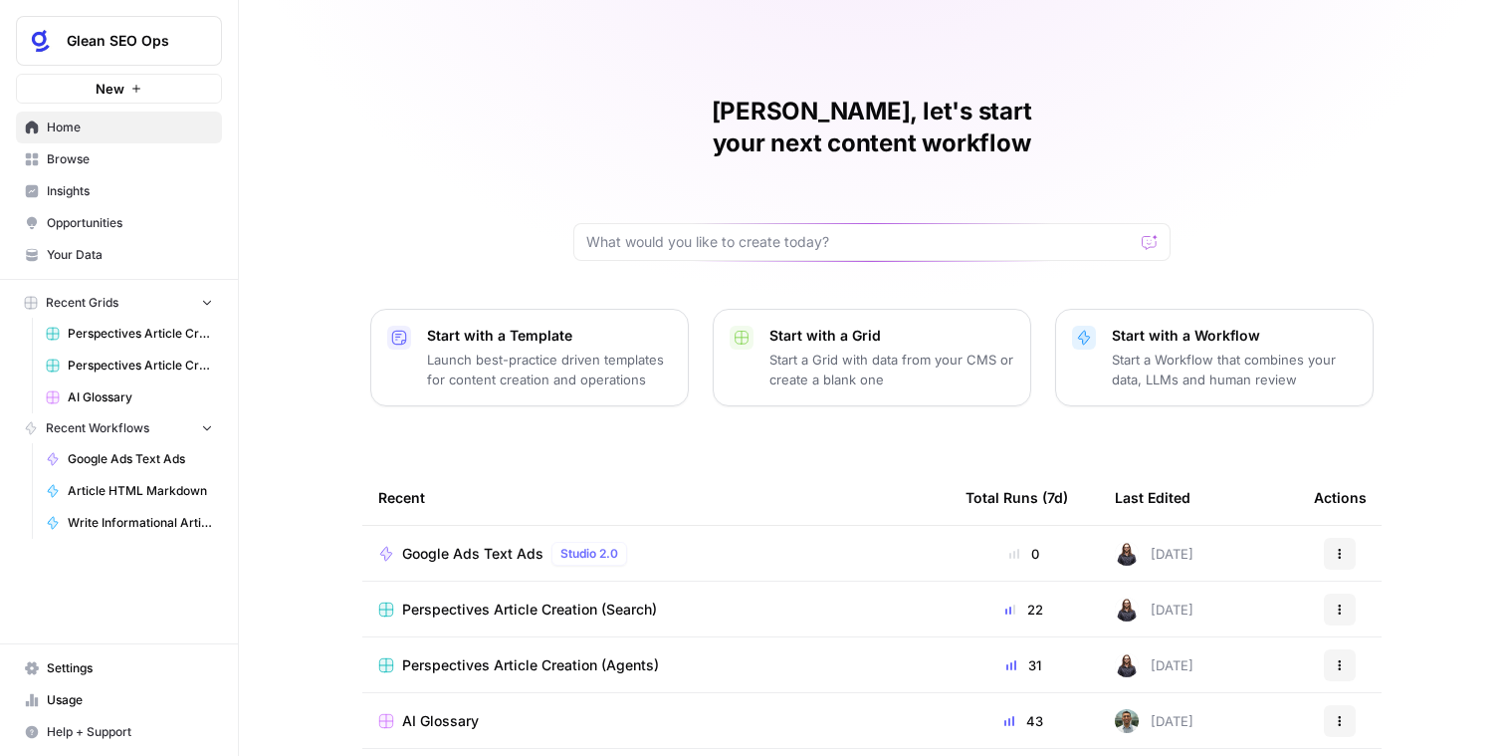
click at [76, 157] on span "Browse" at bounding box center [130, 159] width 166 height 18
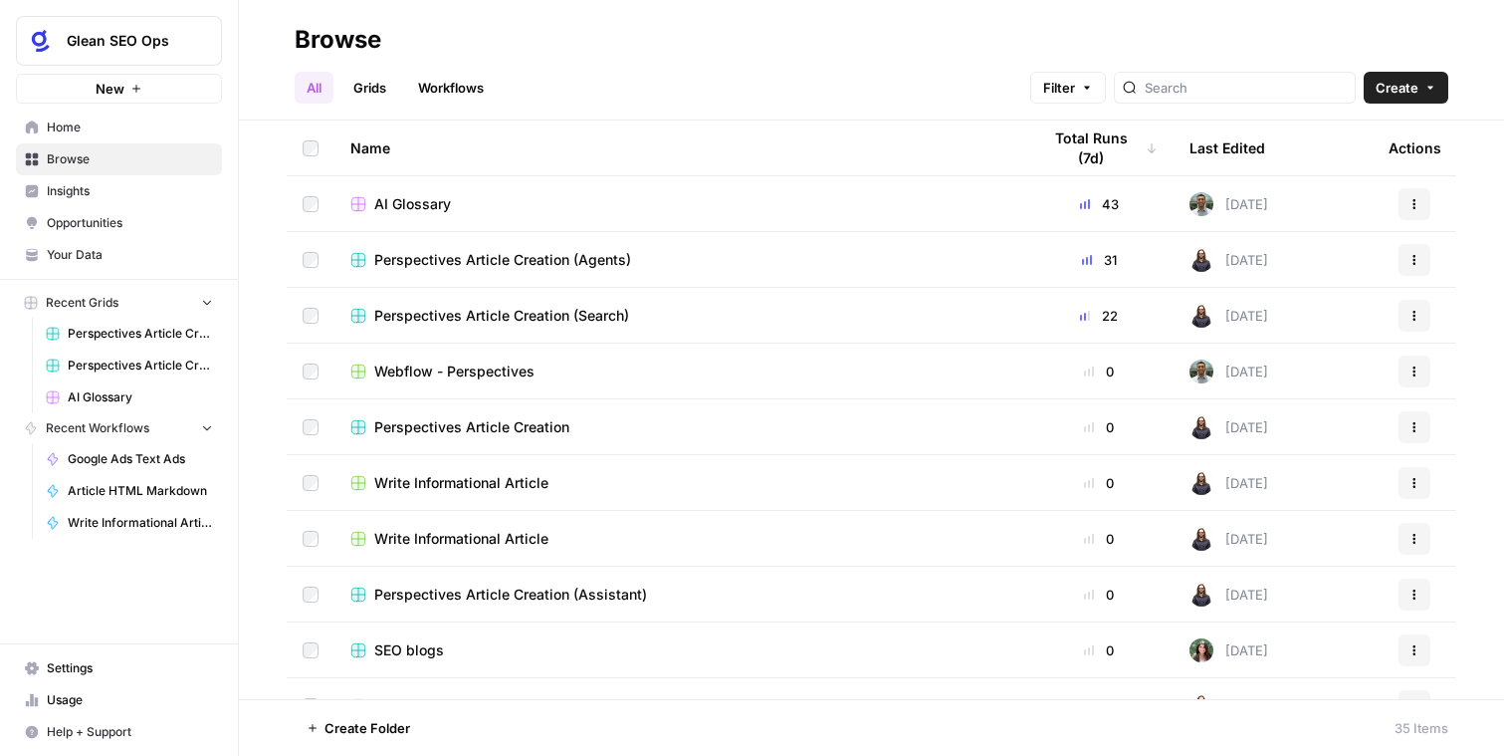
click at [487, 83] on link "Workflows" at bounding box center [451, 88] width 90 height 32
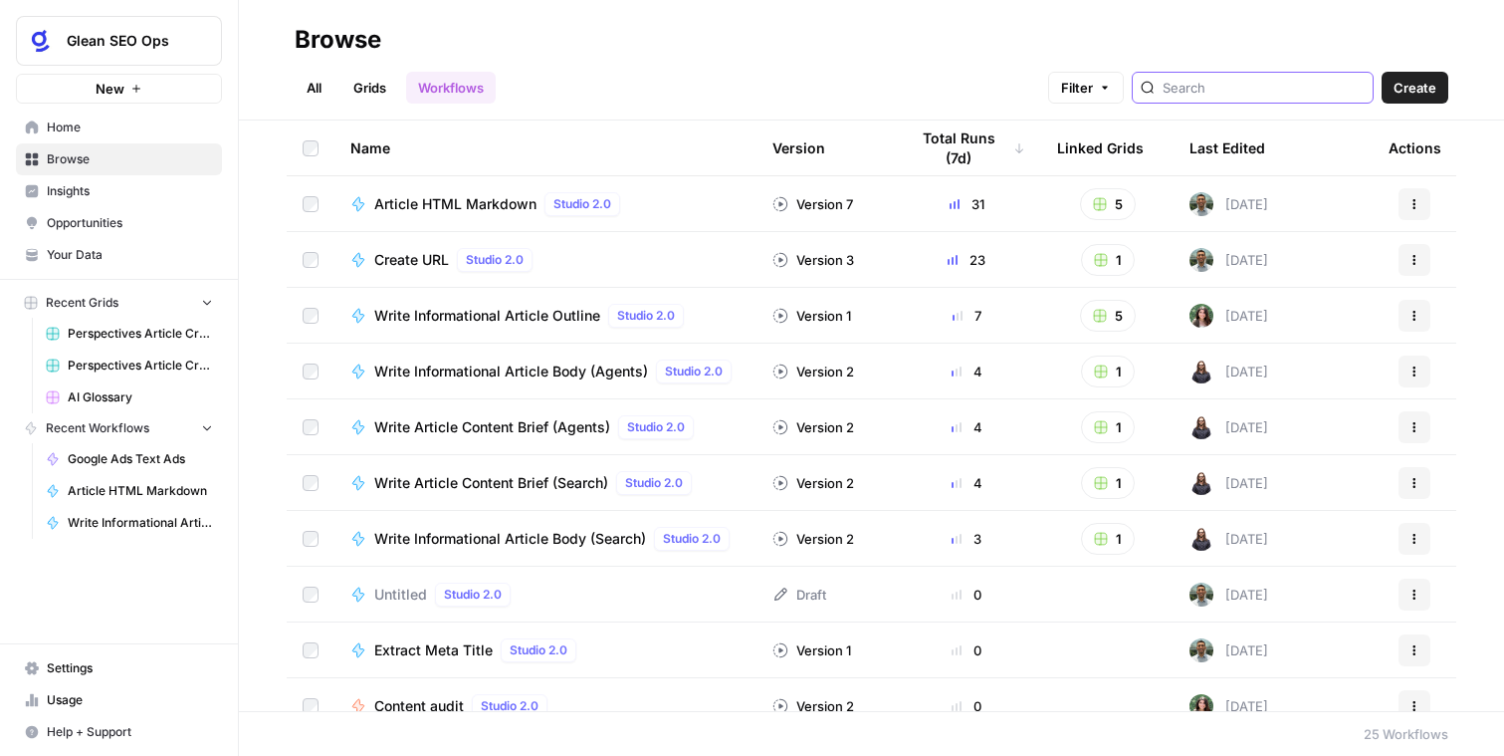
click at [1285, 96] on input "search" at bounding box center [1264, 88] width 202 height 20
type input "ad"
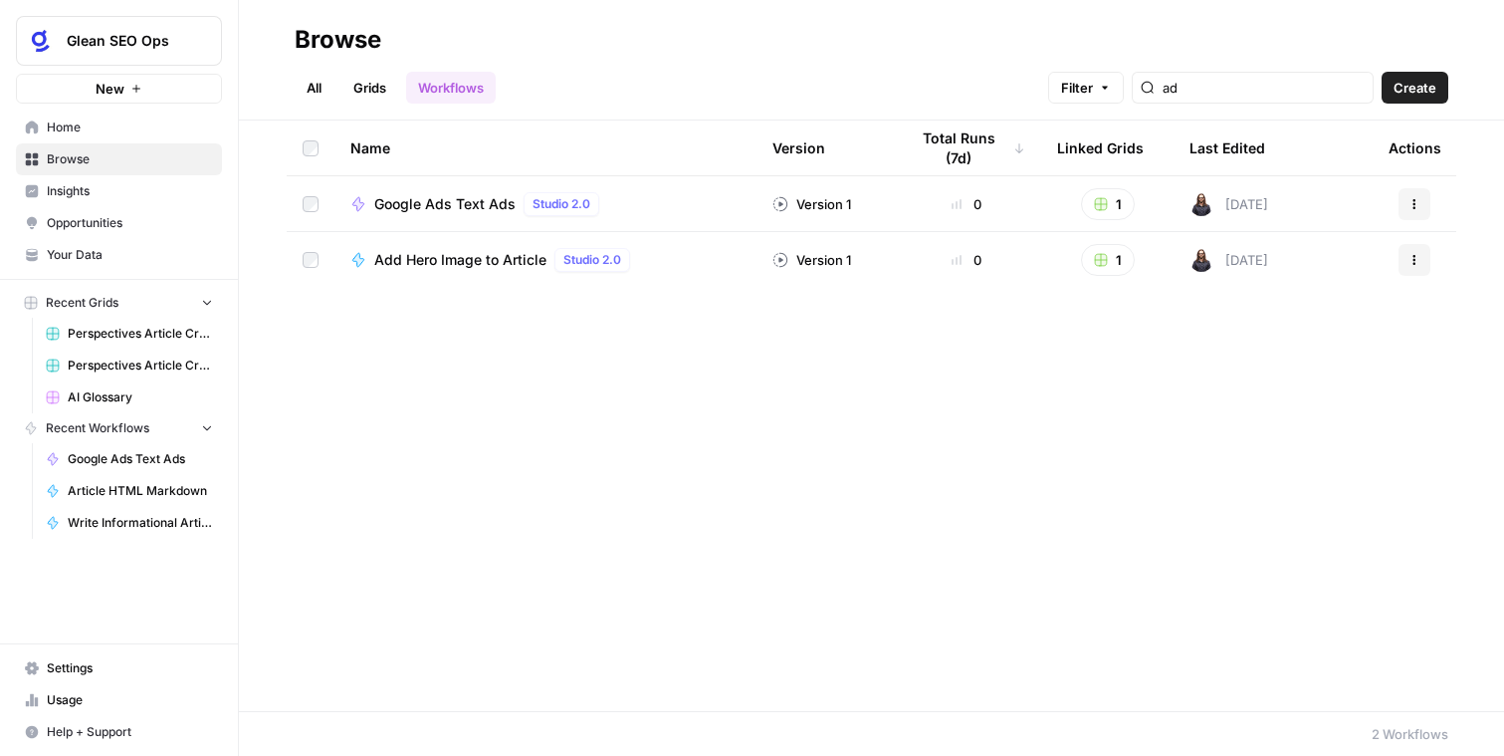
click at [415, 204] on span "Google Ads Text Ads" at bounding box center [444, 204] width 141 height 20
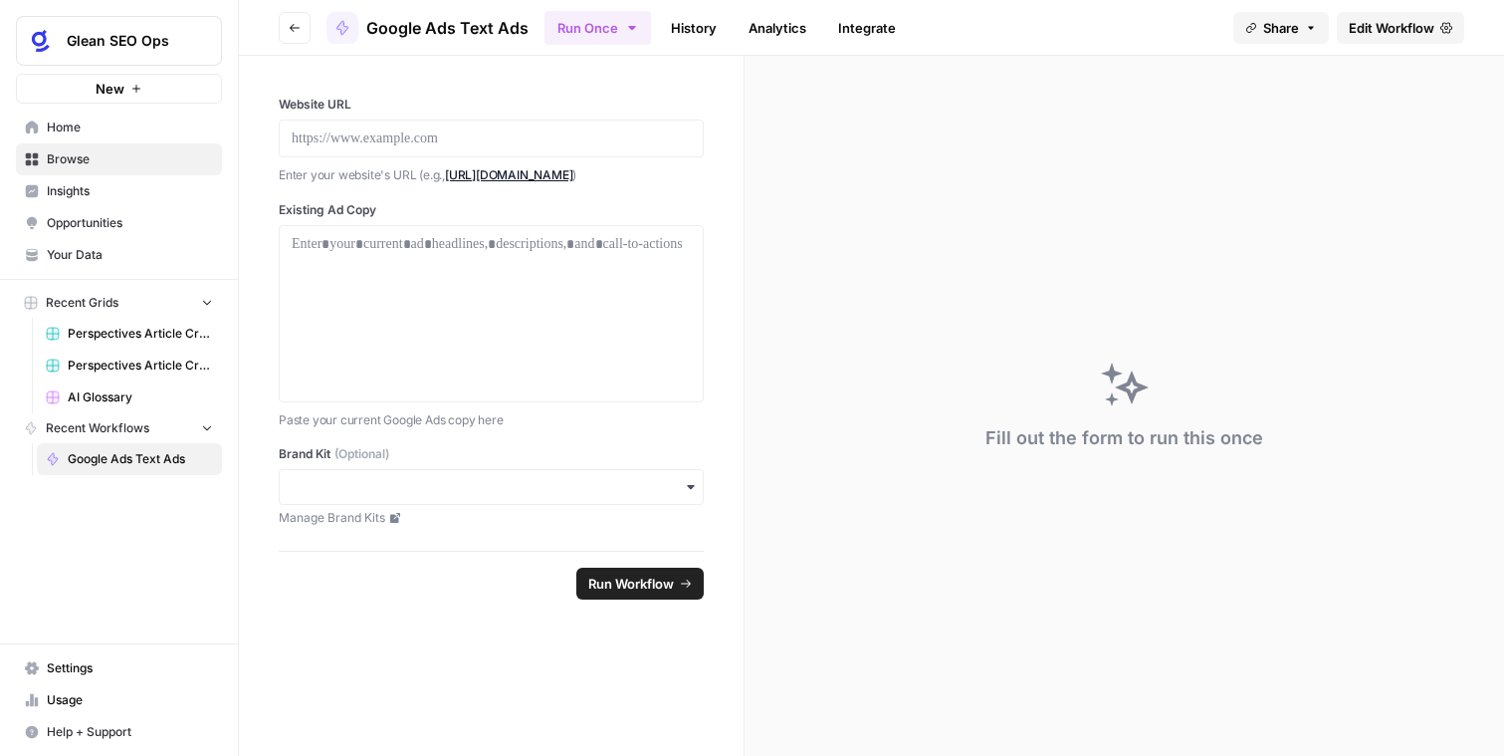
click at [1417, 30] on span "Edit Workflow" at bounding box center [1392, 28] width 86 height 20
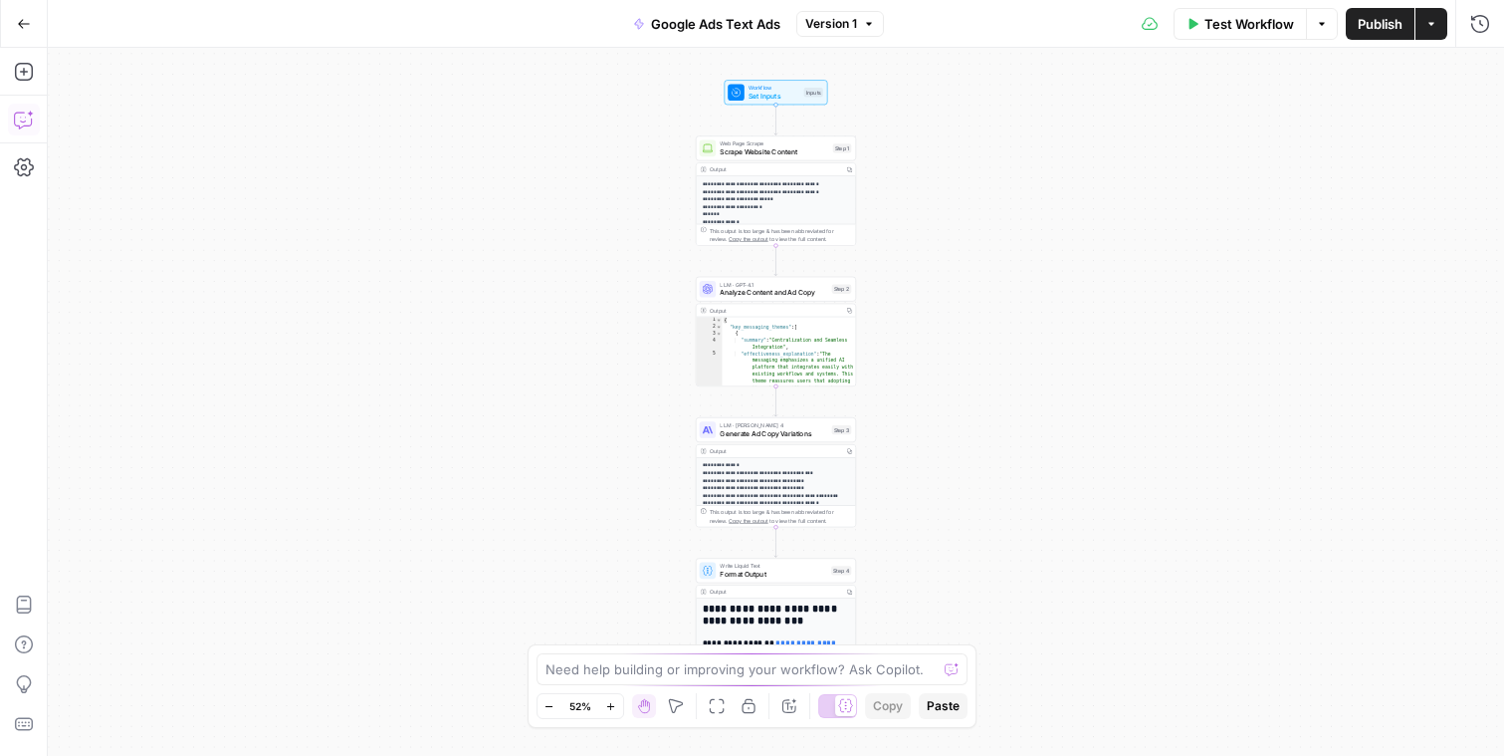
click at [15, 125] on icon "button" at bounding box center [24, 120] width 20 height 20
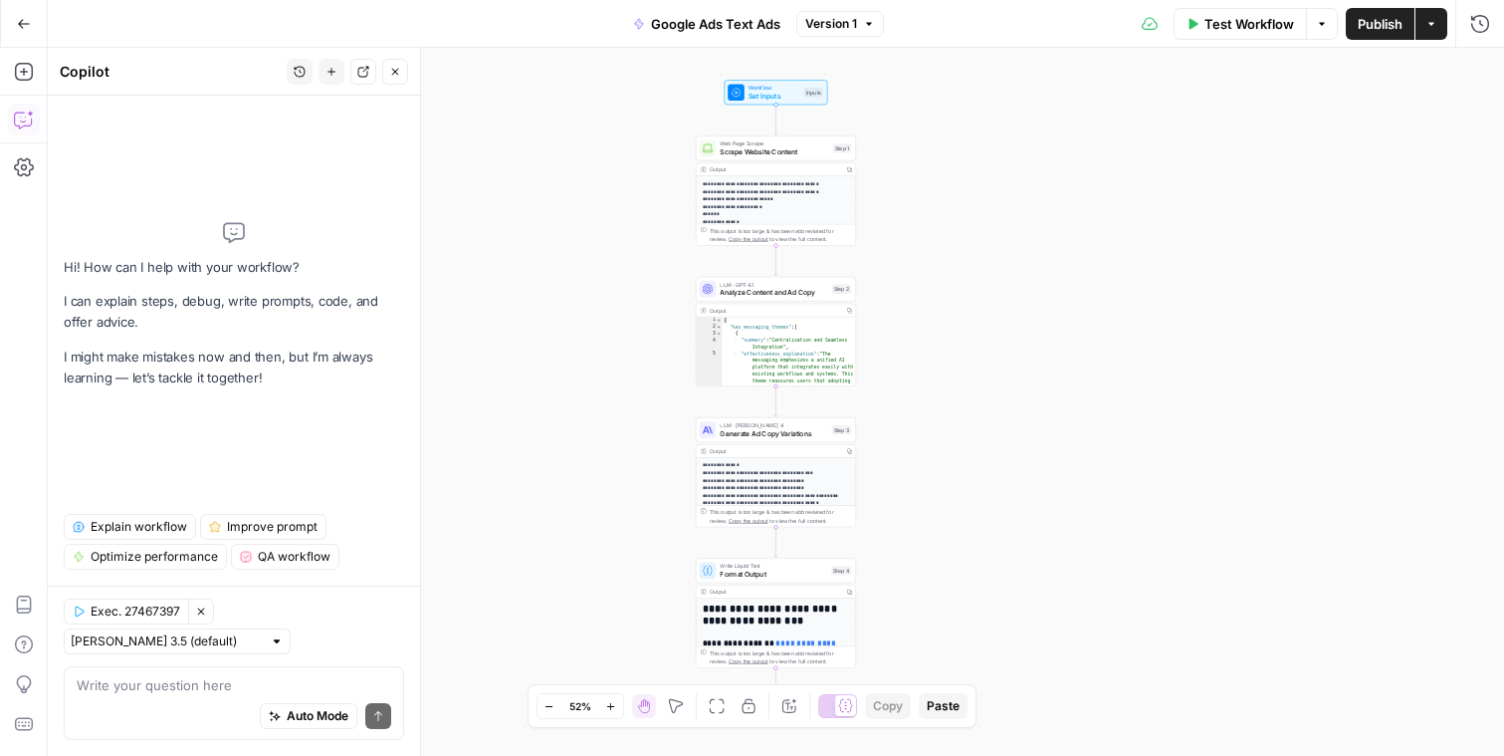
click at [145, 536] on span "Explain workflow" at bounding box center [139, 527] width 97 height 18
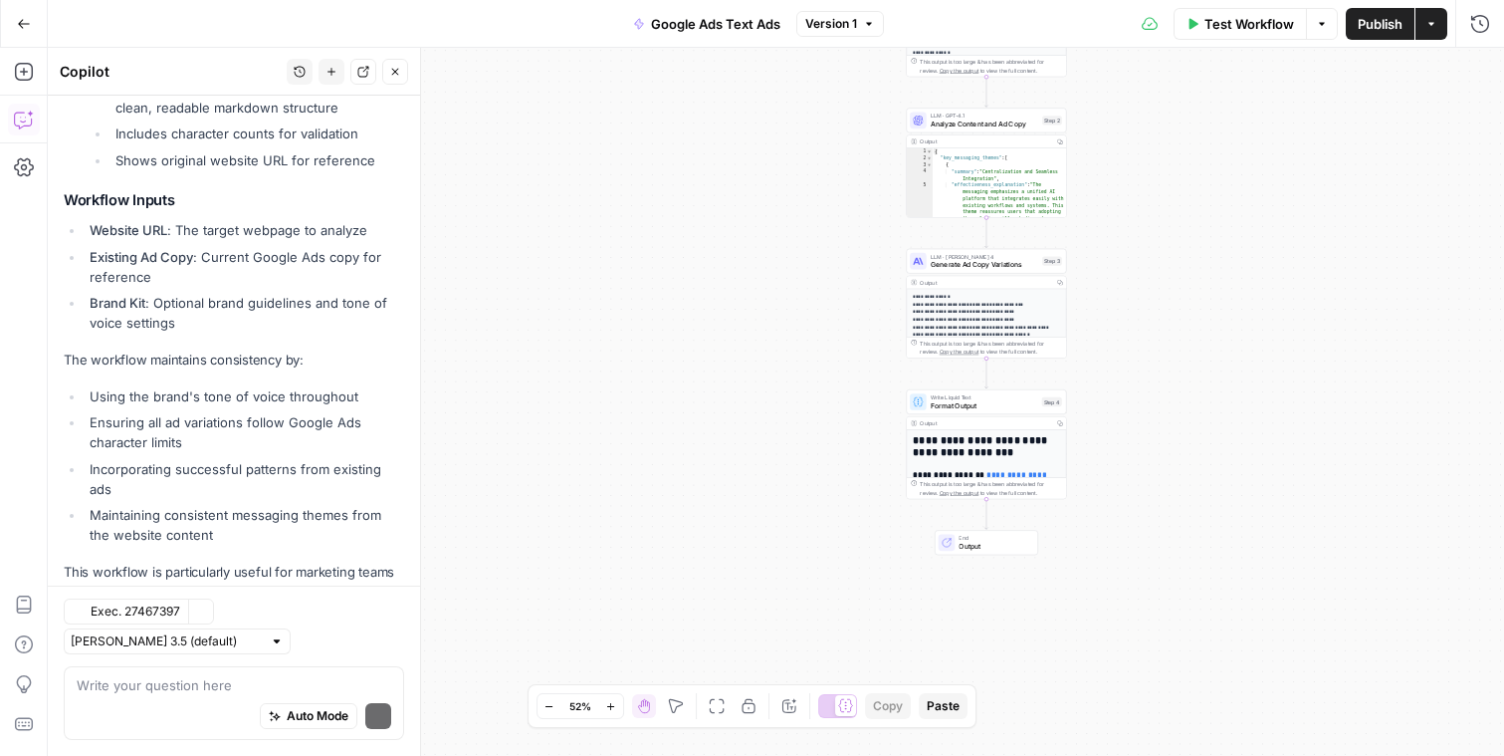
scroll to position [1207, 0]
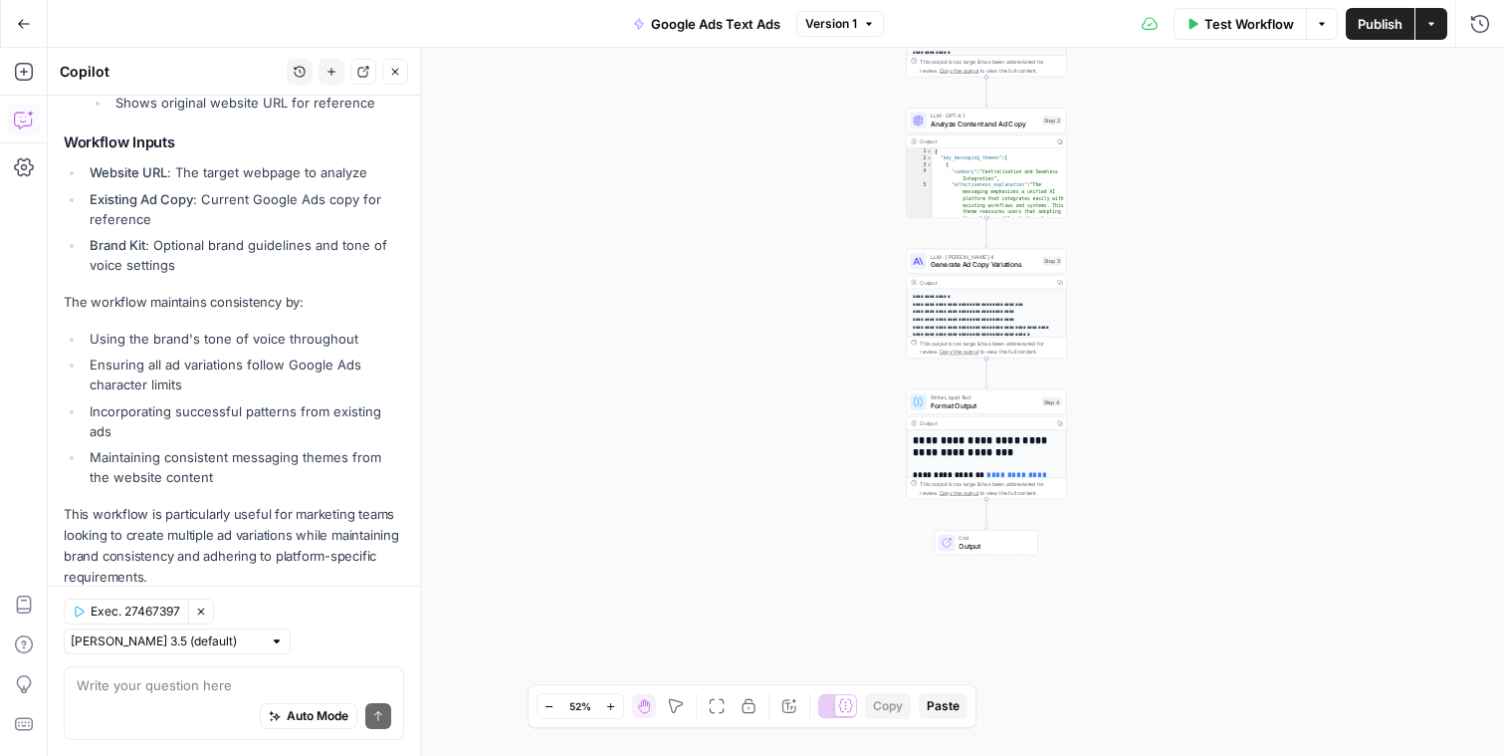
drag, startPoint x: 155, startPoint y: 560, endPoint x: 78, endPoint y: 219, distance: 350.2
click at [191, 372] on li "Ensuring all ad variations follow Google Ads character limits" at bounding box center [245, 374] width 320 height 40
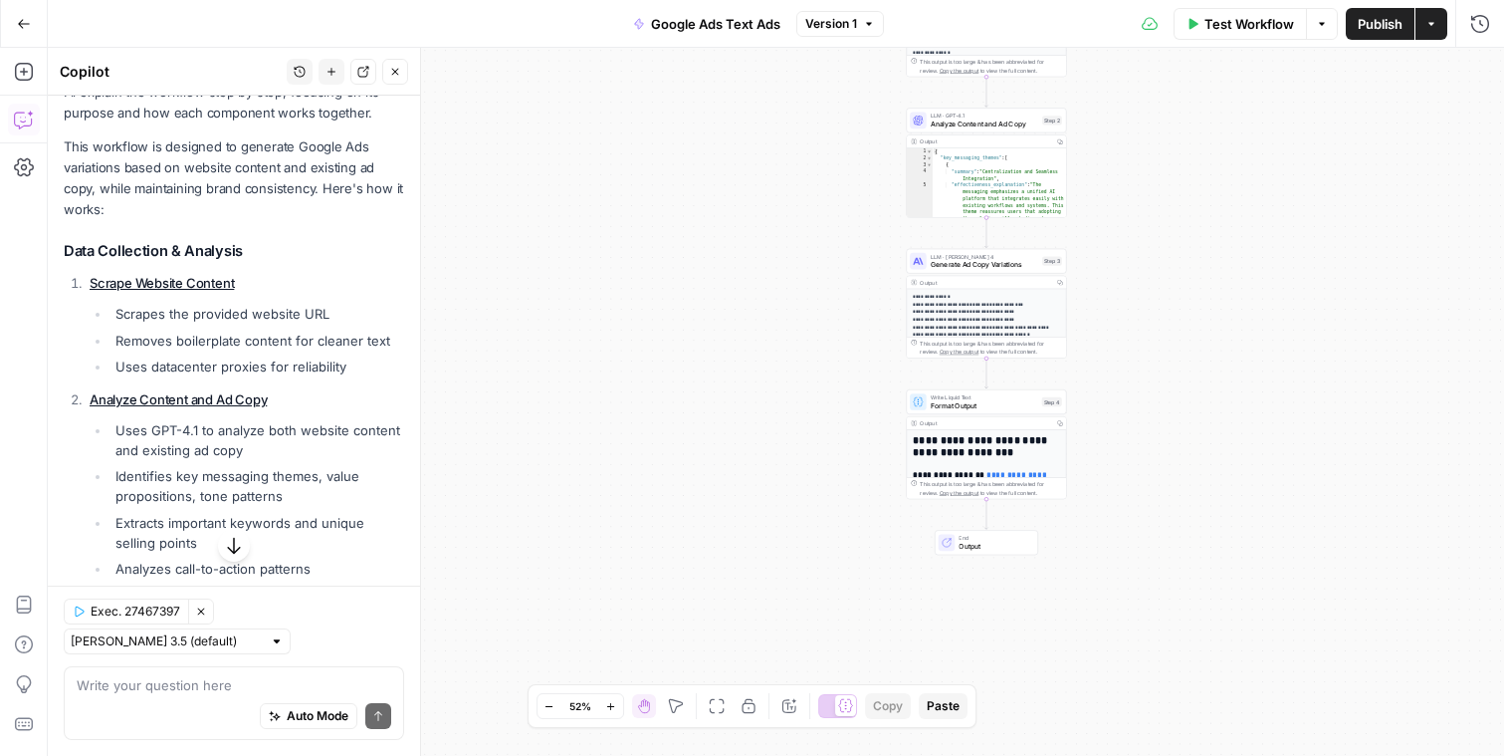
scroll to position [112, 0]
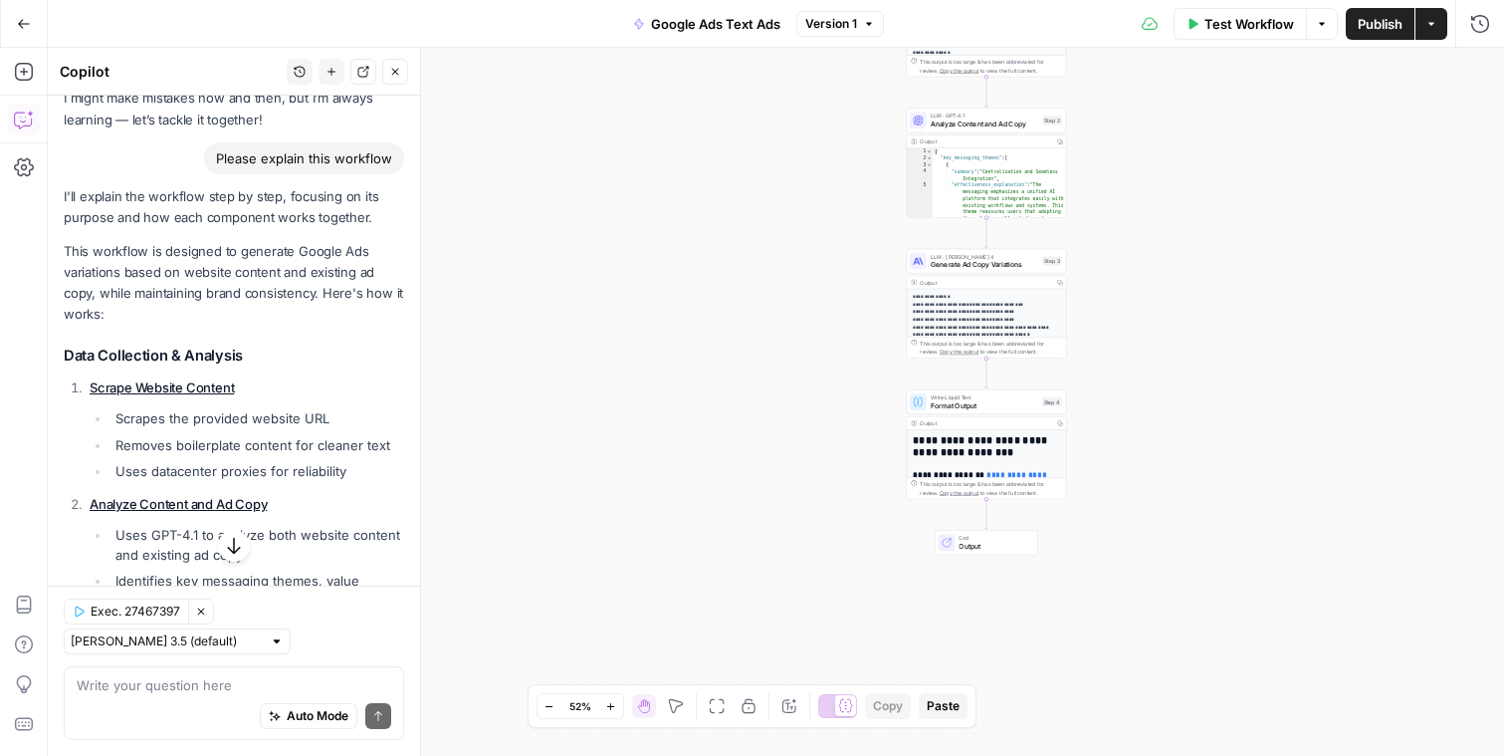
drag, startPoint x: 172, startPoint y: 554, endPoint x: 61, endPoint y: 245, distance: 329.1
copy div "Lore ipsumdol si ametcons ad elitsedd Eiusmo Tem incididunt utlab et dolorem al…"
